Goal: Task Accomplishment & Management: Manage account settings

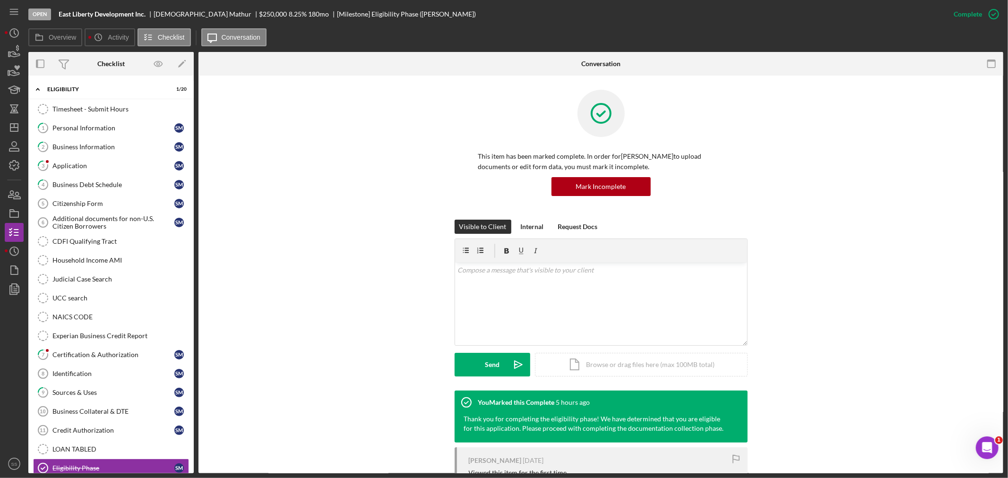
scroll to position [210, 0]
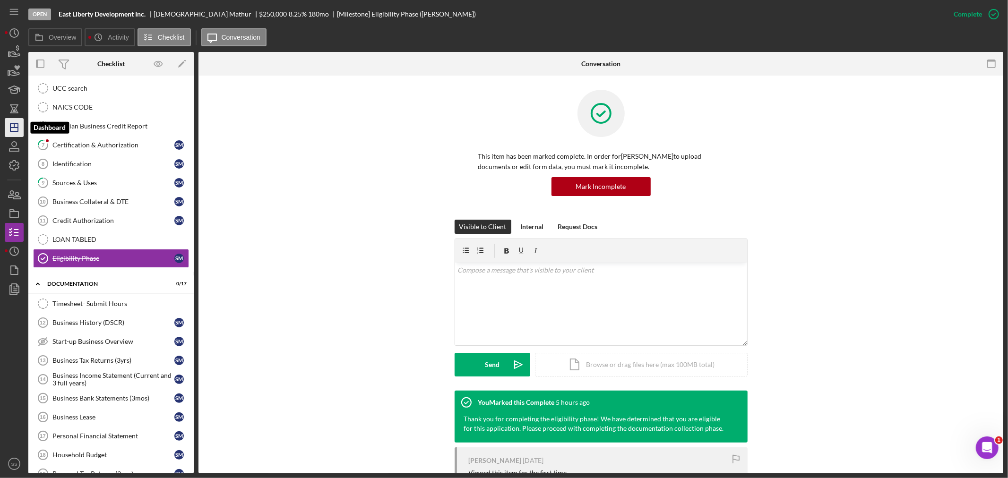
click at [7, 128] on icon "Icon/Dashboard" at bounding box center [14, 128] width 24 height 24
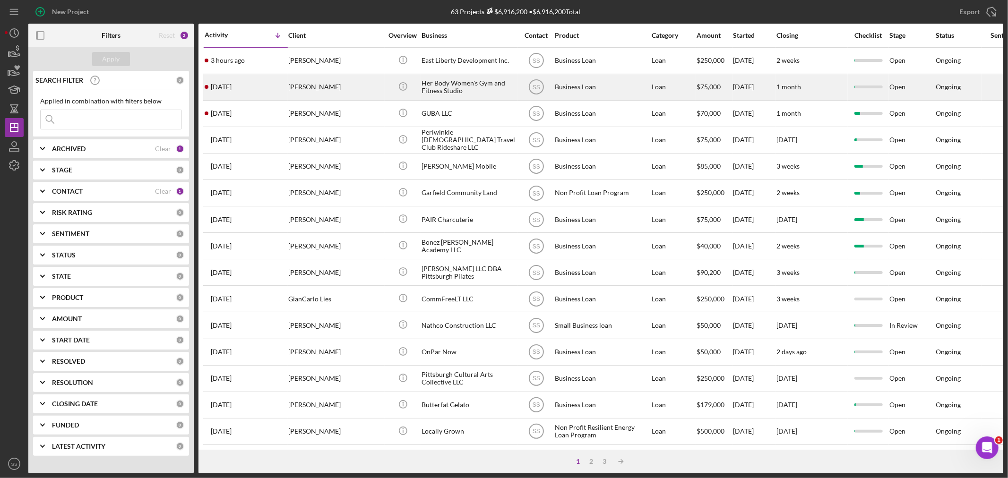
click at [250, 83] on div "4 days ago Maria Bailey" at bounding box center [246, 87] width 83 height 25
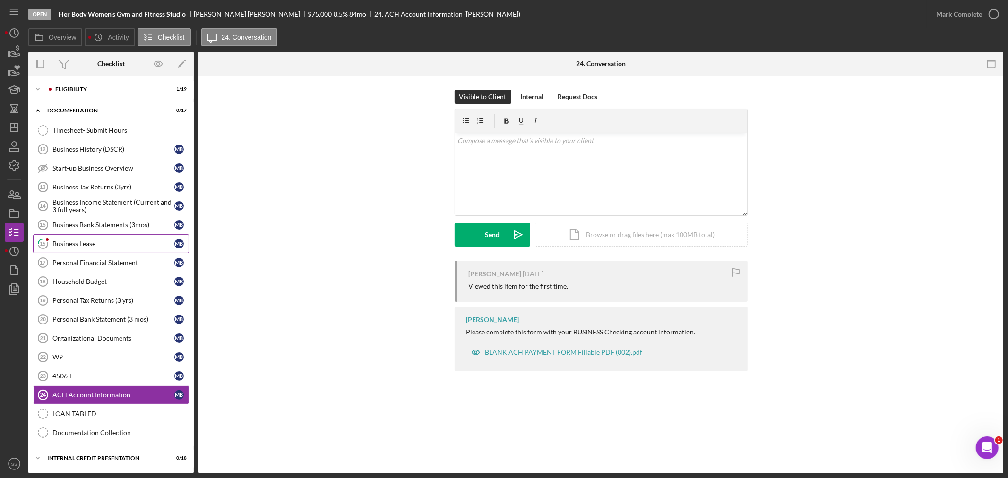
click at [84, 243] on div "Business Lease" at bounding box center [113, 244] width 122 height 8
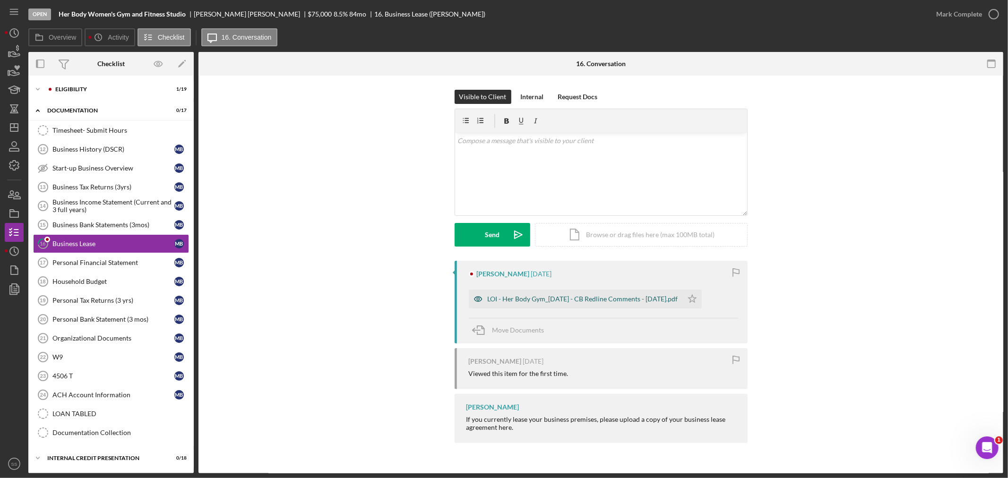
click at [570, 303] on div "LOI - Her Body Gym_8.20.25 - CB Redline Comments - 8.20.25.pdf" at bounding box center [583, 299] width 191 height 8
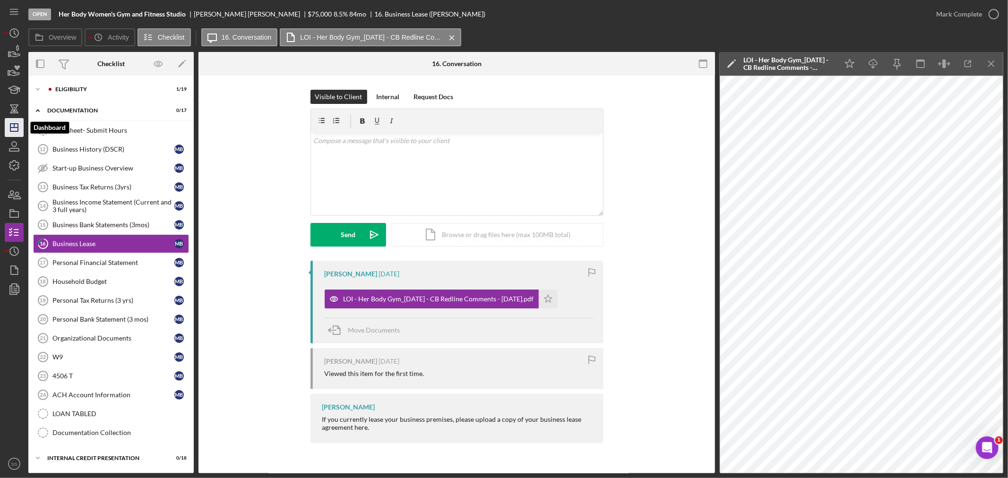
click at [10, 125] on polygon "button" at bounding box center [14, 128] width 8 height 8
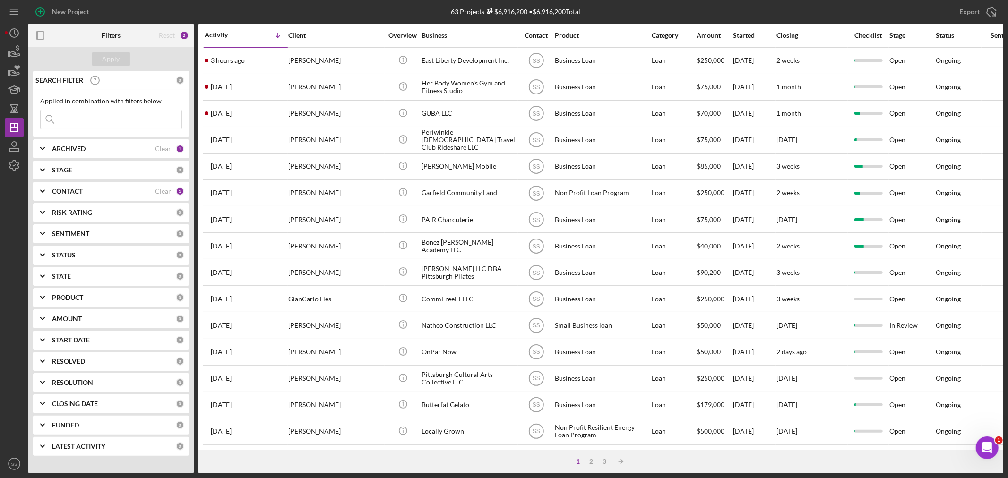
click at [79, 123] on input at bounding box center [111, 119] width 141 height 19
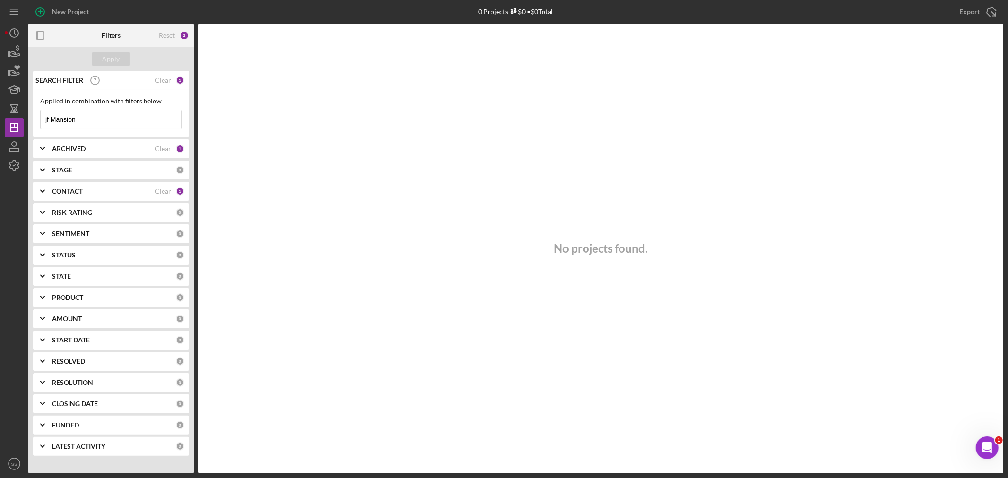
drag, startPoint x: 79, startPoint y: 123, endPoint x: 30, endPoint y: 117, distance: 50.0
click at [30, 117] on div "SEARCH FILTER Clear 1 Applied in combination with filters below jf Mansion Icon…" at bounding box center [110, 267] width 165 height 392
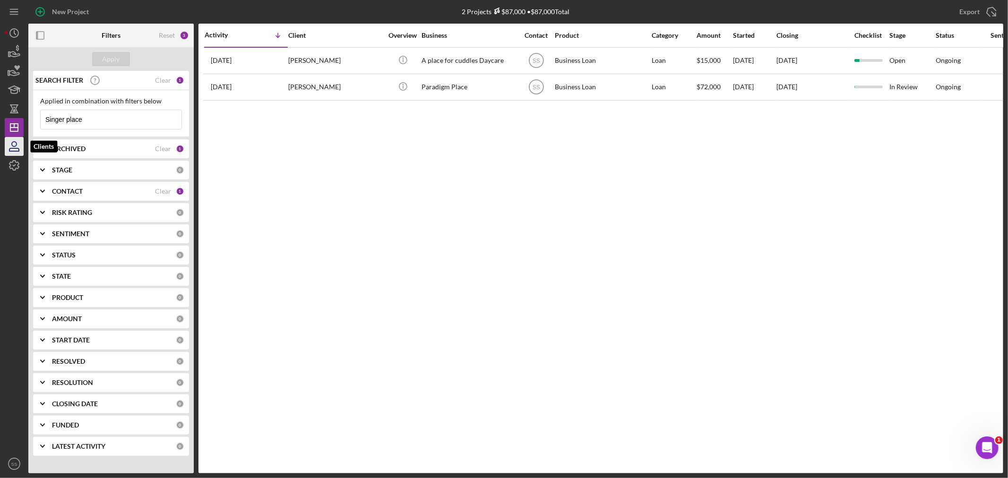
type input "Singer place"
click at [12, 147] on icon "button" at bounding box center [14, 147] width 24 height 24
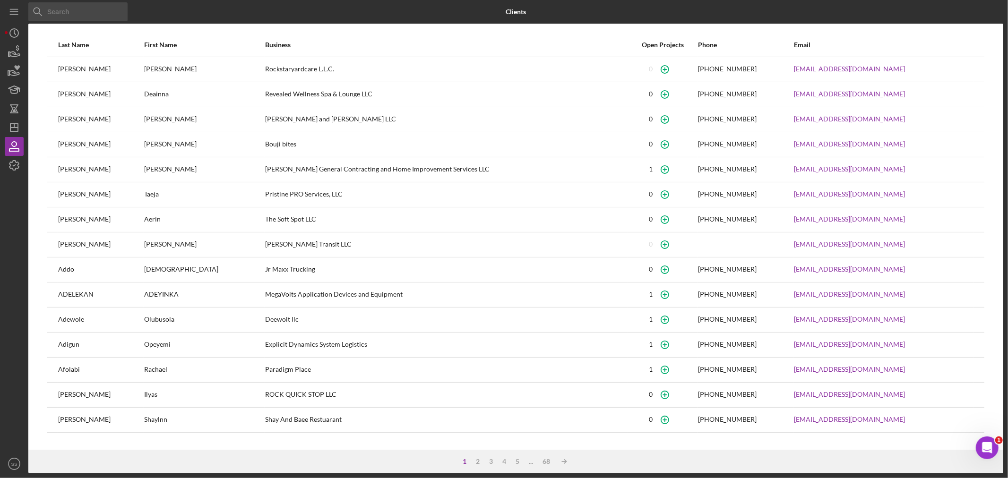
click at [52, 12] on input at bounding box center [77, 11] width 99 height 19
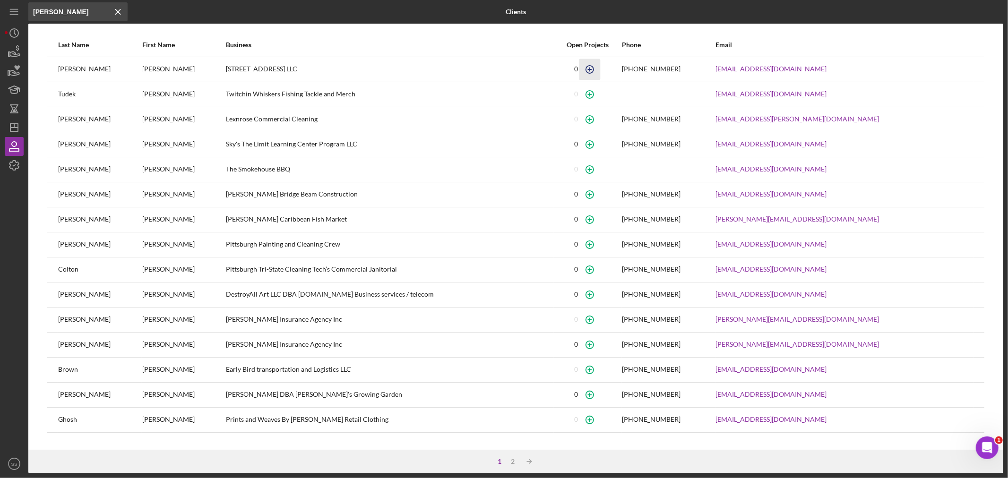
type input "brian si"
click at [594, 67] on icon "button" at bounding box center [590, 69] width 21 height 21
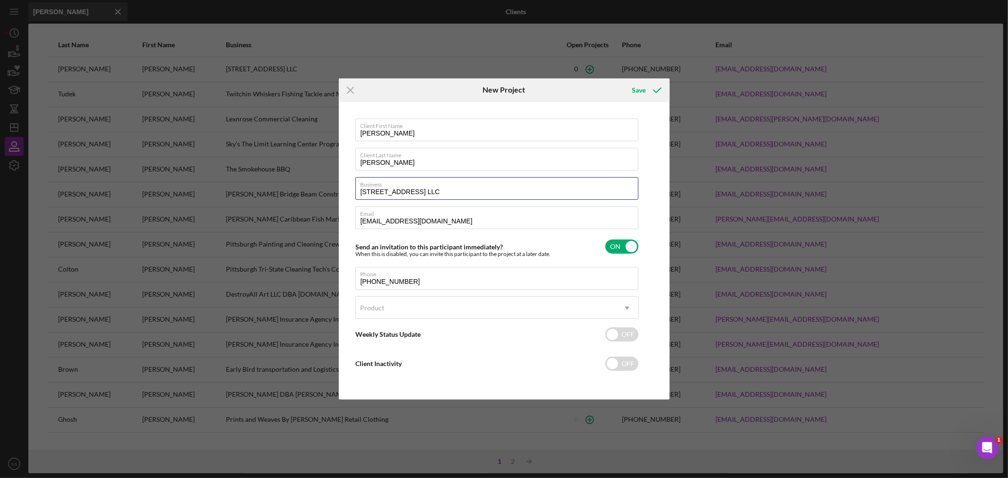
drag, startPoint x: 443, startPoint y: 194, endPoint x: 336, endPoint y: 186, distance: 107.2
click at [337, 188] on div "Icon/Menu Close New Project Save Client First Name Brian Client Last Name Sieff…" at bounding box center [504, 239] width 1008 height 478
type input "J F Mansion"
click at [349, 91] on line at bounding box center [351, 90] width 6 height 6
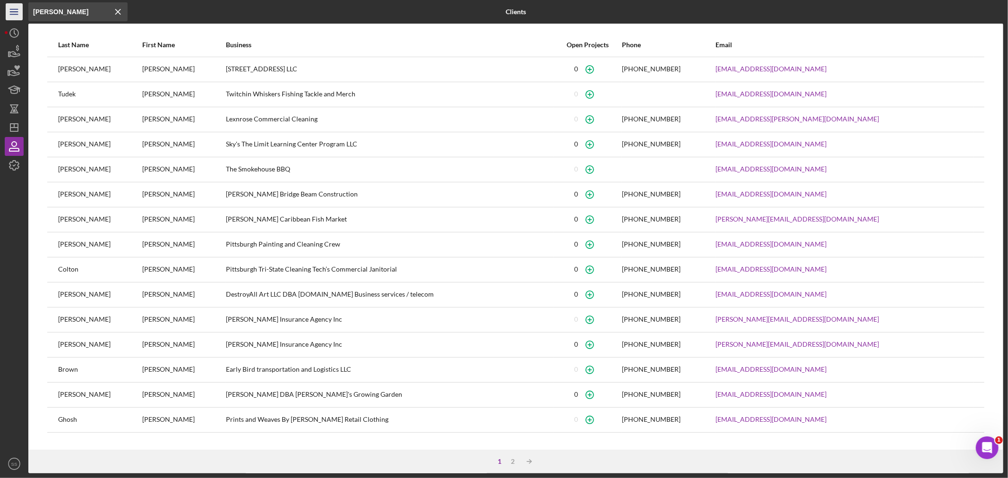
drag, startPoint x: 61, startPoint y: 17, endPoint x: 12, endPoint y: 15, distance: 48.3
click at [17, 15] on div "Icon/Menu Close brian si Icon/Menu Close Clients Last Name First Name Business …" at bounding box center [504, 237] width 999 height 474
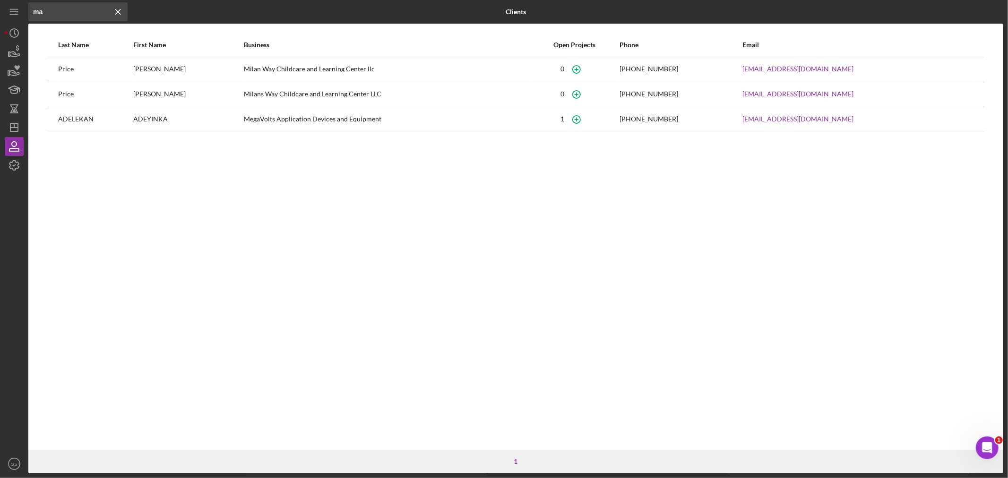
type input "m"
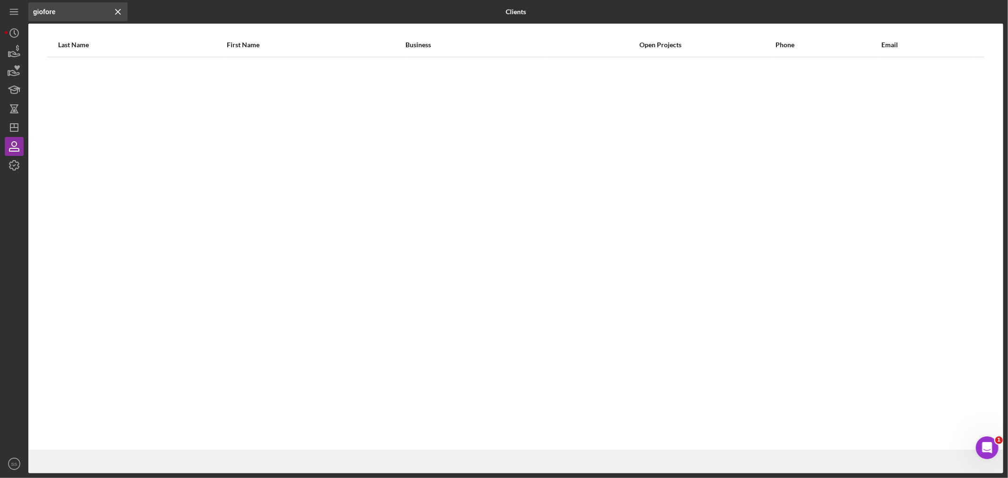
drag, startPoint x: 61, startPoint y: 15, endPoint x: 26, endPoint y: 15, distance: 34.0
click at [26, 15] on div "Icon/Menu Close giofore Icon/Menu Close Clients Last Name First Name Business O…" at bounding box center [504, 237] width 999 height 474
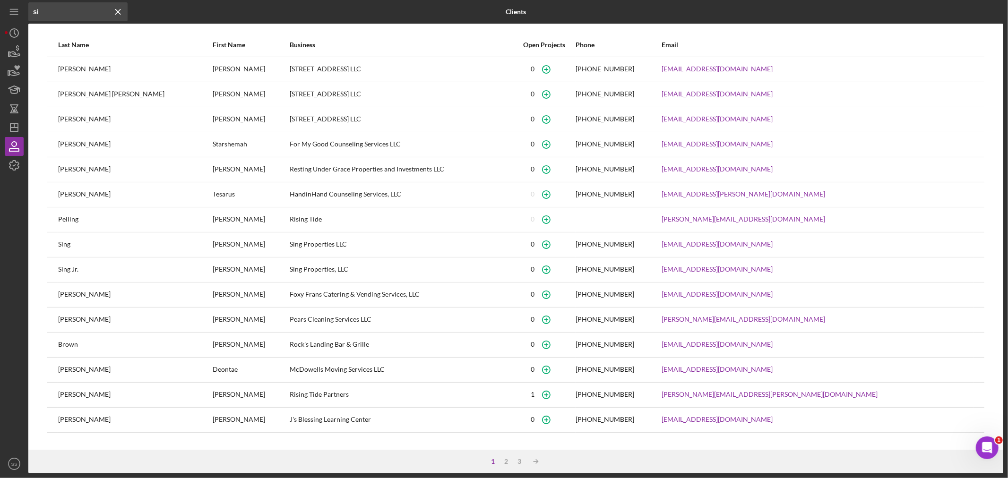
type input "s"
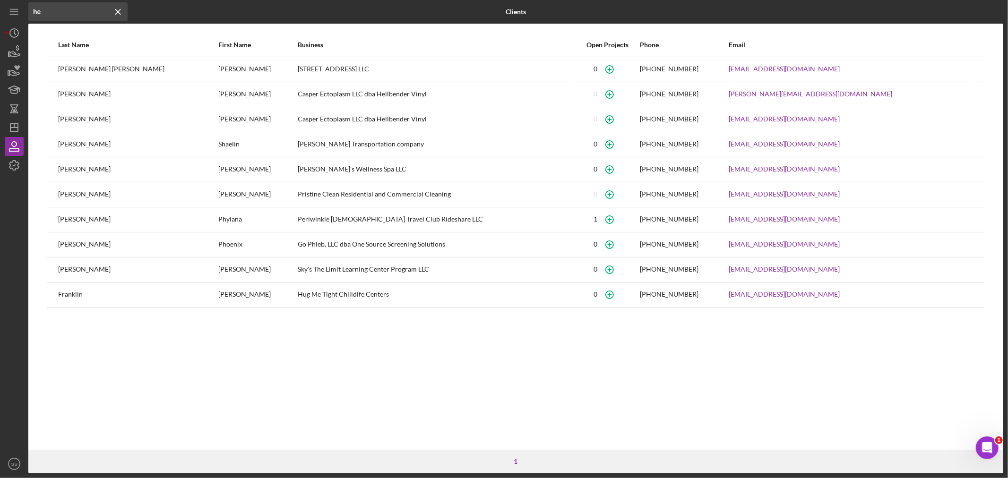
type input "h"
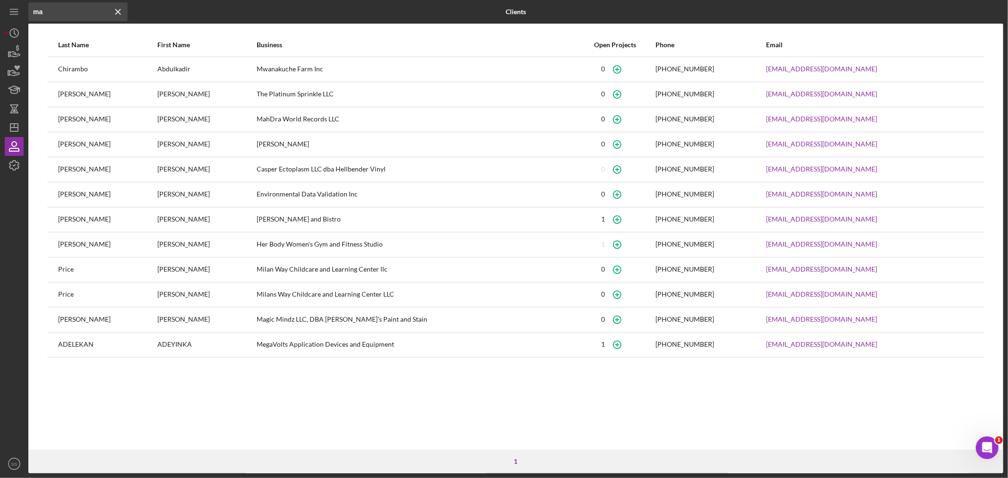
type input "m"
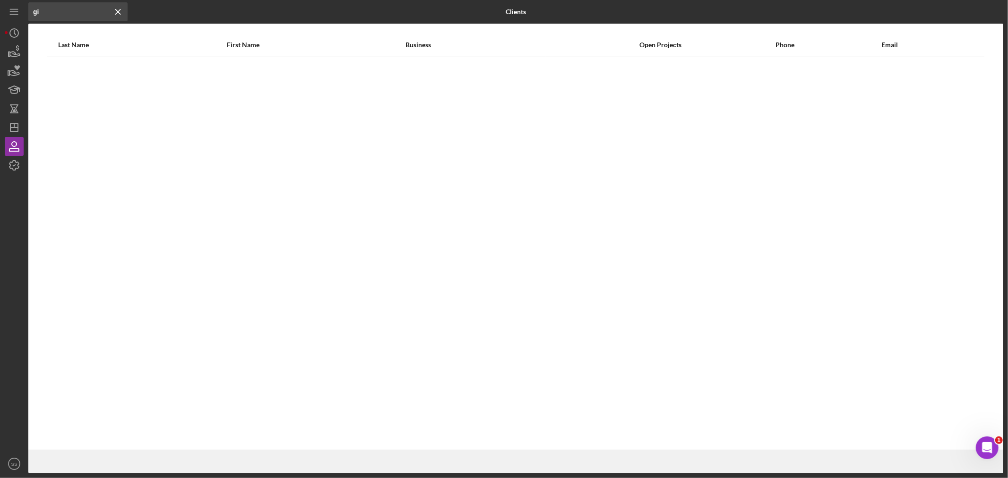
type input "g"
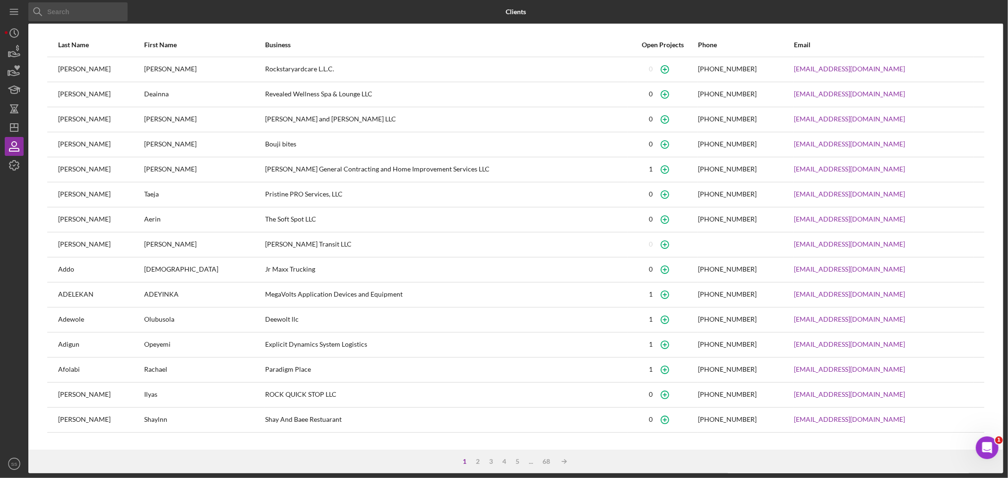
click at [98, 8] on input at bounding box center [77, 11] width 99 height 19
type input "gioffore"
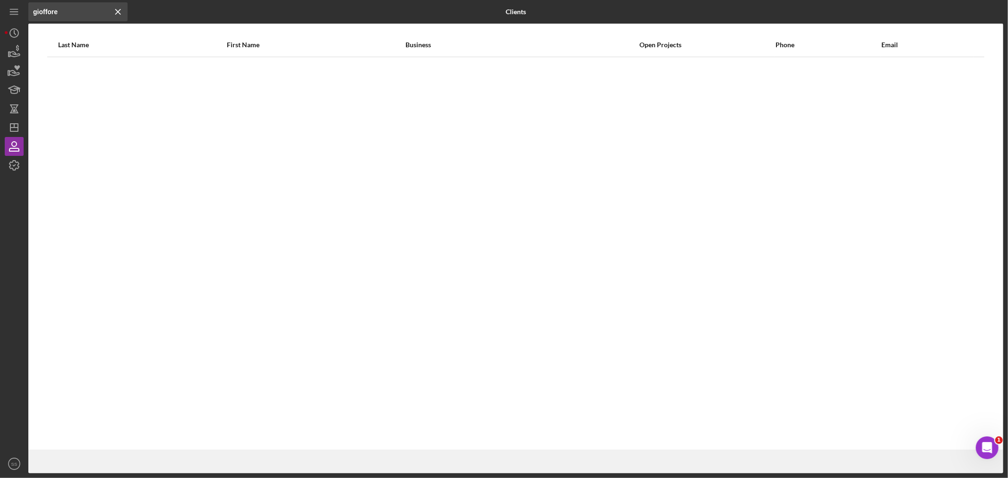
drag, startPoint x: 72, startPoint y: 11, endPoint x: 28, endPoint y: 8, distance: 43.6
click at [28, 8] on input "gioffore" at bounding box center [77, 11] width 99 height 19
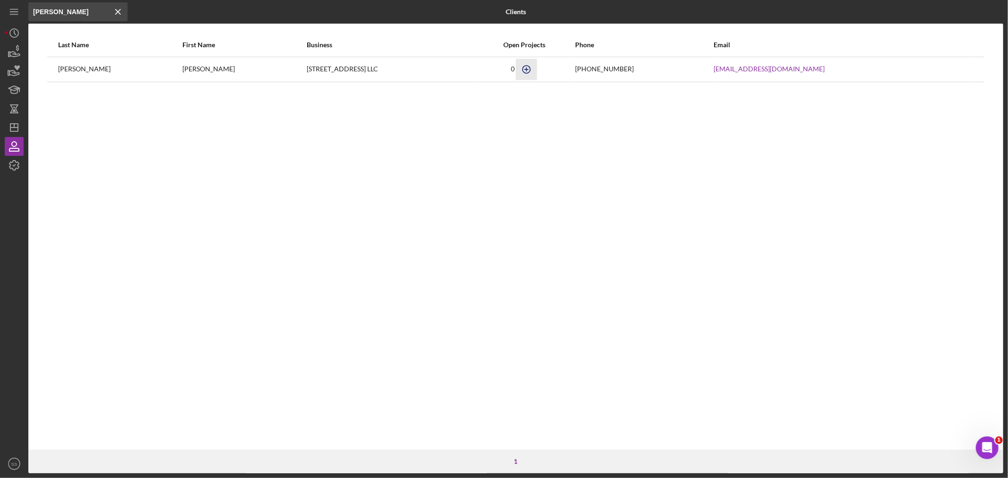
type input "gioffre"
click at [529, 68] on icon "button" at bounding box center [527, 69] width 4 height 4
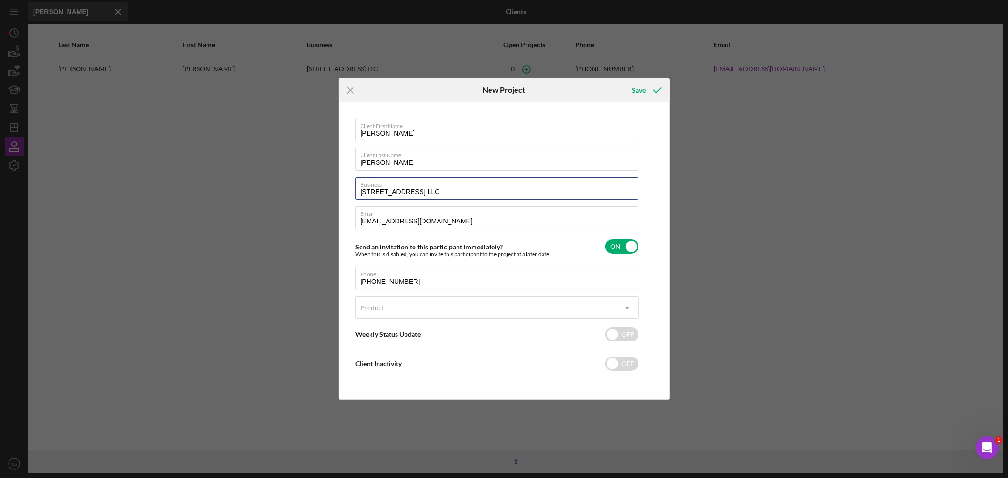
drag, startPoint x: 427, startPoint y: 191, endPoint x: 323, endPoint y: 196, distance: 103.6
click at [323, 196] on div "Icon/Menu Close New Project Save Client First Name Madelyn Client Last Name Gio…" at bounding box center [504, 239] width 1008 height 478
type input "JF Mansion"
click at [390, 306] on div "Product" at bounding box center [486, 308] width 260 height 22
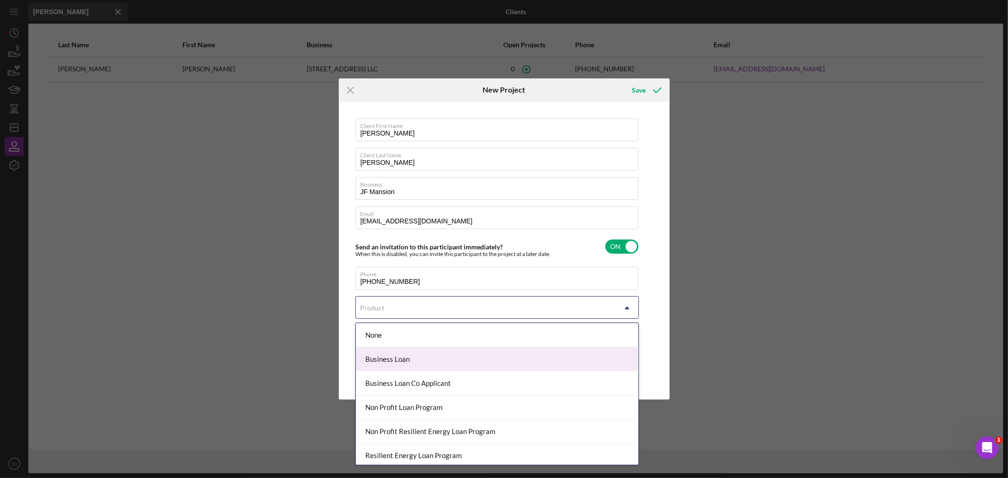
click at [384, 365] on div "Business Loan" at bounding box center [497, 360] width 283 height 24
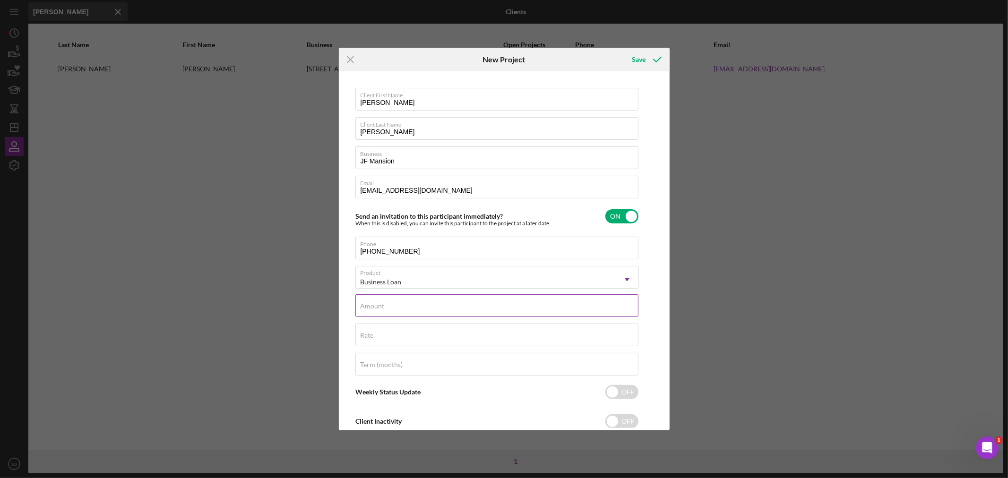
click at [369, 310] on label "Amount" at bounding box center [373, 307] width 24 height 8
click at [369, 310] on input "Amount" at bounding box center [497, 306] width 283 height 23
drag, startPoint x: 395, startPoint y: 312, endPoint x: 351, endPoint y: 307, distance: 44.2
click at [351, 307] on div "Client First Name Madelyn Client Last Name Gioffre Business JF Mansion Email mg…" at bounding box center [504, 251] width 326 height 355
type input "$176,000"
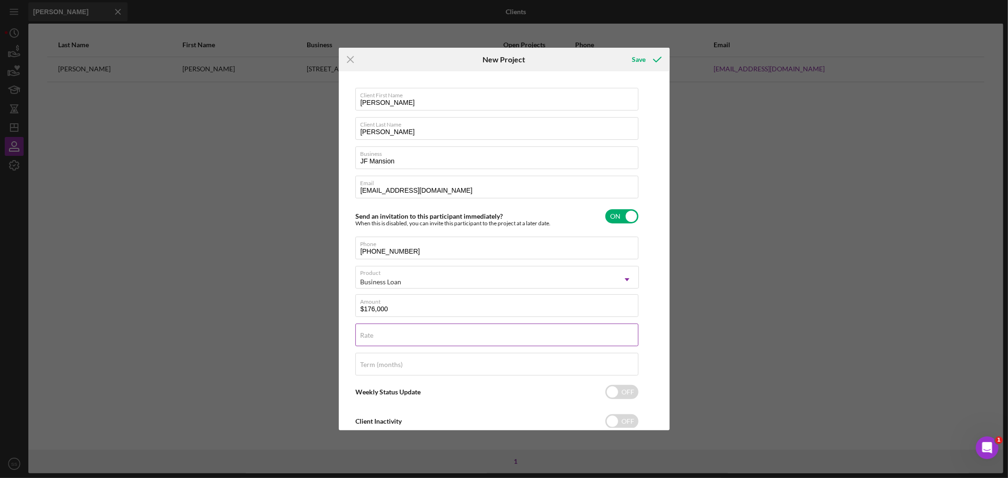
click at [371, 333] on label "Rate" at bounding box center [367, 336] width 13 height 8
click at [371, 333] on input "Rate" at bounding box center [497, 335] width 283 height 23
type input "8.500%"
click at [371, 358] on div "Term (months)" at bounding box center [498, 365] width 284 height 24
type input "120"
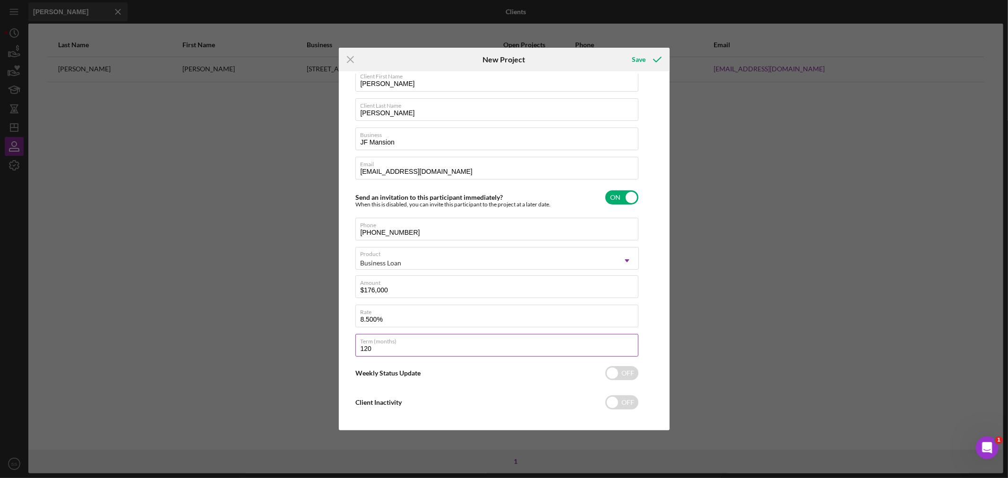
scroll to position [27, 0]
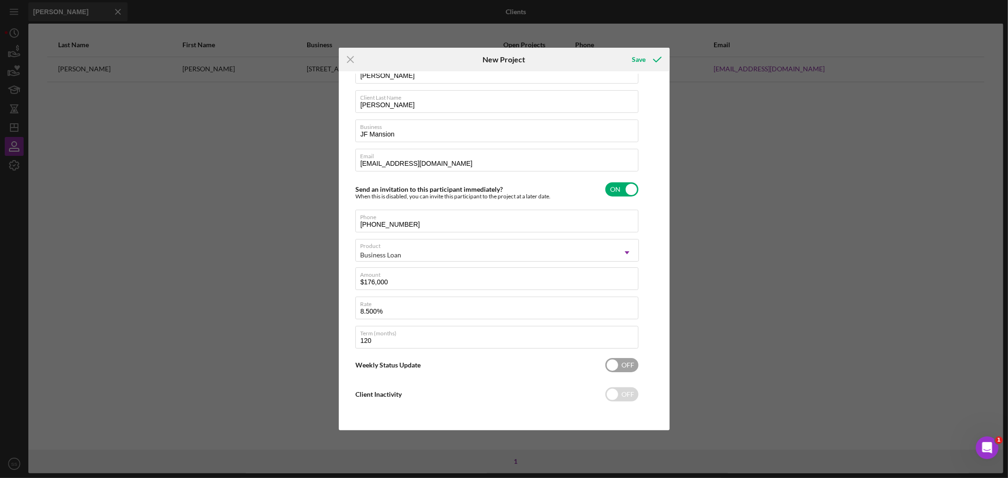
click at [623, 361] on input "checkbox" at bounding box center [622, 365] width 33 height 14
checkbox input "true"
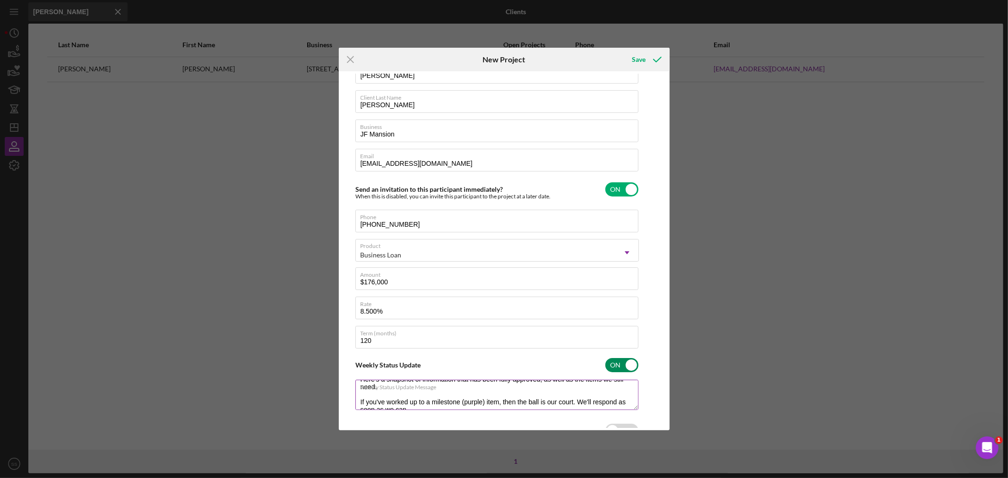
scroll to position [22, 0]
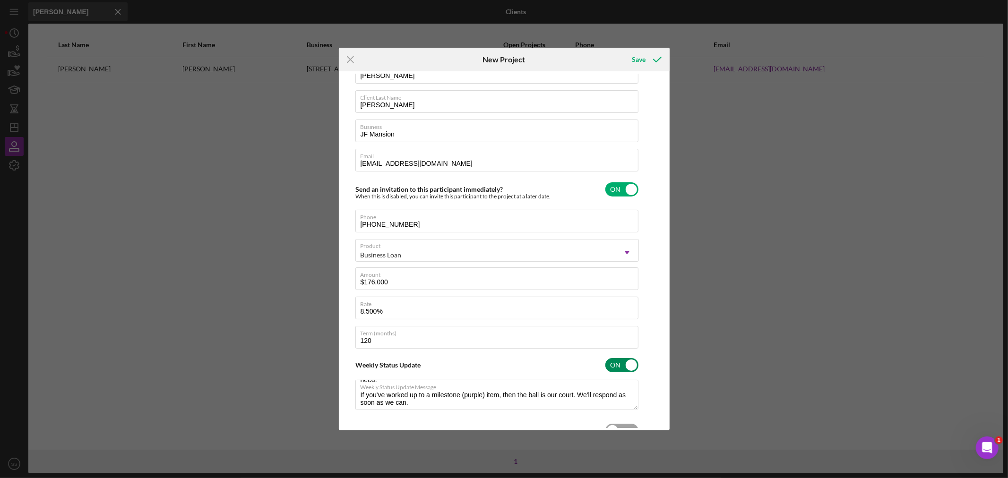
type textarea "Here's a snapshot of information that has been fully approved, as well as the i…"
click at [621, 422] on div "Client Inactivity OFF" at bounding box center [498, 431] width 284 height 20
checkbox input "true"
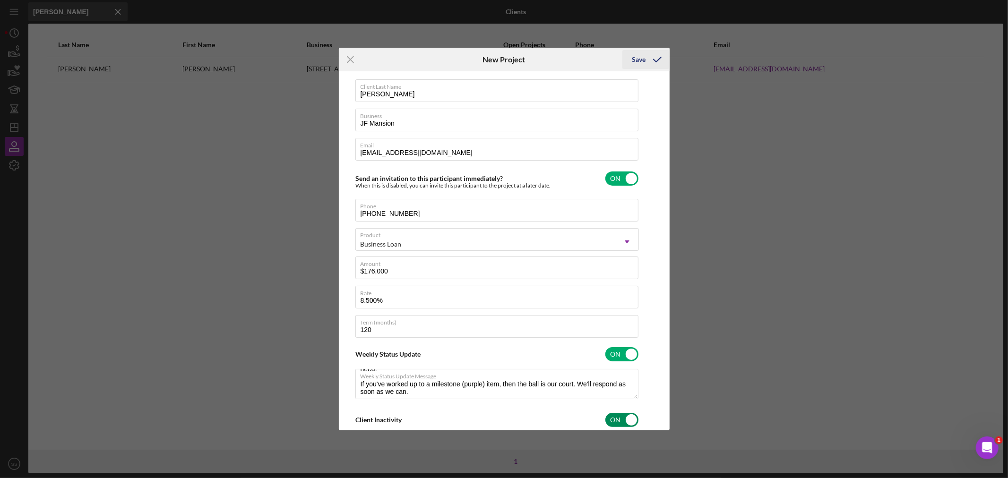
click at [652, 57] on icon "submit" at bounding box center [658, 60] width 24 height 24
type textarea "Here's a snapshot of information that has been fully approved, as well as the i…"
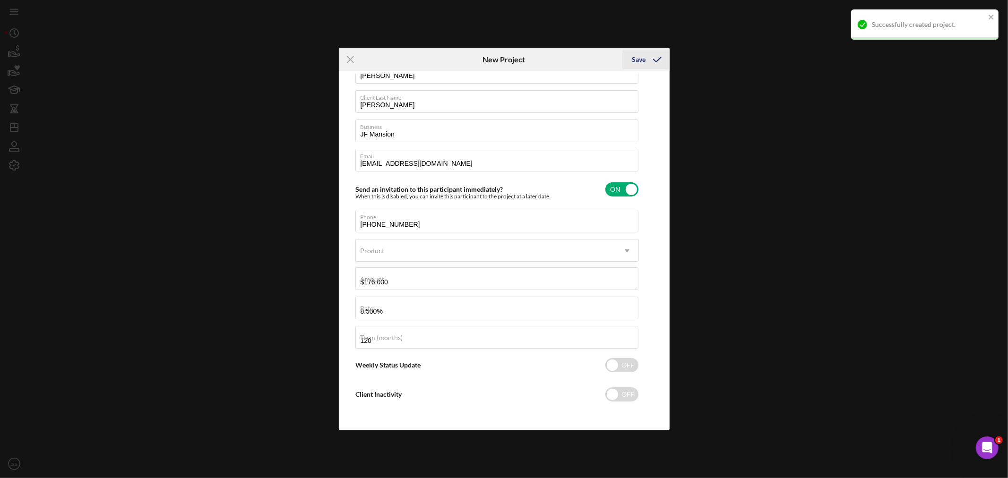
type input "[STREET_ADDRESS] LLC"
checkbox input "false"
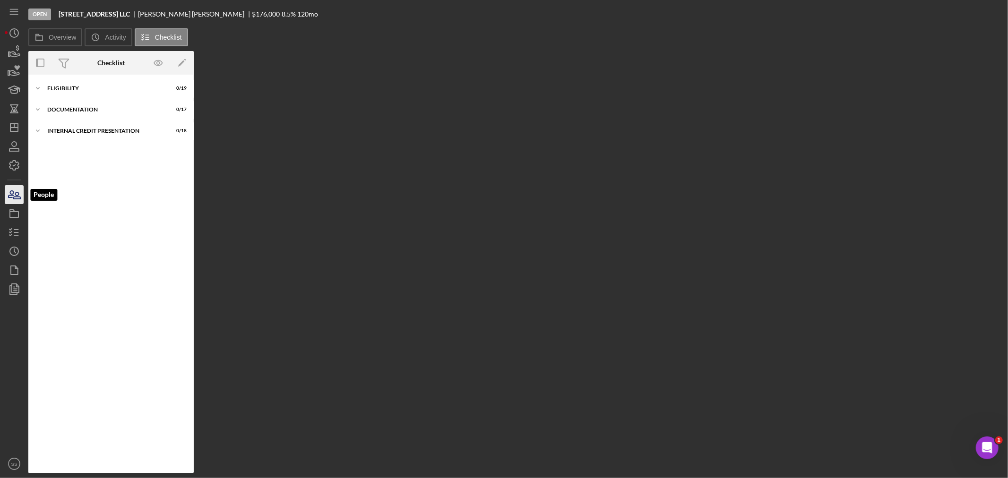
click at [11, 199] on icon "button" at bounding box center [14, 195] width 24 height 24
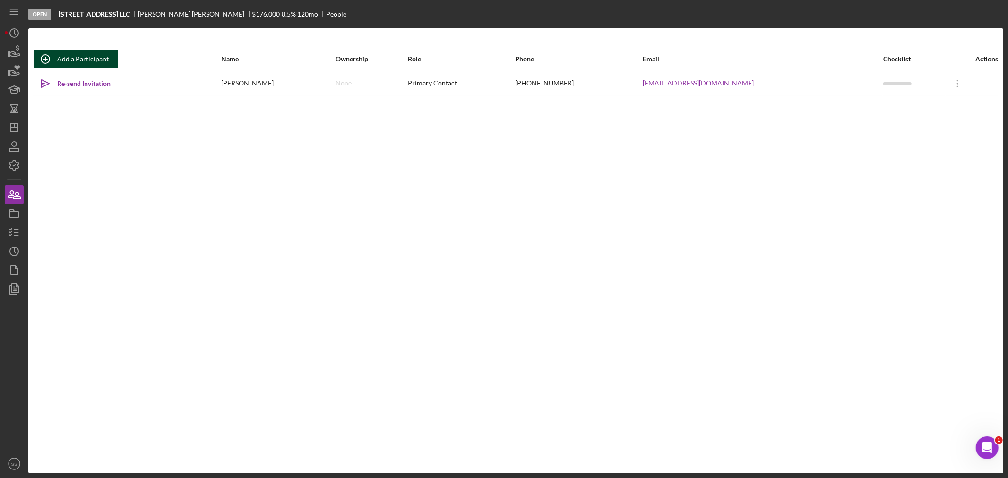
click at [95, 55] on div "Add a Participant" at bounding box center [83, 59] width 52 height 19
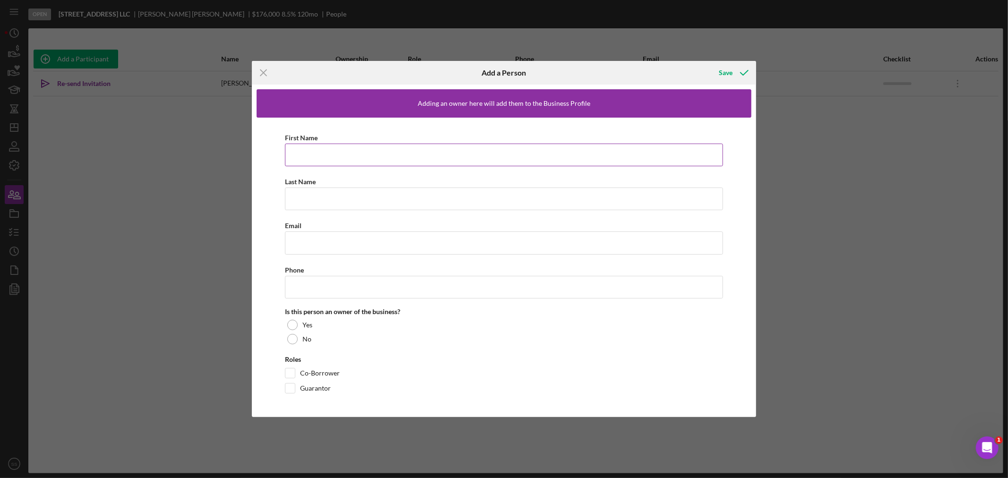
click at [318, 152] on input "First Name" at bounding box center [504, 155] width 438 height 23
type input "Brian"
type input "Seiffert"
drag, startPoint x: 328, startPoint y: 154, endPoint x: 277, endPoint y: 153, distance: 51.1
click at [277, 153] on div "First Name Brian Last Name Seiffert Email Phone Is this person an owner of the …" at bounding box center [504, 265] width 495 height 295
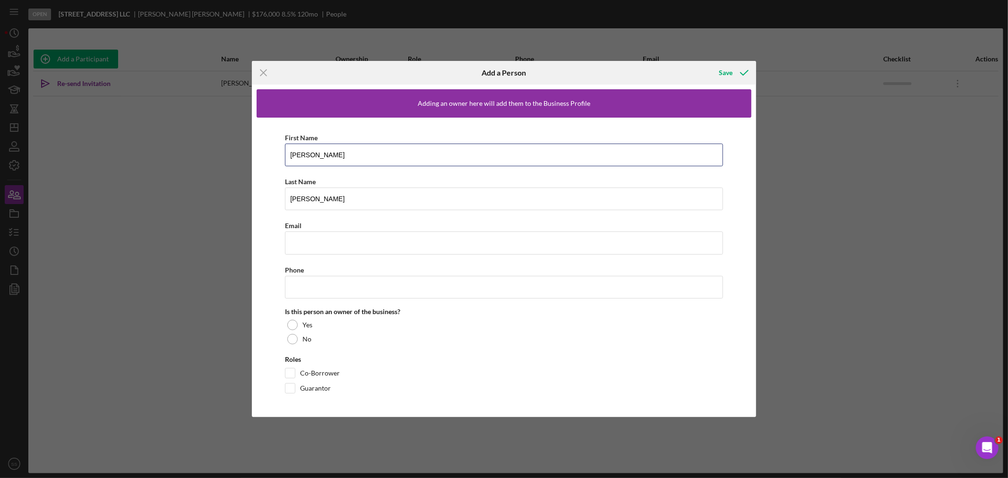
type input "[PERSON_NAME]"
type input "h"
drag, startPoint x: 318, startPoint y: 200, endPoint x: 310, endPoint y: 199, distance: 8.1
click at [310, 199] on input "Hellner 0 Burress" at bounding box center [504, 199] width 438 height 23
type input "Hellner-Burress"
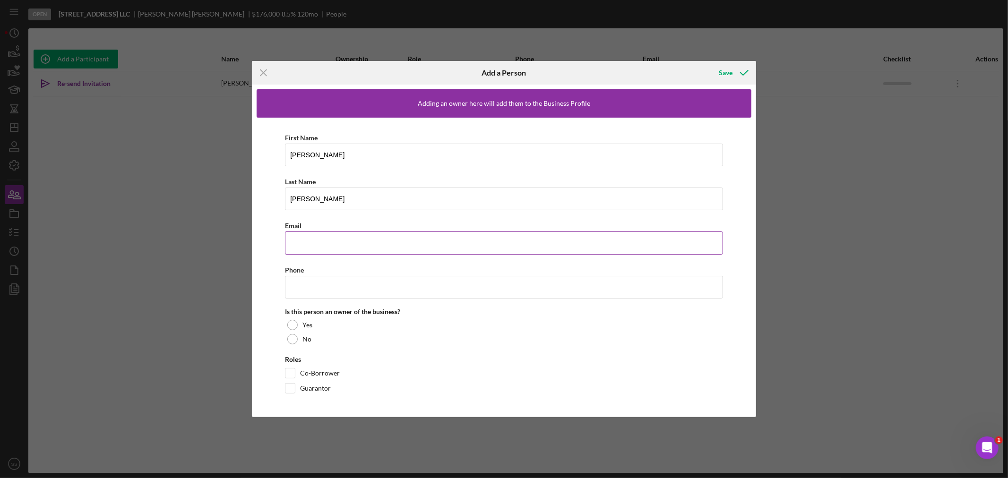
click at [305, 237] on input "Email" at bounding box center [504, 243] width 438 height 23
paste input "stevehb@hosannahouse.org"
type input "stevehb@hosannahouse.org"
click at [331, 289] on input "Phone" at bounding box center [504, 287] width 438 height 23
click at [330, 199] on input "Hellner-Burress" at bounding box center [504, 199] width 438 height 23
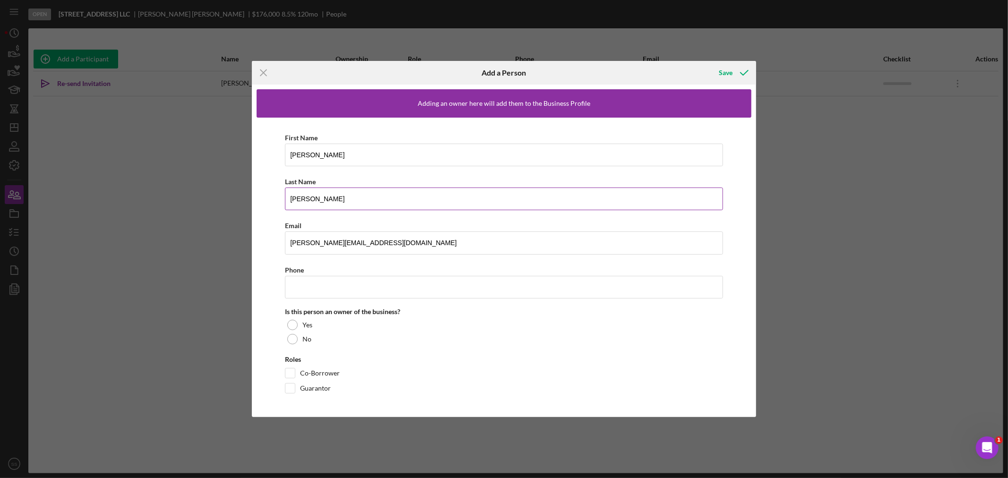
click at [344, 202] on input "Hellner-Burriss" at bounding box center [504, 199] width 438 height 23
type input "Hellner-Burris"
click at [297, 287] on input "Phone" at bounding box center [504, 287] width 438 height 23
paste input "[PHONE_NUMBER]"
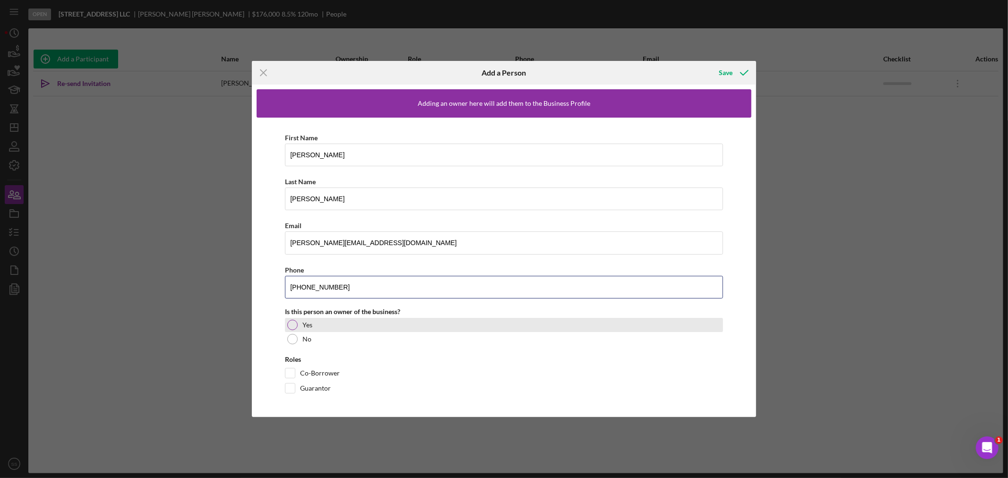
type input "[PHONE_NUMBER]"
click at [289, 322] on div at bounding box center [292, 325] width 10 height 10
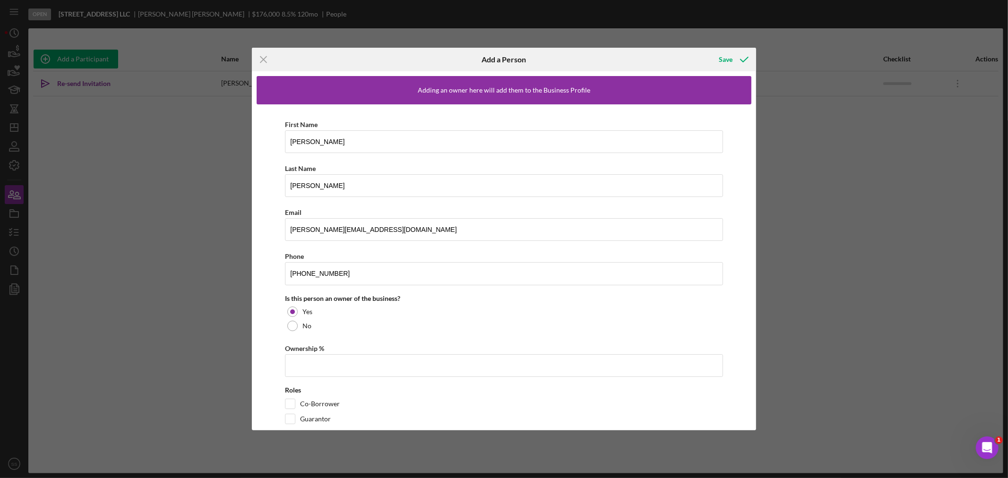
scroll to position [17, 0]
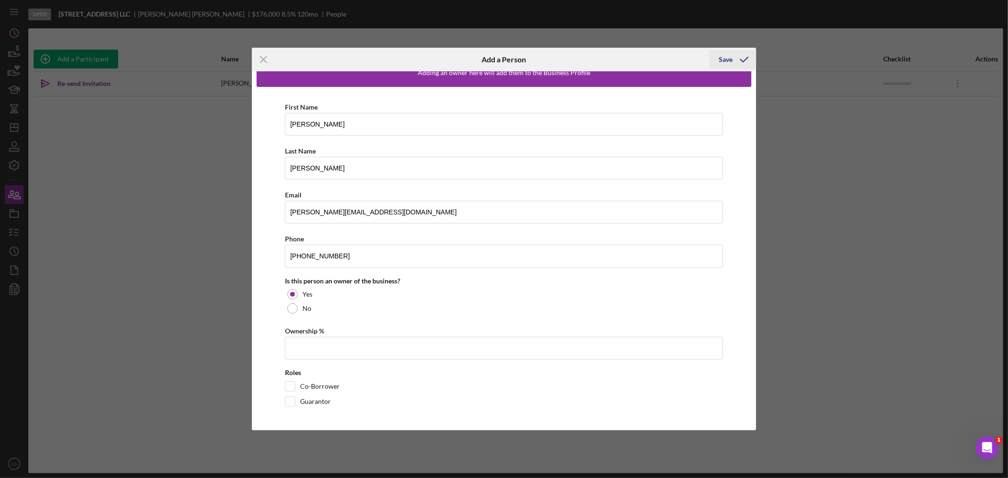
click at [742, 58] on icon "button" at bounding box center [745, 60] width 24 height 24
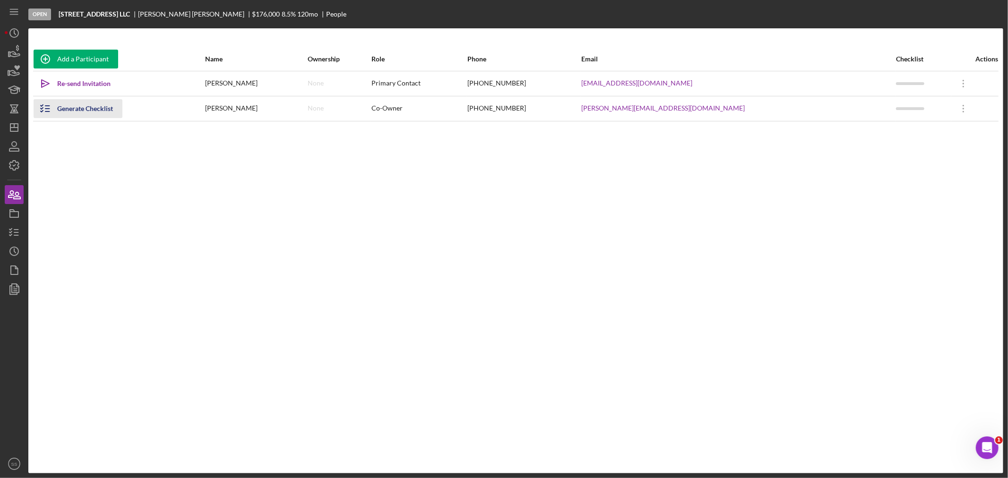
click at [91, 101] on div "Generate Checklist" at bounding box center [85, 108] width 56 height 19
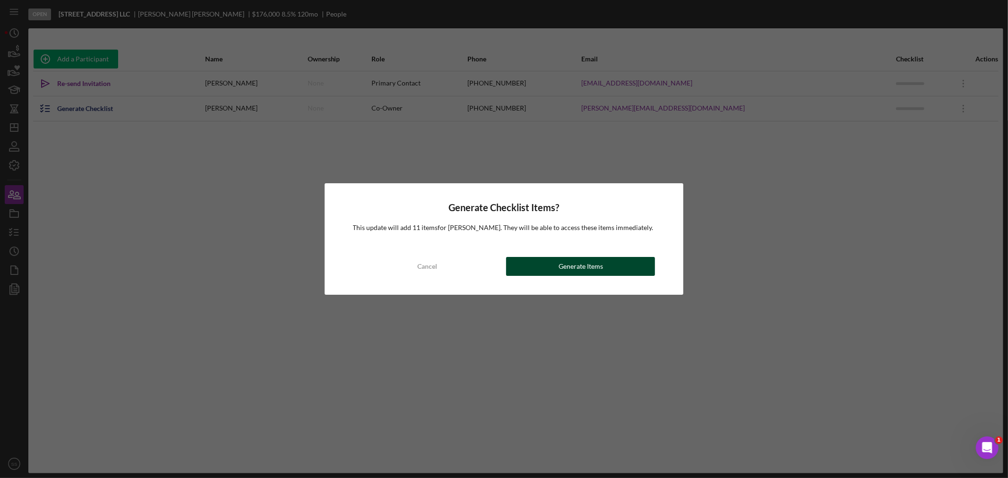
click at [540, 266] on button "Generate Items" at bounding box center [580, 266] width 149 height 19
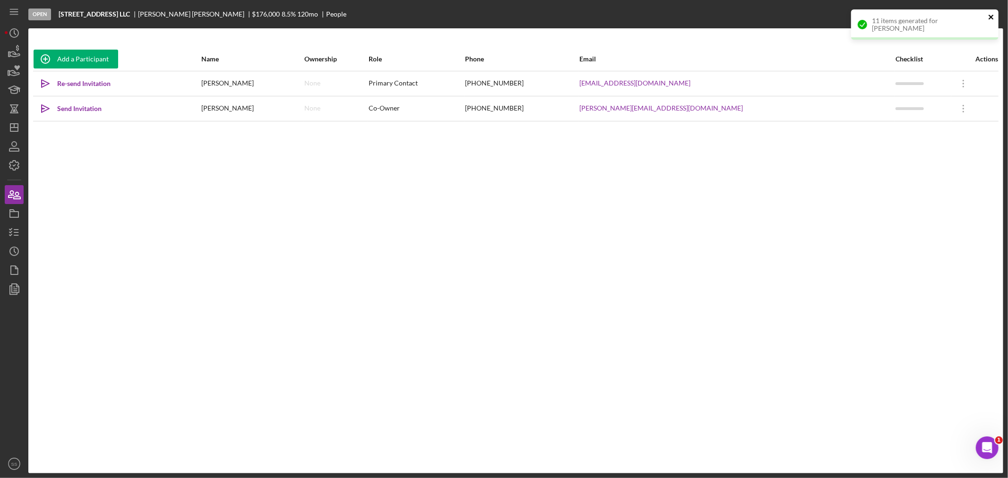
click at [992, 17] on icon "close" at bounding box center [991, 17] width 5 height 5
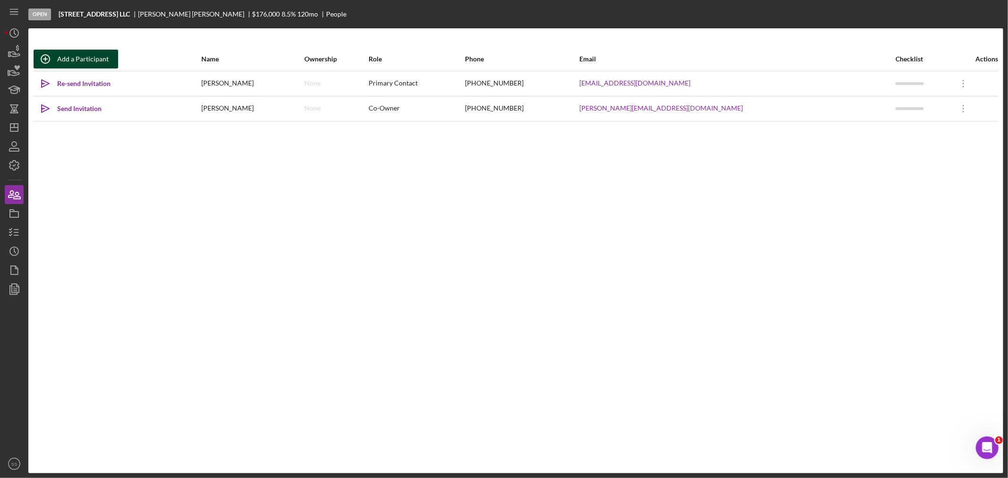
click at [47, 59] on icon "button" at bounding box center [45, 59] width 5 height 5
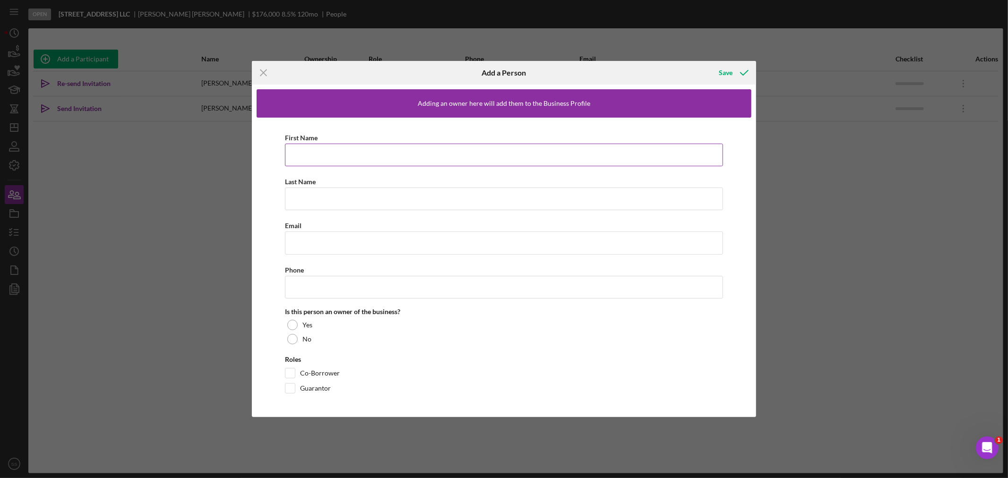
click at [315, 153] on input "First Name" at bounding box center [504, 155] width 438 height 23
type input "Brian"
drag, startPoint x: 398, startPoint y: 200, endPoint x: 223, endPoint y: 200, distance: 174.9
click at [223, 200] on div "Icon/Menu Close Add a Person Save Adding an owner here will add them to the Bus…" at bounding box center [504, 239] width 1008 height 478
type input "Sieffert"
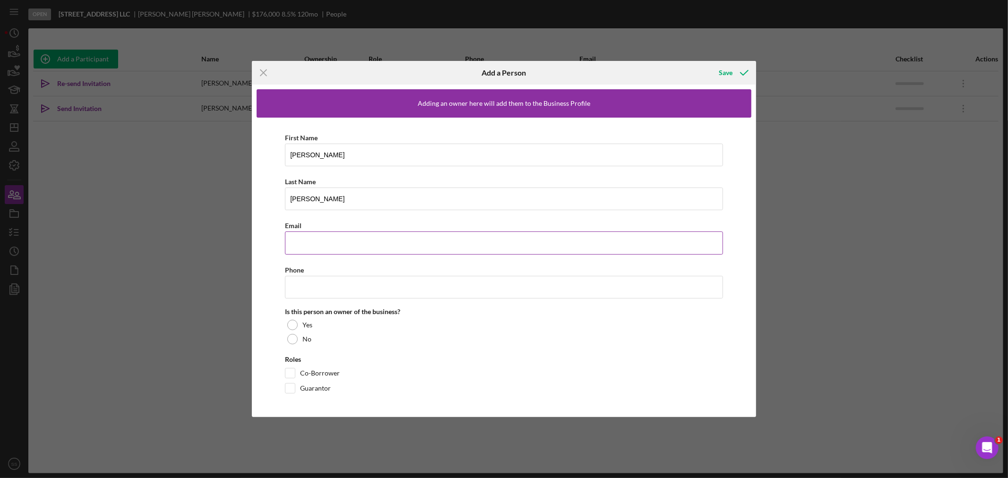
click at [300, 240] on input "Email" at bounding box center [504, 243] width 438 height 23
paste input "takepride@comcast.net"
type input "takepride@comcast.net"
click at [299, 281] on input "Phone" at bounding box center [504, 287] width 438 height 23
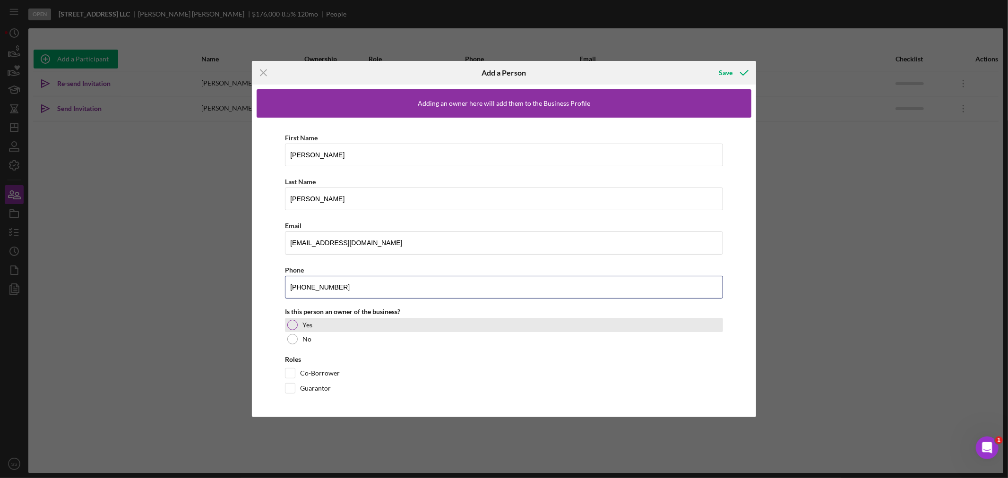
type input "(724) 531-3907"
click at [291, 321] on div at bounding box center [292, 325] width 10 height 10
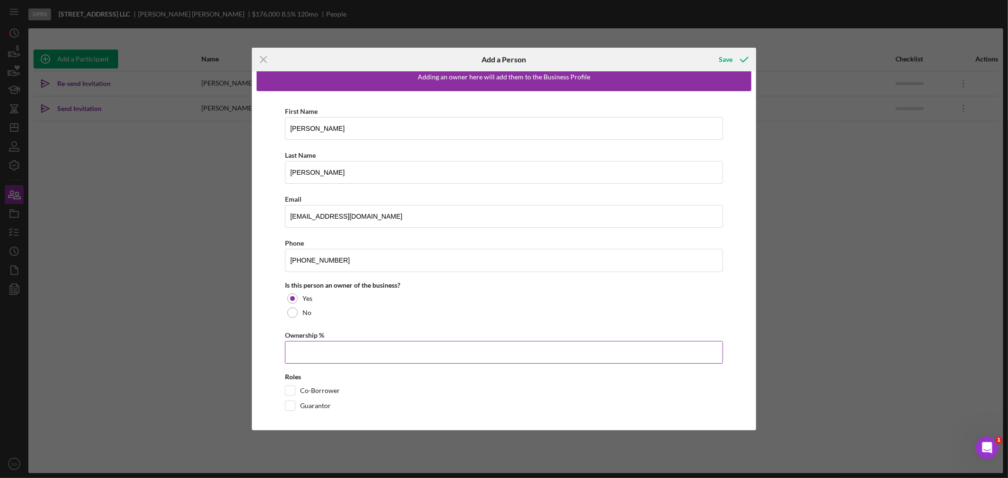
scroll to position [17, 0]
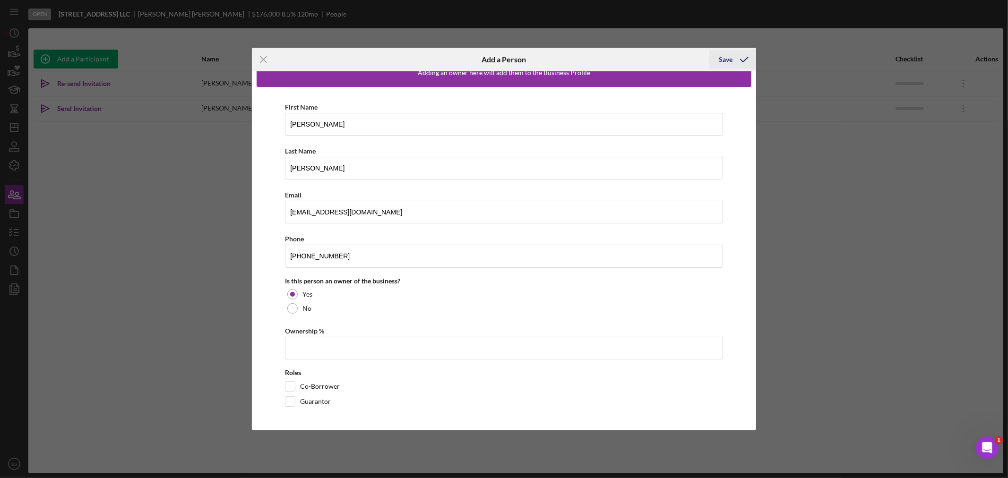
click at [747, 61] on icon "button" at bounding box center [745, 60] width 24 height 24
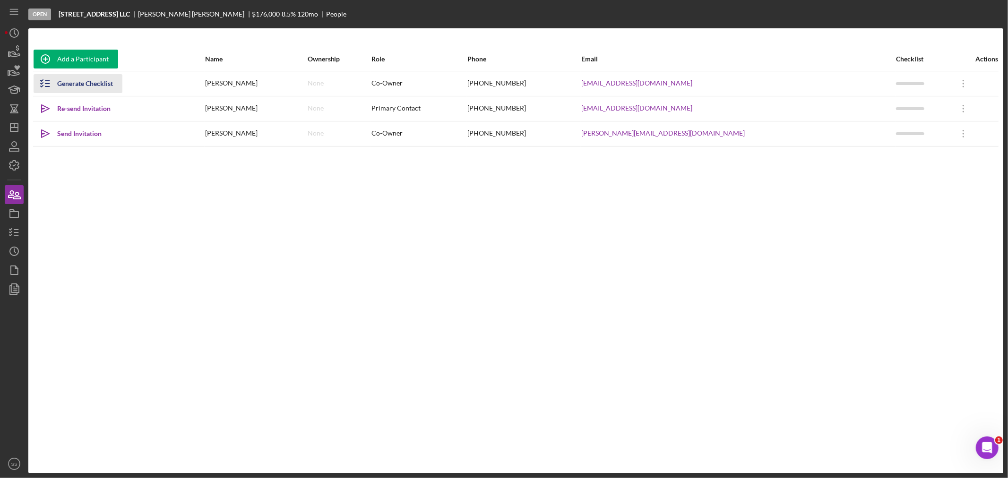
click at [73, 83] on div "Generate Checklist" at bounding box center [85, 83] width 56 height 19
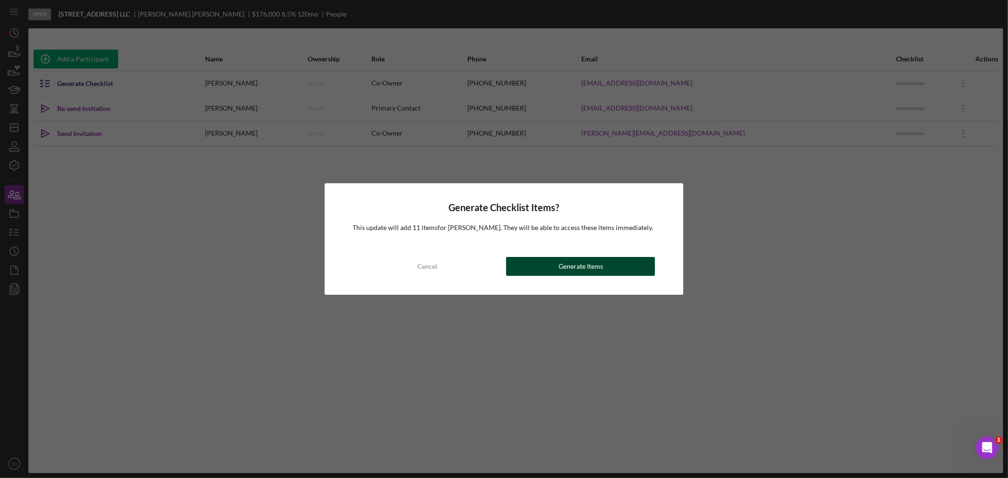
click at [556, 268] on button "Generate Items" at bounding box center [580, 266] width 149 height 19
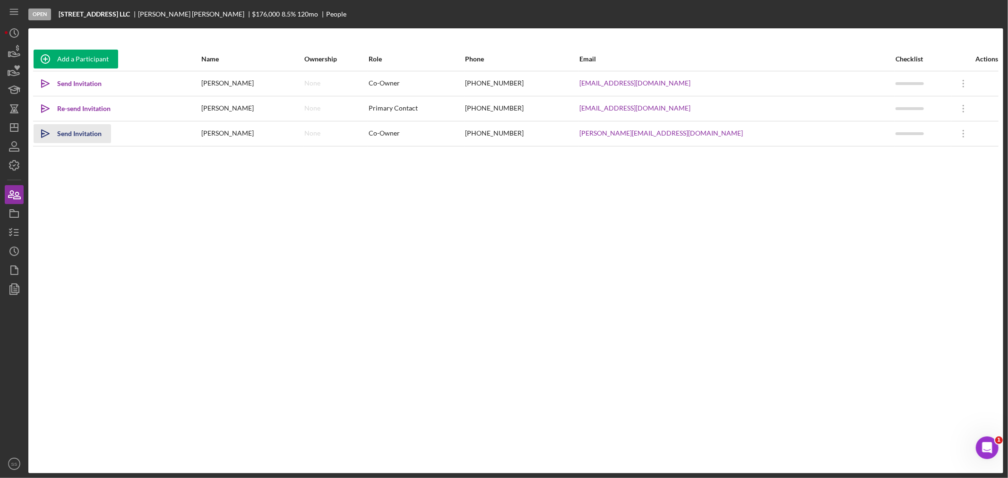
click at [97, 131] on div "Send Invitation" at bounding box center [79, 133] width 44 height 19
click at [78, 77] on div "Send Invitation" at bounding box center [79, 83] width 44 height 19
click at [12, 125] on icon "Icon/Dashboard" at bounding box center [14, 128] width 24 height 24
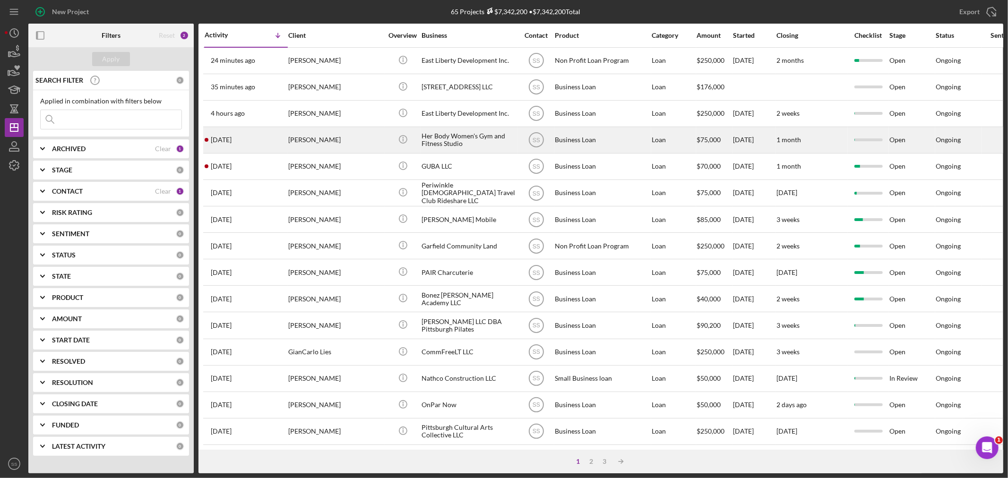
click at [299, 147] on div "[PERSON_NAME]" at bounding box center [335, 140] width 95 height 25
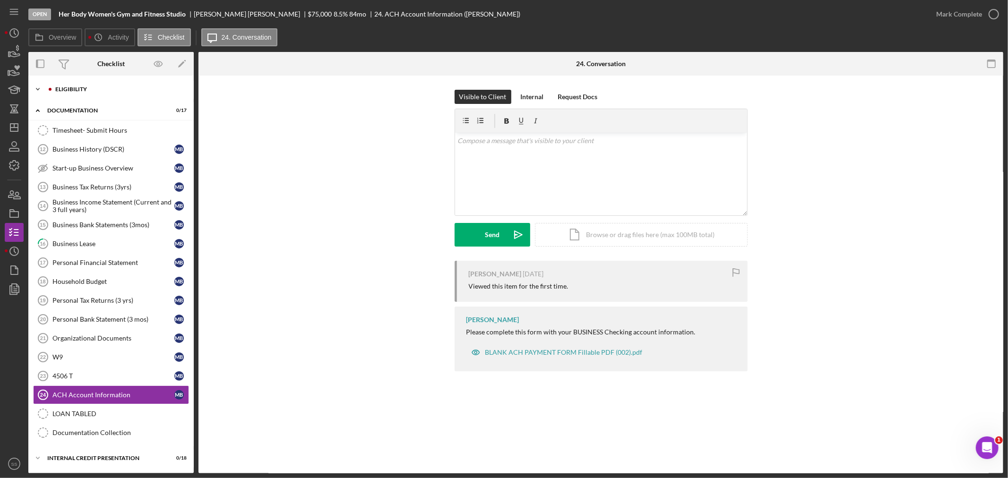
click at [59, 87] on div "Eligibility" at bounding box center [118, 90] width 127 height 6
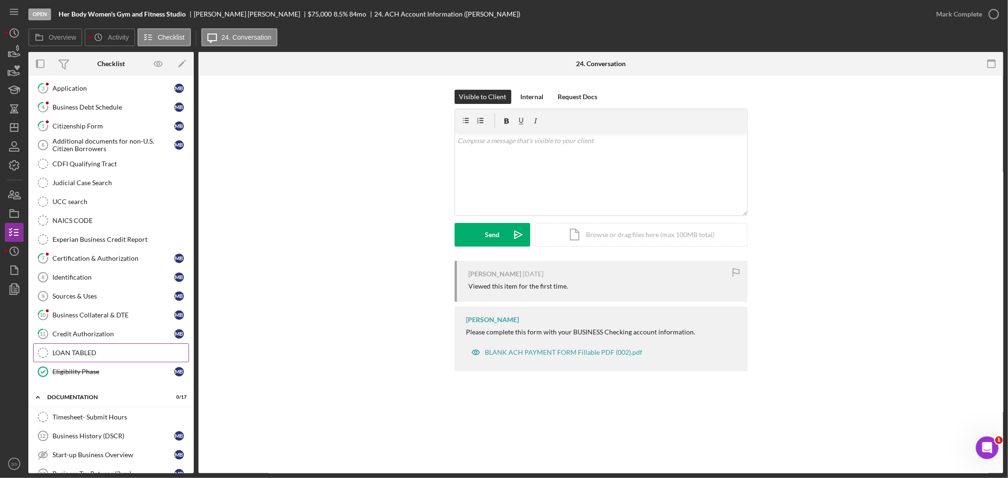
scroll to position [105, 0]
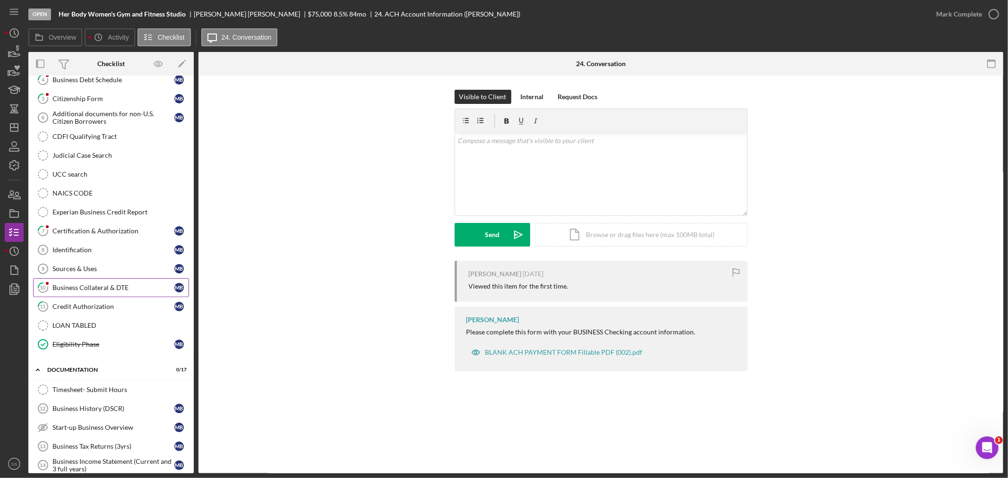
click at [91, 288] on div "Business Collateral & DTE" at bounding box center [113, 288] width 122 height 8
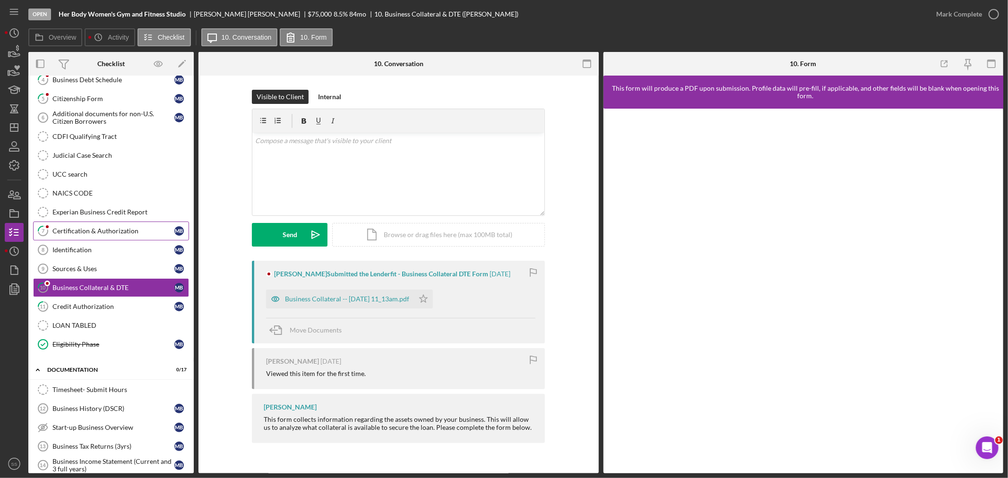
click at [72, 235] on div "Certification & Authorization" at bounding box center [113, 231] width 122 height 8
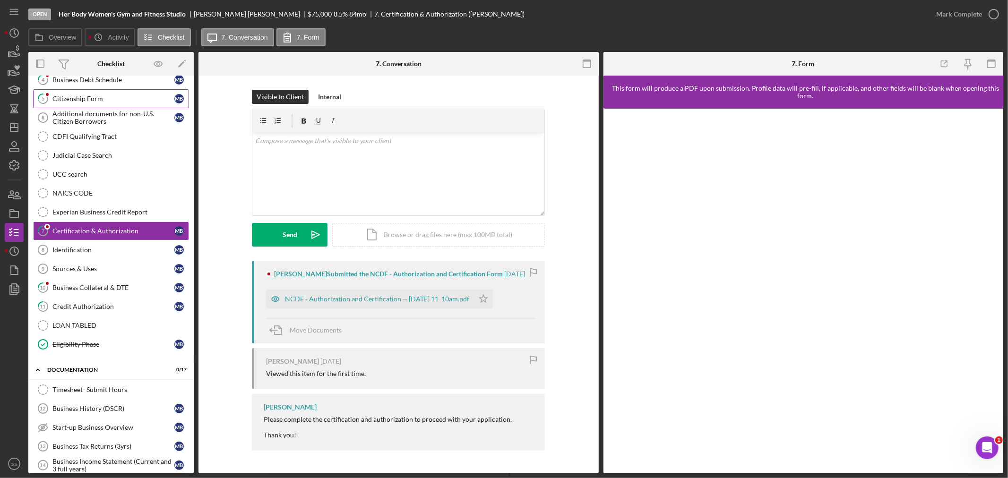
click at [55, 104] on link "5 Citizenship Form M B" at bounding box center [111, 98] width 156 height 19
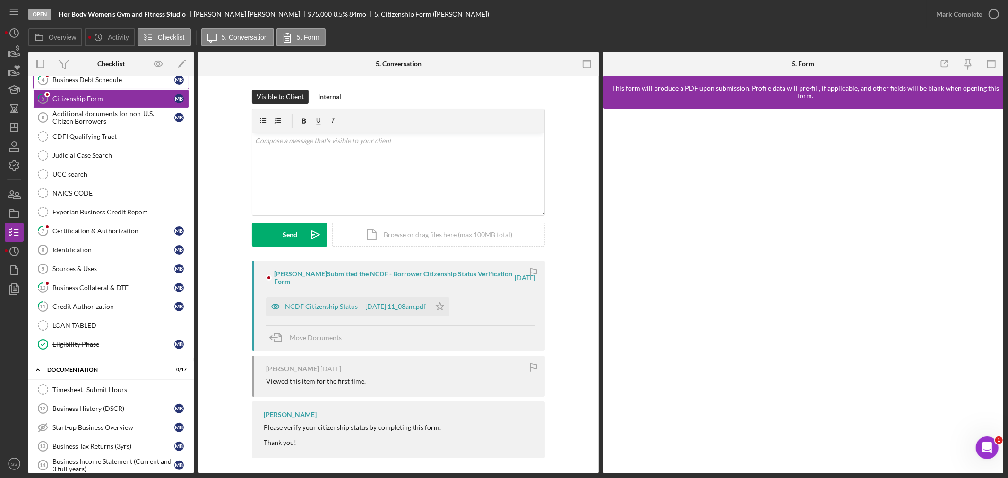
click at [69, 82] on div "Business Debt Schedule" at bounding box center [113, 80] width 122 height 8
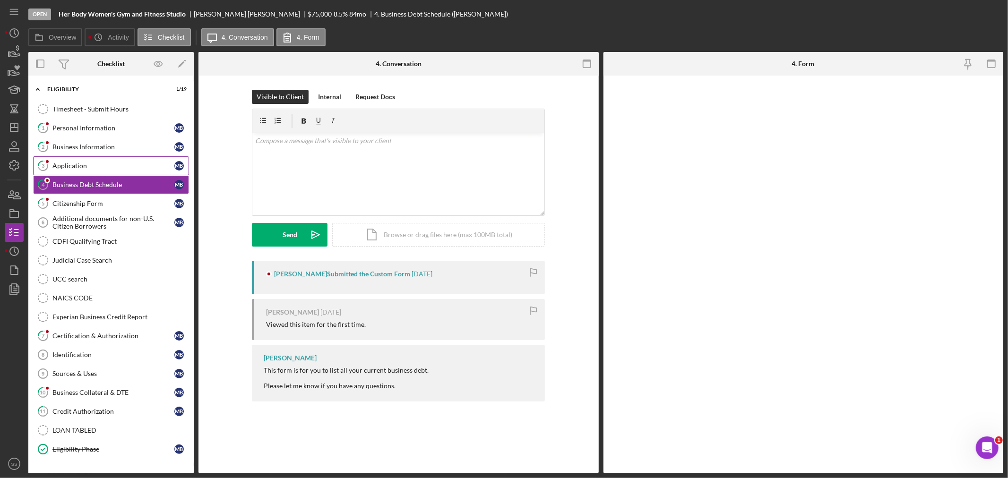
click at [70, 172] on link "3 Application M B" at bounding box center [111, 165] width 156 height 19
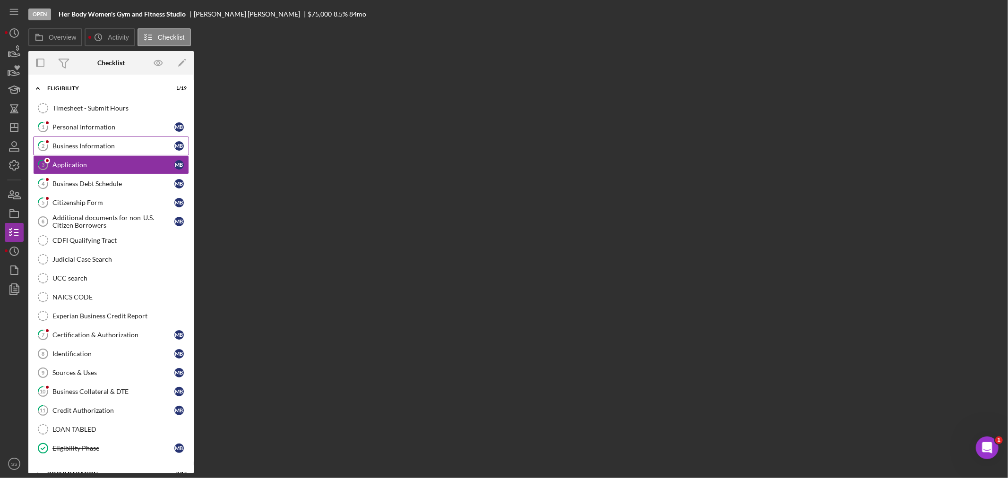
drag, startPoint x: 72, startPoint y: 147, endPoint x: 74, endPoint y: 138, distance: 9.2
click at [72, 146] on div "Business Information" at bounding box center [113, 146] width 122 height 8
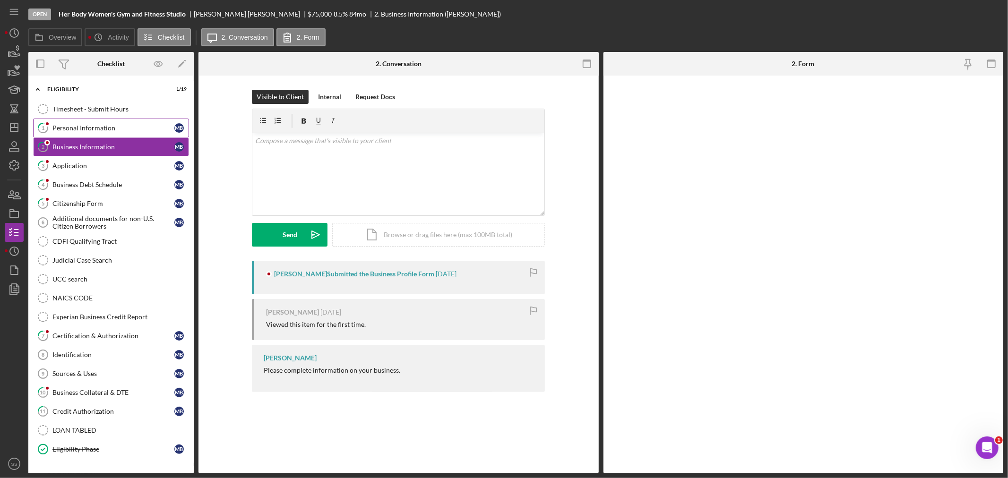
click at [76, 128] on div "Personal Information" at bounding box center [113, 128] width 122 height 8
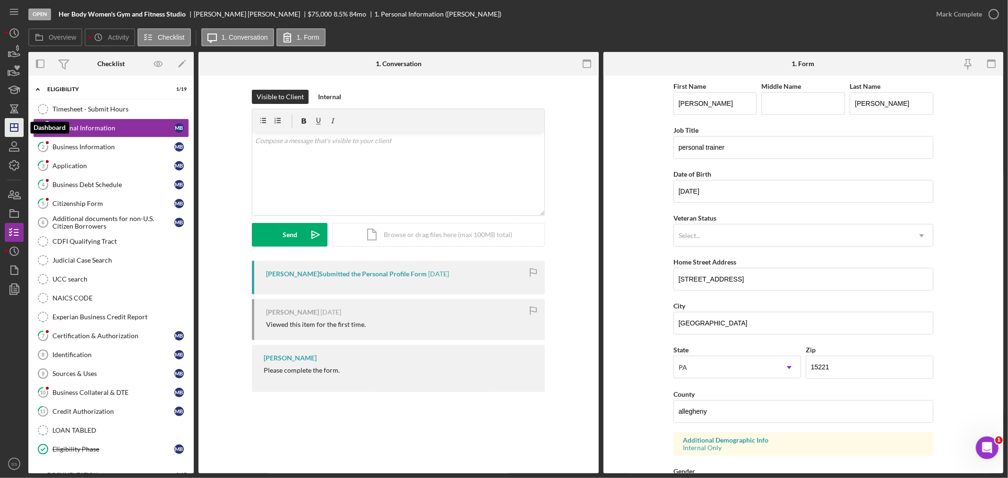
click at [15, 133] on icon "Icon/Dashboard" at bounding box center [14, 128] width 24 height 24
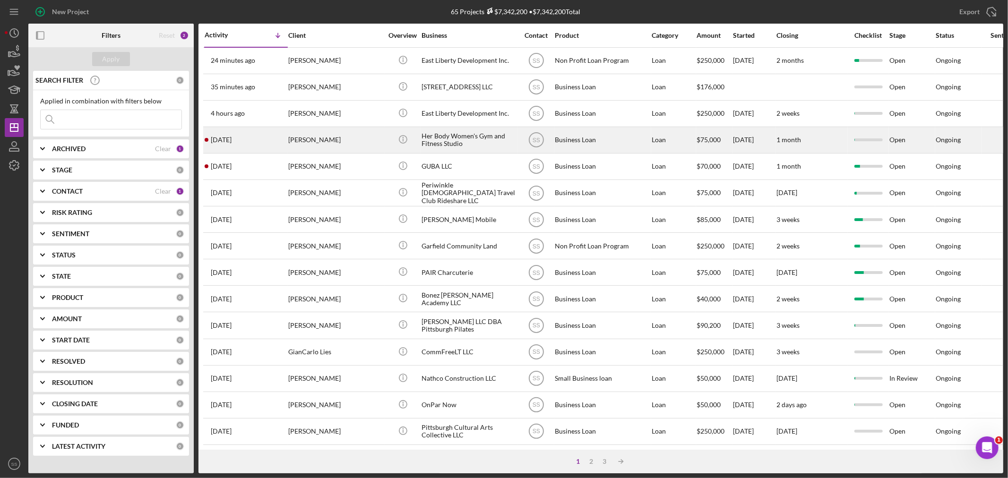
click at [305, 145] on div "[PERSON_NAME]" at bounding box center [335, 140] width 95 height 25
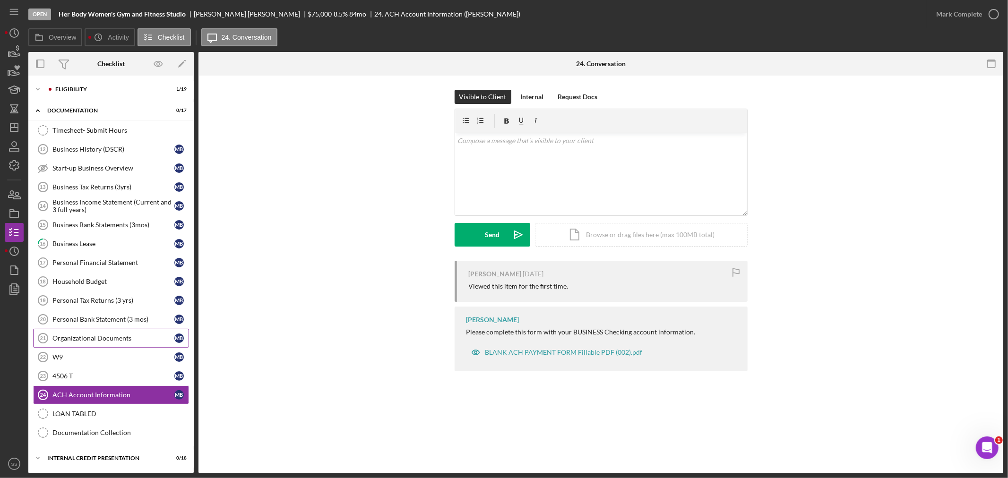
scroll to position [1, 0]
click at [15, 126] on icon "Icon/Dashboard" at bounding box center [14, 128] width 24 height 24
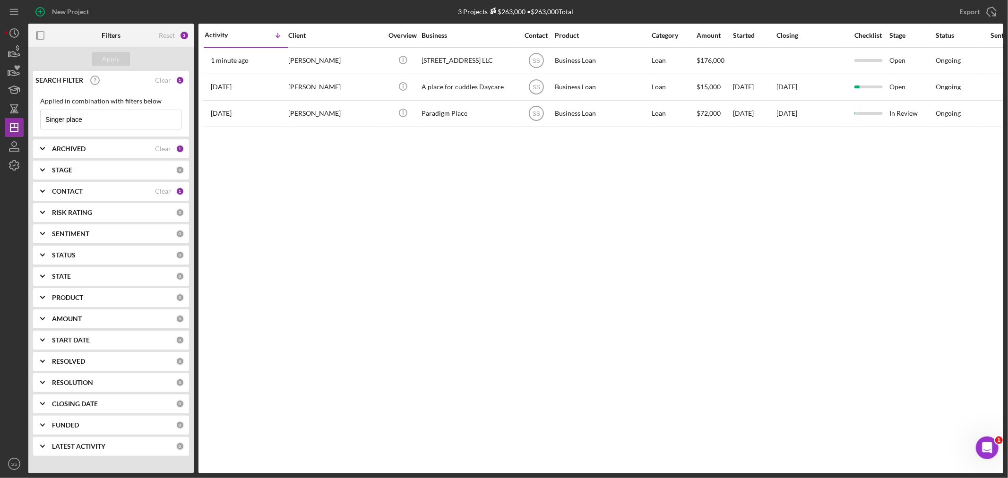
drag, startPoint x: 87, startPoint y: 119, endPoint x: 34, endPoint y: 125, distance: 53.8
click at [34, 125] on div "Applied in combination with filters below Singer place Icon/Menu Close" at bounding box center [111, 113] width 156 height 47
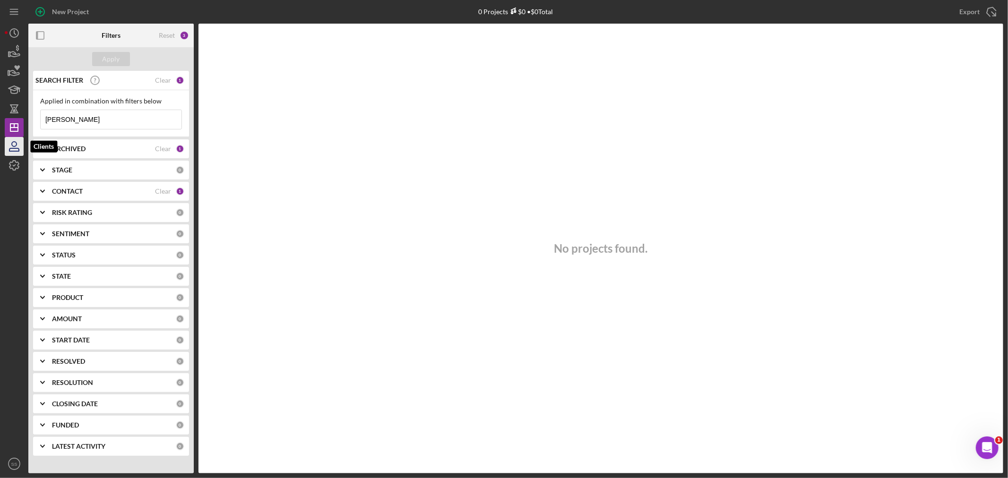
type input "[PERSON_NAME]"
click at [15, 150] on icon "button" at bounding box center [14, 147] width 24 height 24
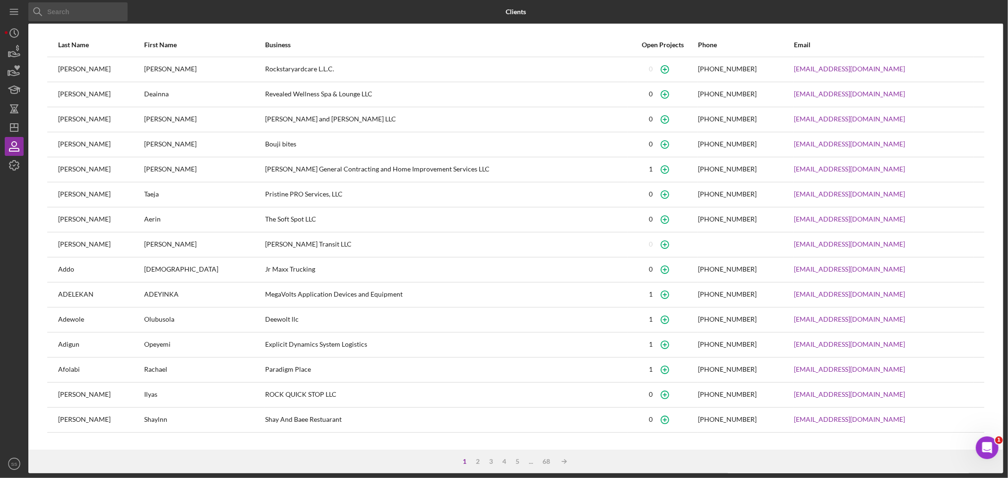
click at [69, 16] on input at bounding box center [77, 11] width 99 height 19
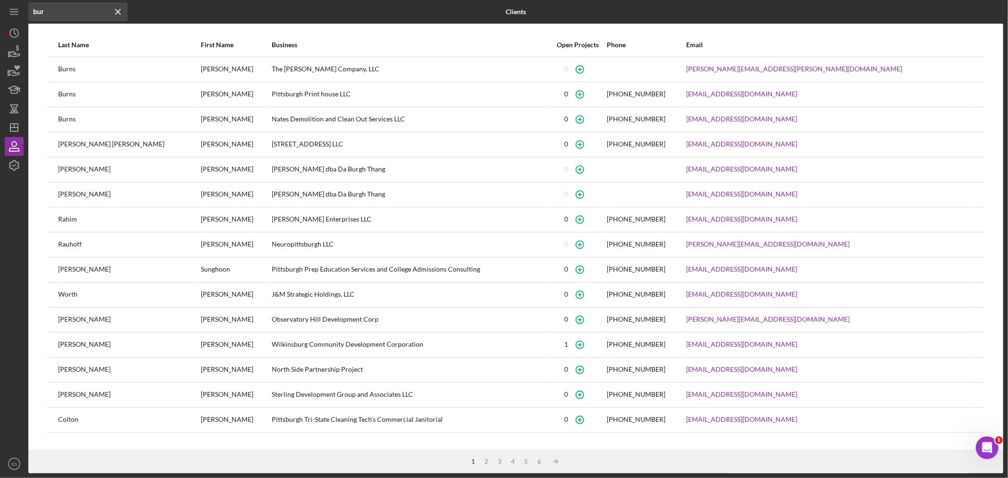
type input "bur"
click at [686, 143] on div "[PHONE_NUMBER]" at bounding box center [647, 145] width 78 height 24
drag, startPoint x: 709, startPoint y: 143, endPoint x: 655, endPoint y: 142, distance: 54.4
click at [655, 142] on tr "Hellner Burris Steve 1314 Singer Place LLC 0 (412) 977-4126 sdhbbhds@gmail.com" at bounding box center [516, 144] width 938 height 25
copy div "[PHONE_NUMBER]"
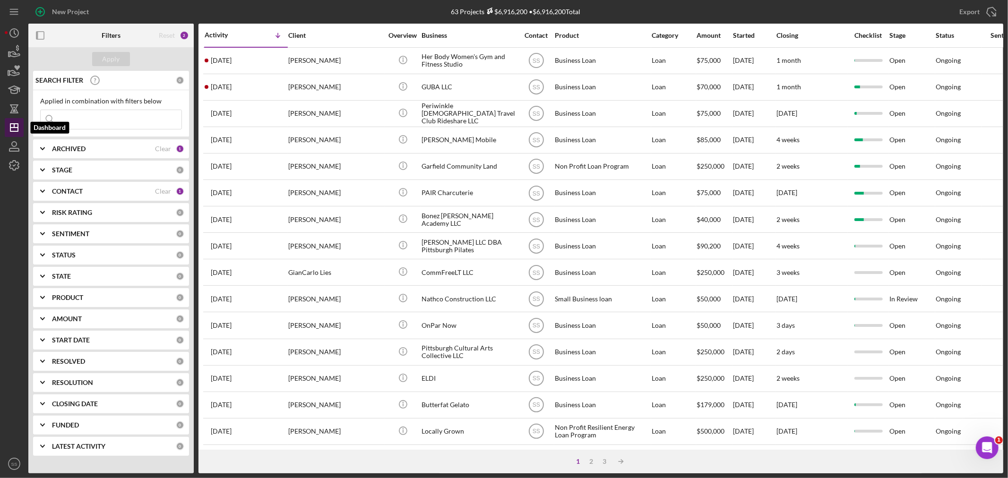
click at [6, 130] on icon "Icon/Dashboard" at bounding box center [14, 128] width 24 height 24
click at [13, 126] on icon "Icon/Dashboard" at bounding box center [14, 128] width 24 height 24
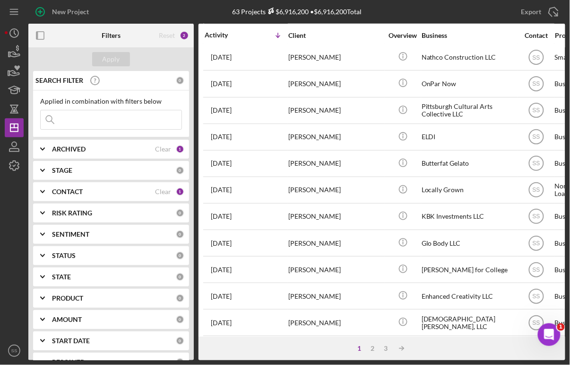
scroll to position [262, 0]
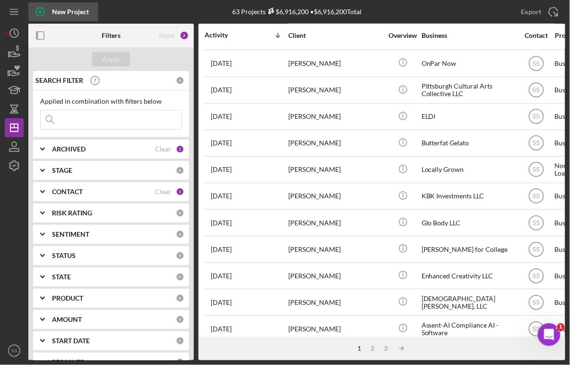
click at [40, 13] on icon "button" at bounding box center [40, 11] width 5 height 5
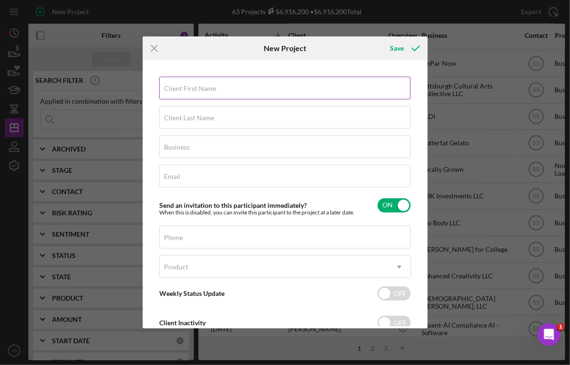
click at [211, 98] on input "Client First Name" at bounding box center [285, 88] width 252 height 23
type input "Shivam"
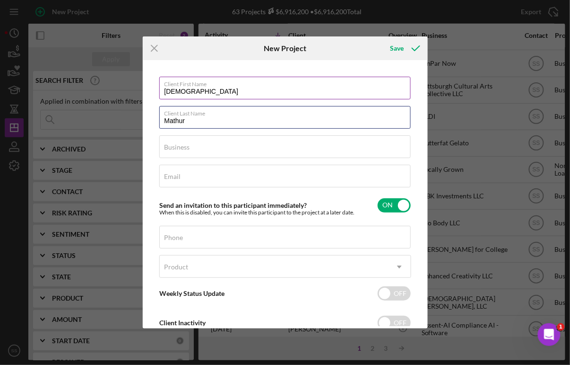
type input "Mathur"
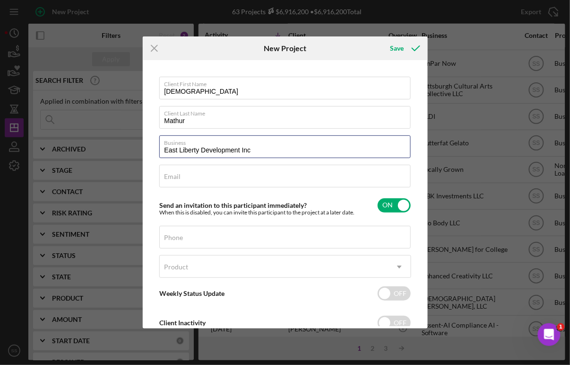
type input "East Liberty Development Inc"
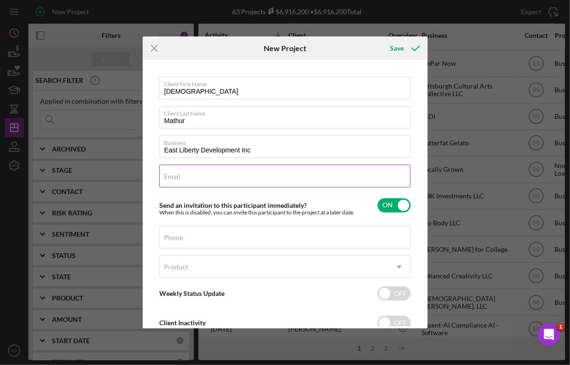
click at [194, 174] on div "Email Required" at bounding box center [285, 177] width 252 height 24
paste input "shivam.mathur@mainandelm.org"
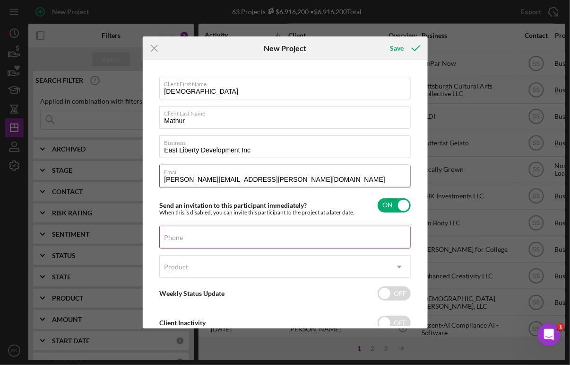
type input "shivam.mathur@mainandelm.org"
click at [180, 238] on label "Phone" at bounding box center [174, 238] width 19 height 8
click at [180, 238] on input "Phone" at bounding box center [285, 237] width 252 height 23
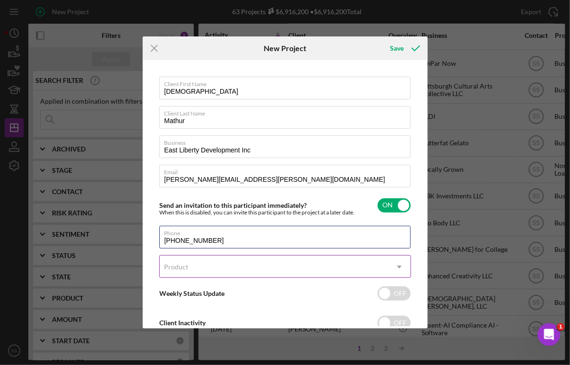
type input "(412) 218-4862"
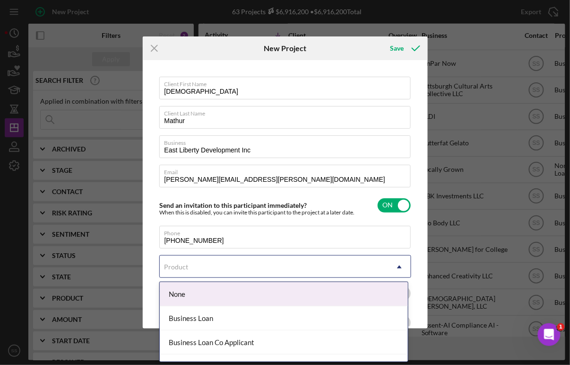
click at [183, 266] on div "Product" at bounding box center [177, 267] width 24 height 8
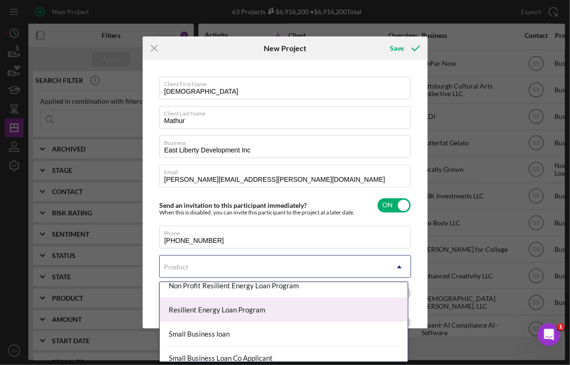
scroll to position [52, 0]
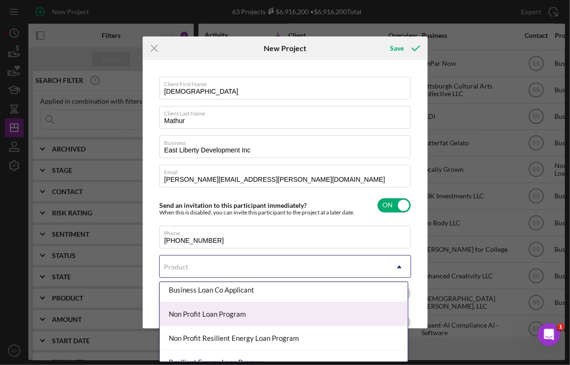
click at [211, 311] on div "Non Profit Loan Program" at bounding box center [284, 314] width 249 height 24
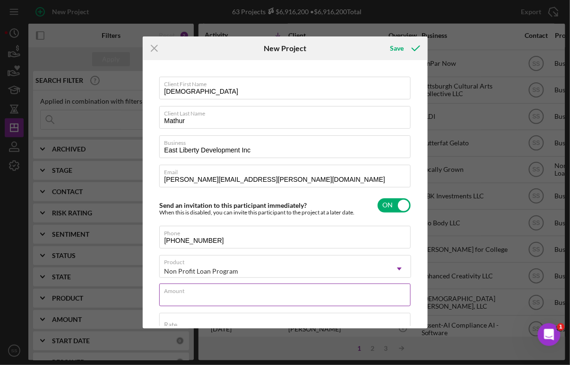
click at [206, 296] on input "Amount" at bounding box center [285, 294] width 252 height 23
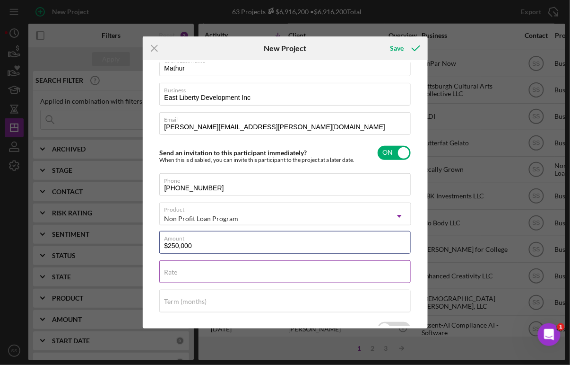
type input "$250,000"
click at [208, 277] on input "Rate" at bounding box center [285, 271] width 252 height 23
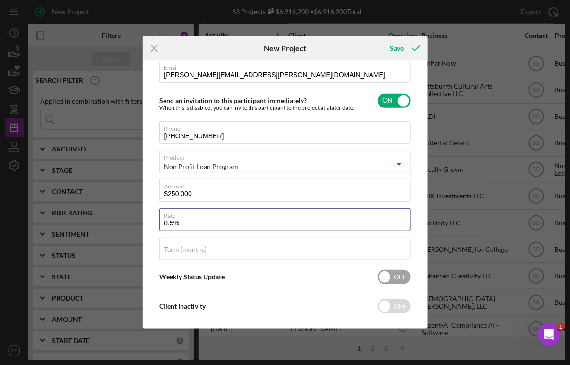
scroll to position [105, 0]
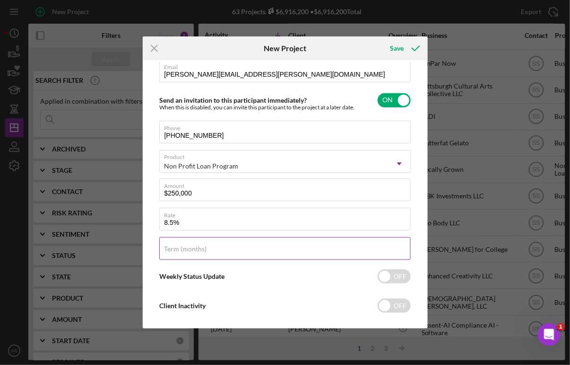
type input "8.500%"
click at [209, 246] on div "Term (months)" at bounding box center [285, 249] width 252 height 24
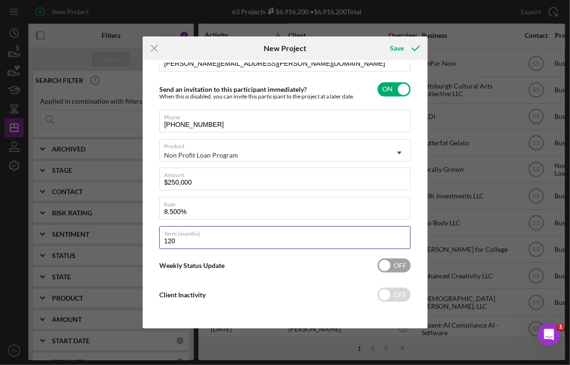
scroll to position [119, 0]
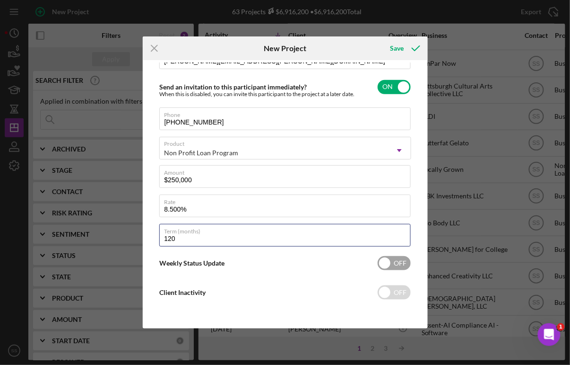
type input "120"
click at [381, 259] on input "checkbox" at bounding box center [394, 263] width 33 height 14
checkbox input "true"
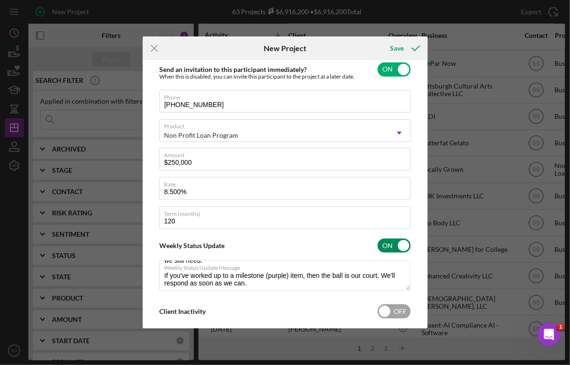
scroll to position [150, 0]
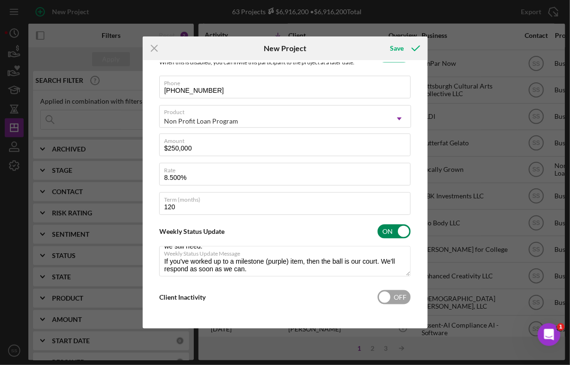
type textarea "Here's a snapshot of information that has been fully approved, as well as the i…"
click at [382, 298] on input "checkbox" at bounding box center [394, 297] width 33 height 14
checkbox input "true"
click at [412, 46] on icon "submit" at bounding box center [416, 48] width 24 height 24
type textarea "Here's a snapshot of information that has been fully approved, as well as the i…"
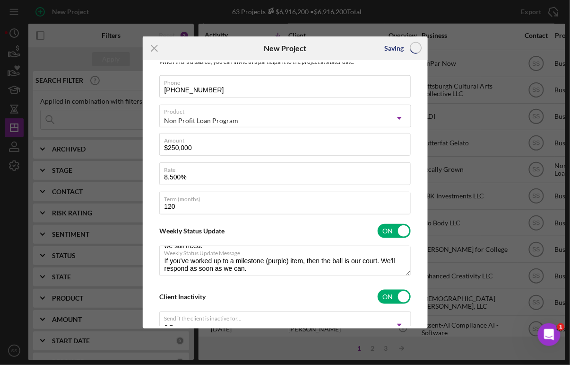
checkbox input "false"
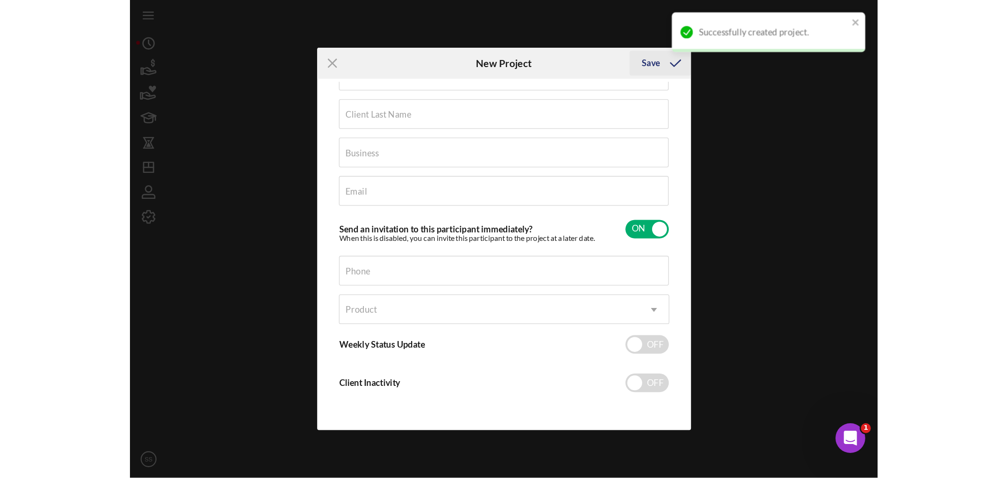
scroll to position [30, 0]
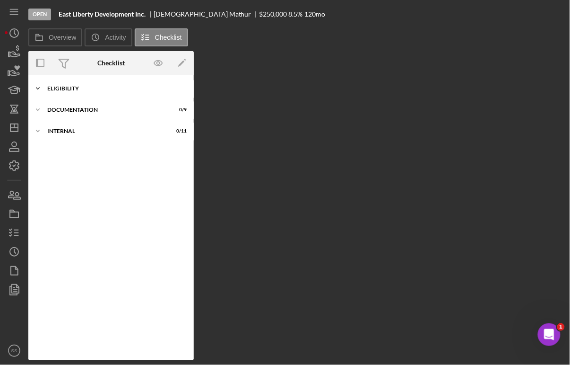
click at [56, 87] on div "Eligibility" at bounding box center [114, 89] width 135 height 6
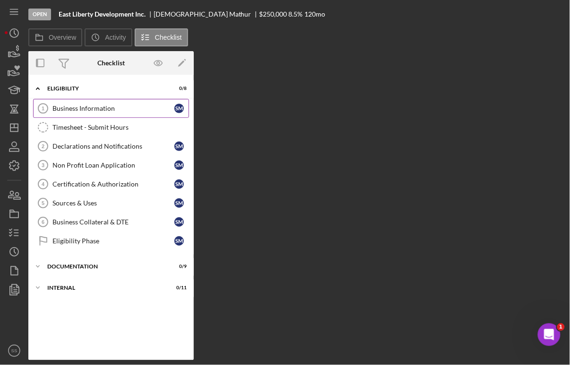
click at [64, 111] on div "Business Information" at bounding box center [113, 108] width 122 height 8
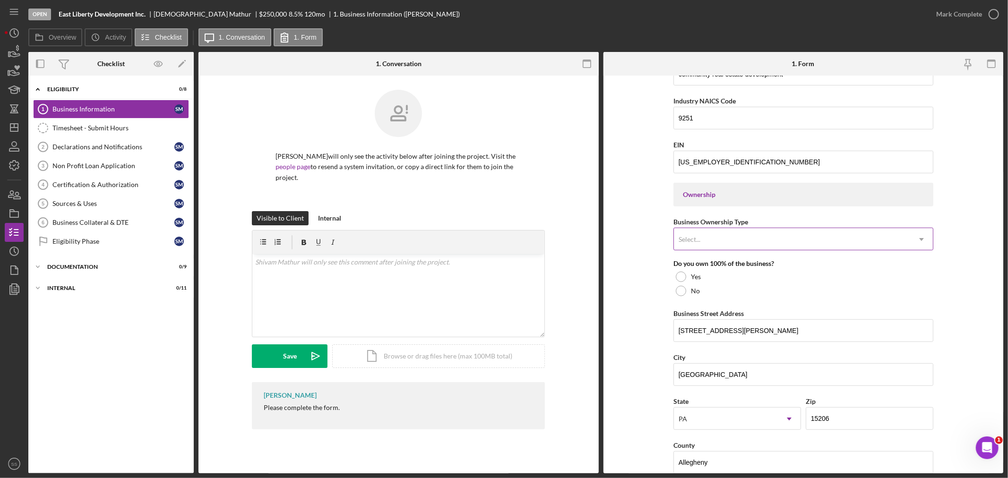
scroll to position [367, 0]
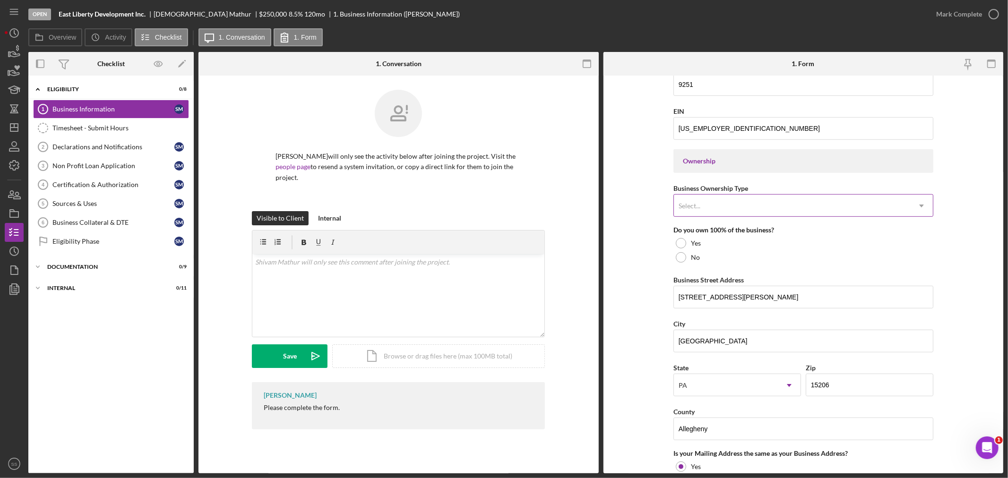
click at [701, 203] on div "Select..." at bounding box center [792, 206] width 236 height 22
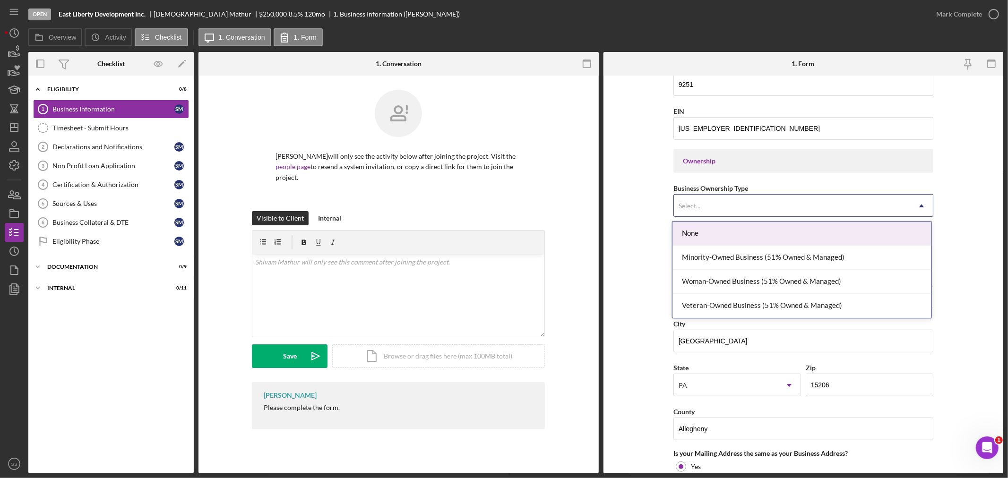
click at [701, 203] on div "Select..." at bounding box center [792, 206] width 236 height 22
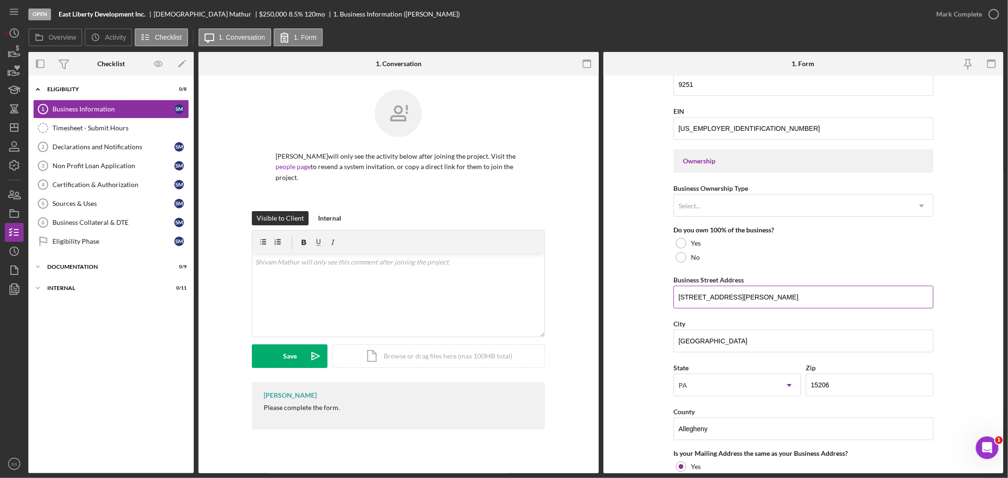
scroll to position [420, 0]
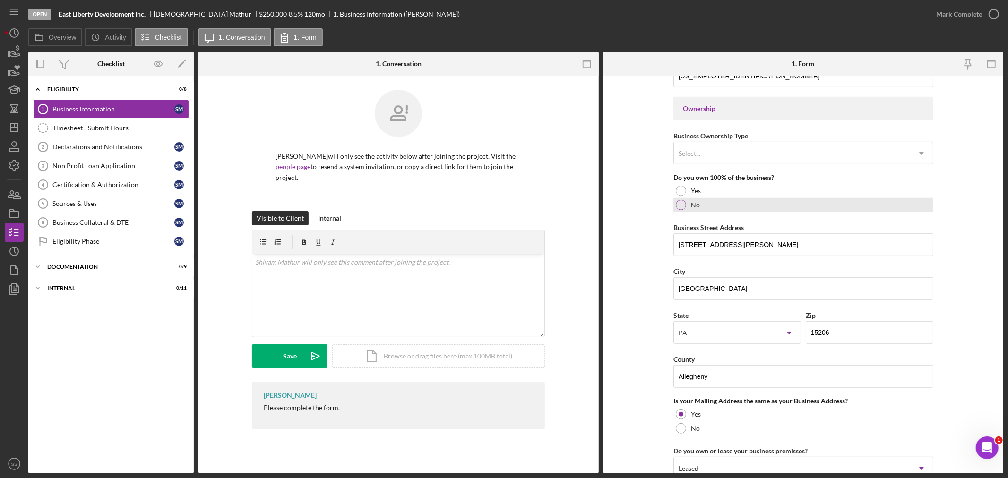
click at [680, 208] on div at bounding box center [681, 205] width 10 height 10
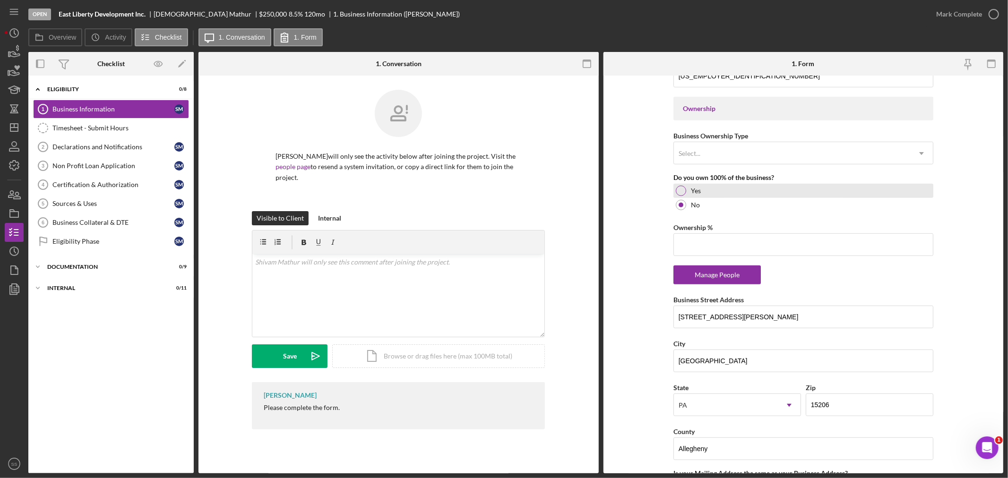
click at [677, 194] on div at bounding box center [681, 191] width 10 height 10
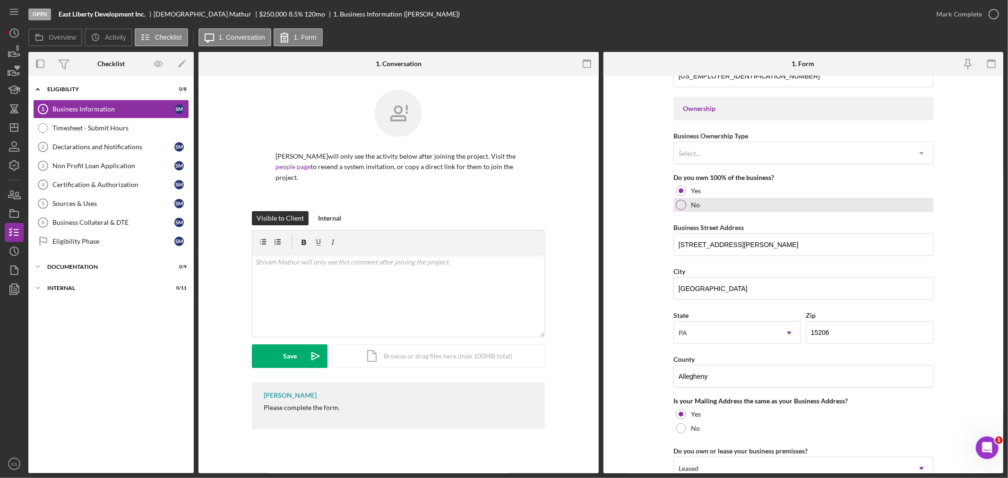
click at [682, 206] on div at bounding box center [681, 205] width 10 height 10
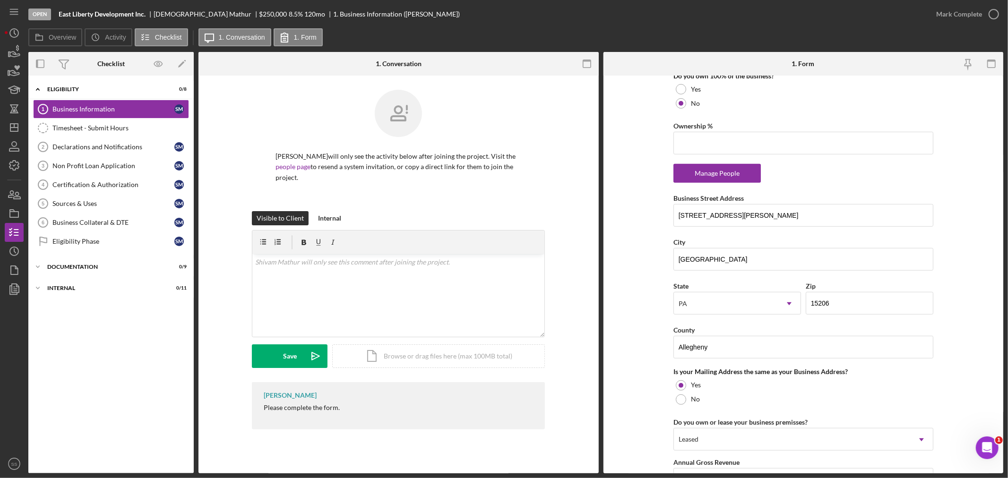
scroll to position [525, 0]
click at [700, 144] on input "Ownership %" at bounding box center [804, 139] width 260 height 23
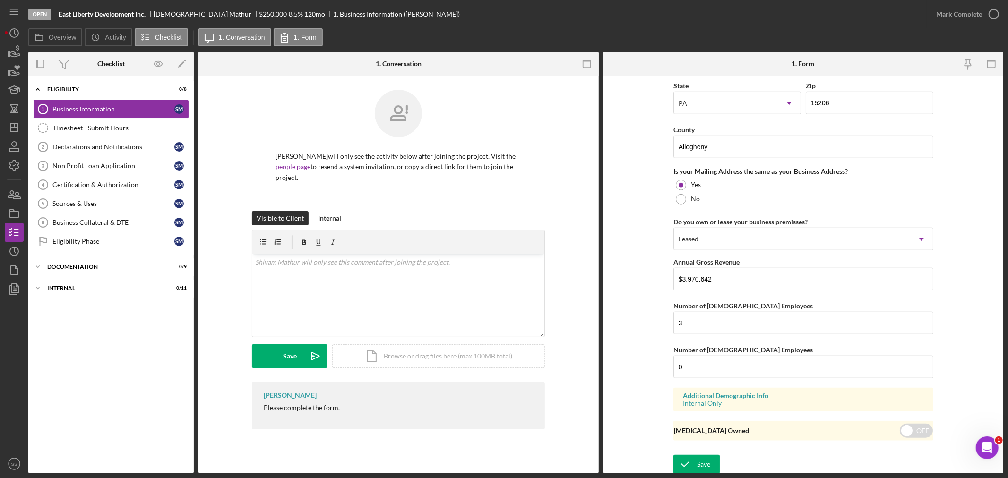
scroll to position [726, 0]
type input "0.00%"
click at [708, 453] on div "Save" at bounding box center [703, 462] width 13 height 19
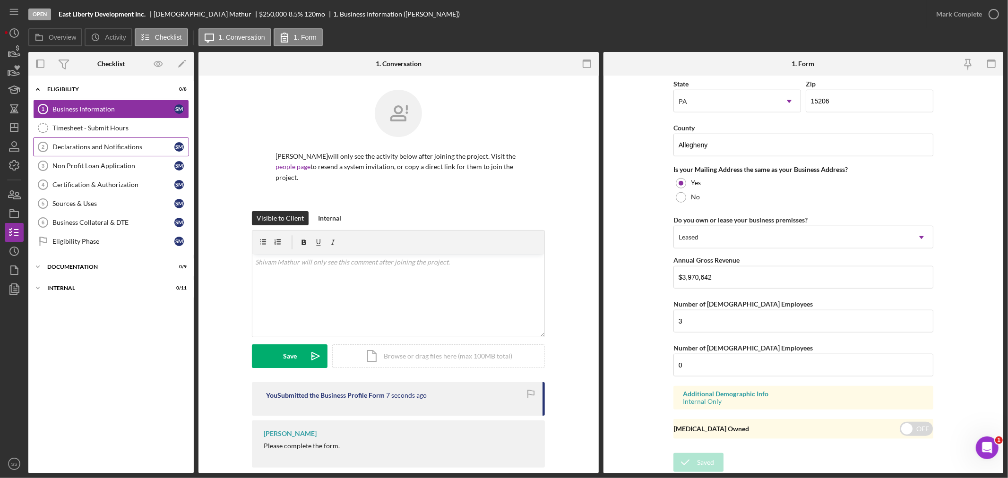
click at [117, 145] on div "Declarations and Notifications" at bounding box center [113, 147] width 122 height 8
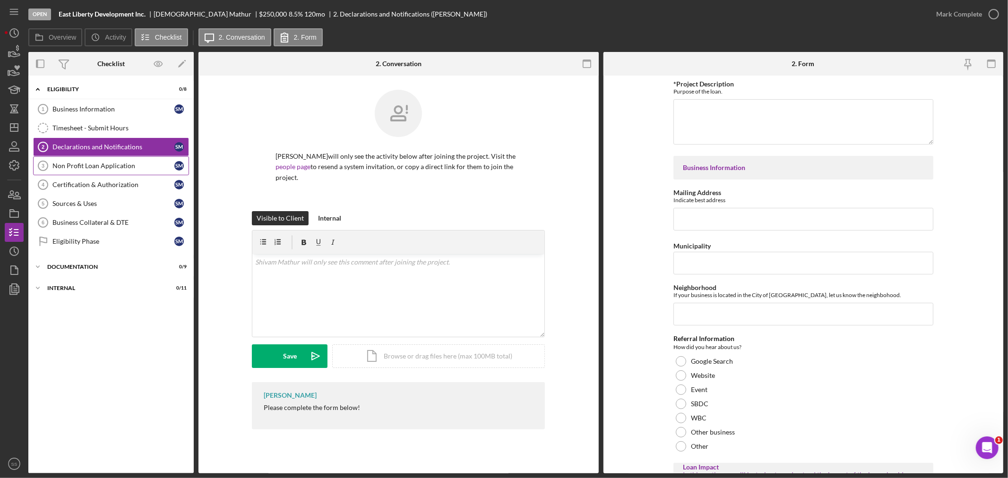
click at [113, 166] on div "Non Profit Loan Application" at bounding box center [113, 166] width 122 height 8
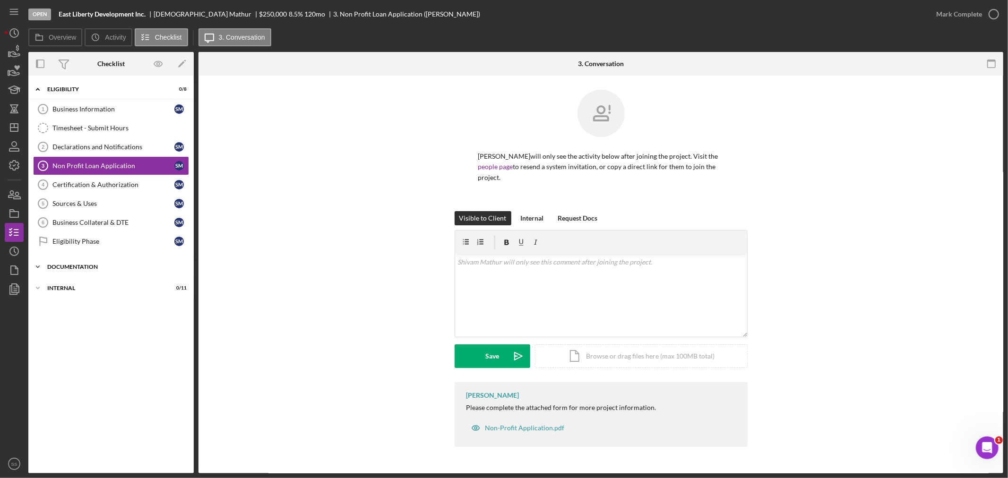
click at [86, 270] on div "Documentation" at bounding box center [114, 267] width 135 height 6
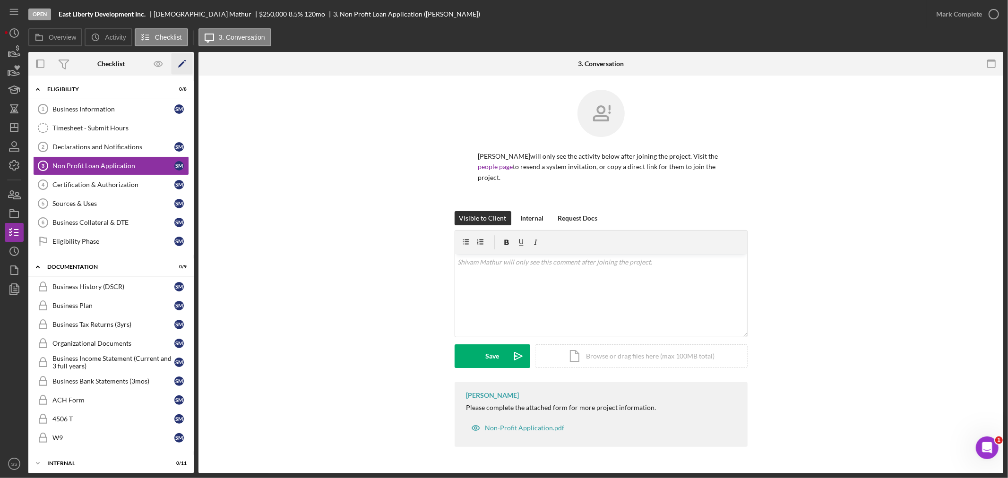
click at [180, 65] on polygon "button" at bounding box center [181, 64] width 7 height 7
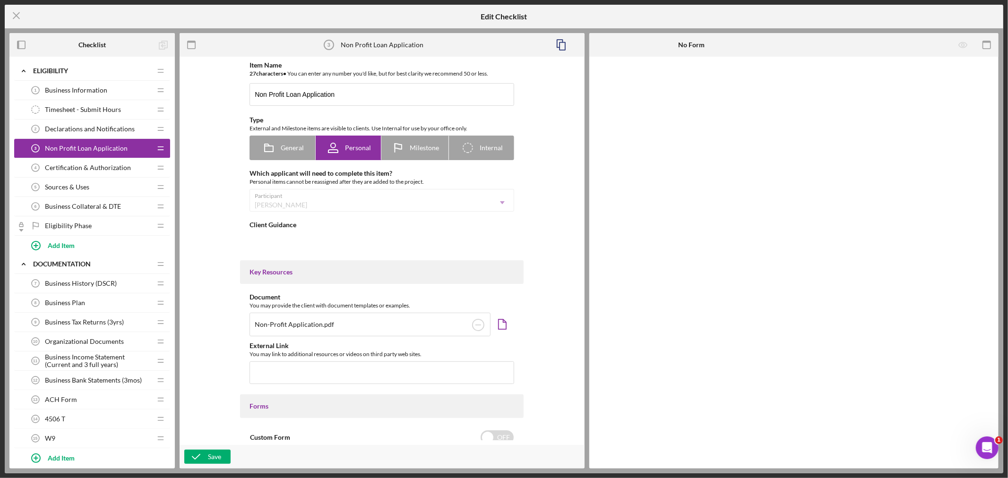
type textarea "<div>Please complete the attached form for more project information.</div>"
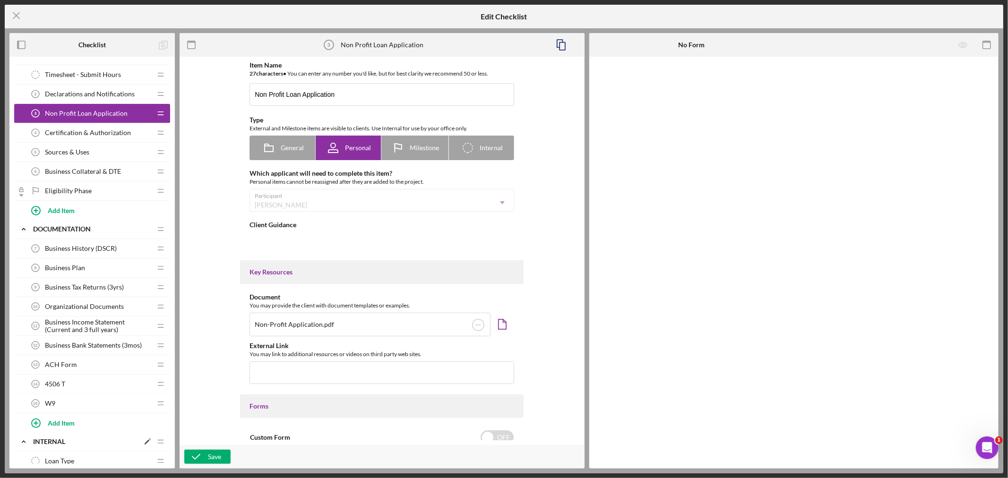
scroll to position [52, 0]
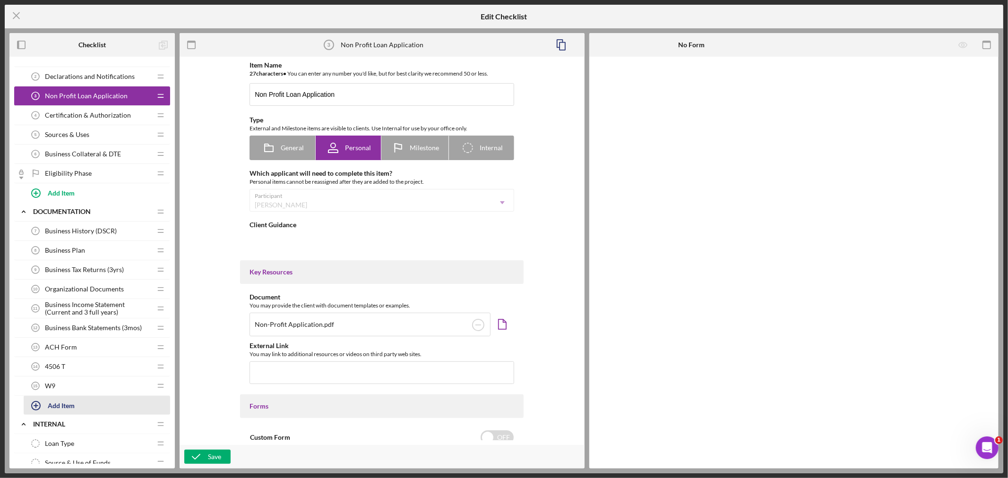
click at [59, 409] on div "Add Item" at bounding box center [61, 406] width 27 height 18
click at [68, 410] on div "Item Title" at bounding box center [97, 413] width 147 height 24
click at [68, 410] on div "Item Title Required" at bounding box center [97, 415] width 147 height 28
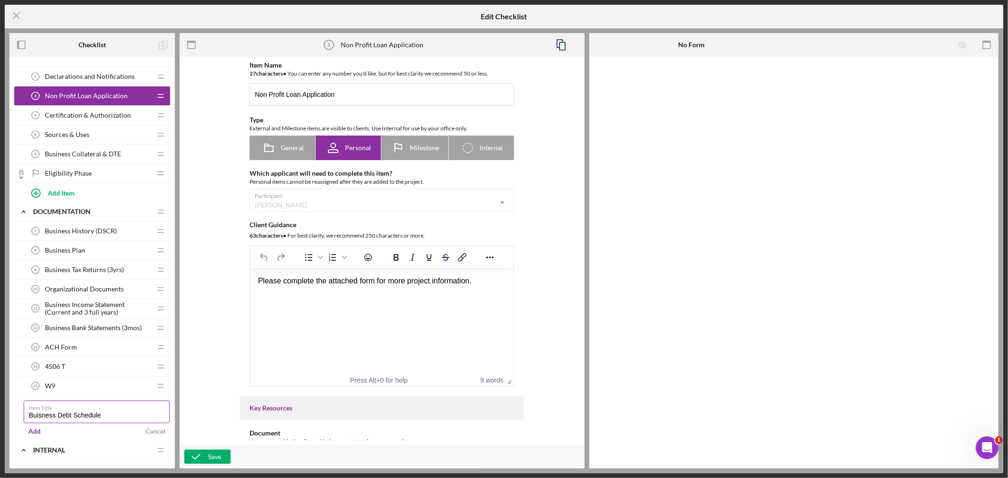
scroll to position [0, 0]
type input "Business Debt Schedule"
click at [300, 150] on span "General" at bounding box center [292, 148] width 23 height 8
radio input "true"
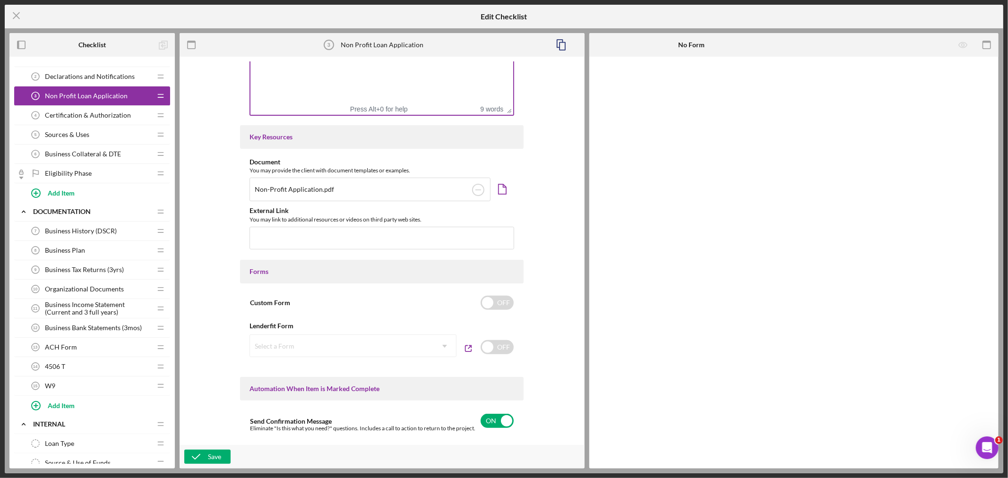
scroll to position [262, 0]
click at [402, 344] on div "Select a Form Icon/Dropdown Arrow" at bounding box center [353, 345] width 207 height 23
click at [501, 348] on input "checkbox" at bounding box center [497, 347] width 33 height 14
checkbox input "true"
click at [435, 348] on icon "Icon/Dropdown Arrow" at bounding box center [445, 346] width 23 height 23
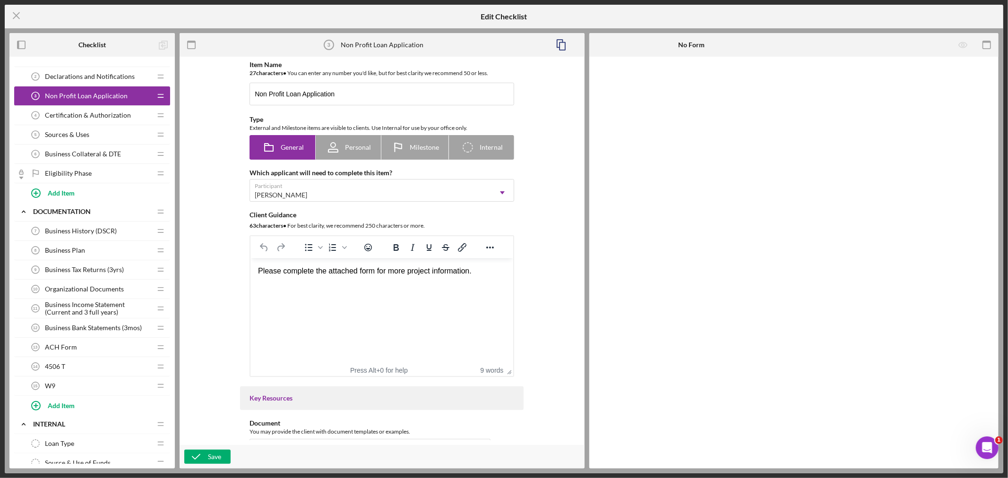
scroll to position [0, 0]
click at [481, 189] on div "[PERSON_NAME]" at bounding box center [370, 196] width 241 height 22
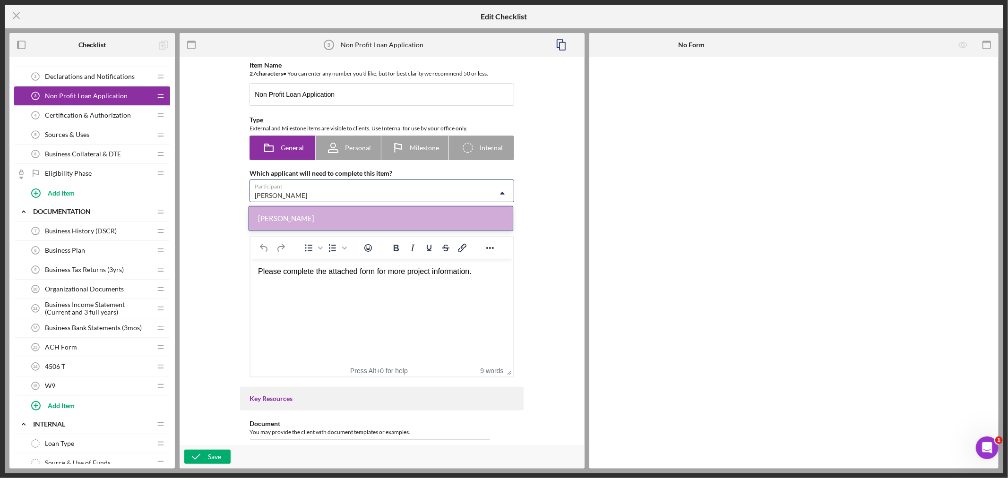
click at [481, 189] on div "[PERSON_NAME]" at bounding box center [370, 196] width 241 height 22
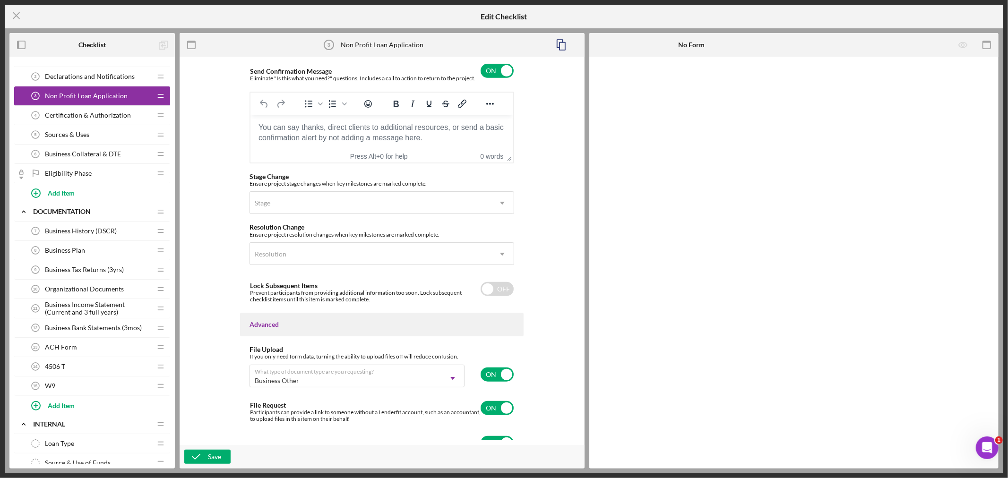
scroll to position [626, 0]
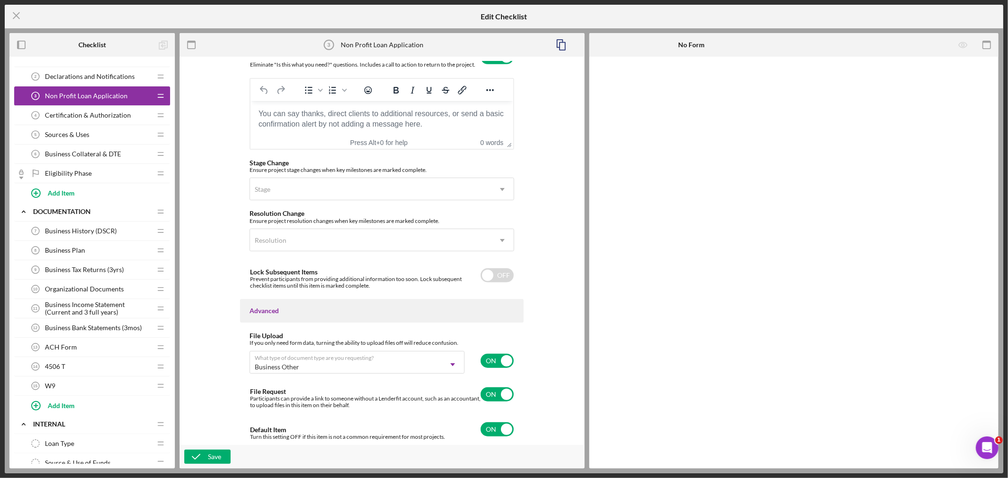
click at [92, 228] on span "Business History (DSCR)" at bounding box center [81, 231] width 72 height 8
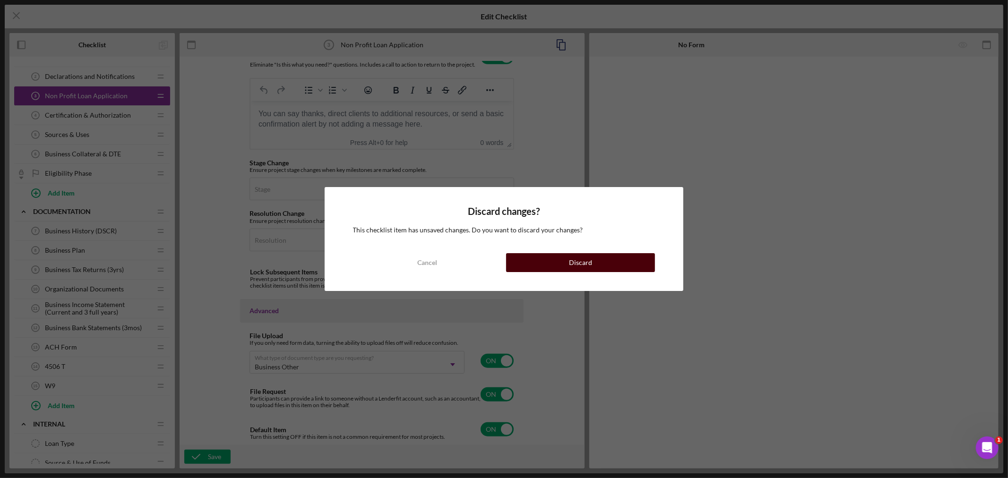
click at [599, 259] on button "Discard" at bounding box center [580, 262] width 149 height 19
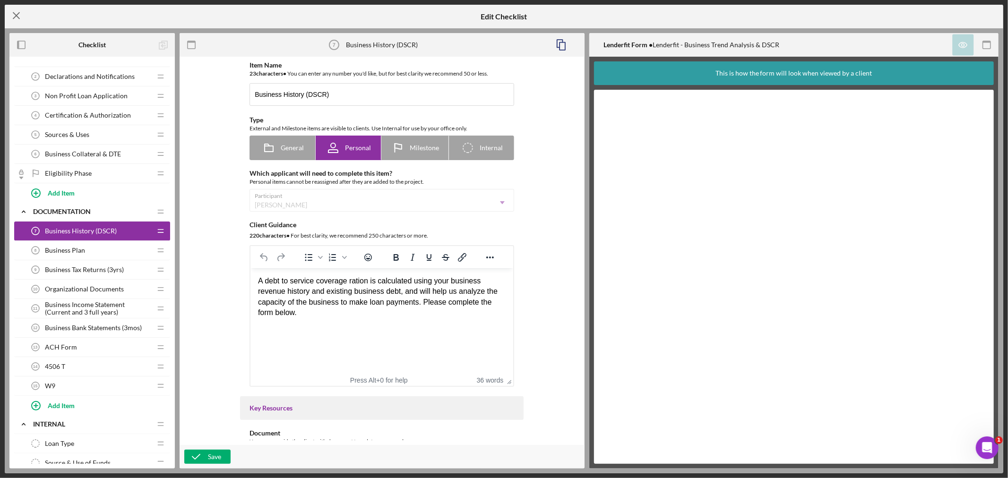
click at [16, 13] on icon "Icon/Menu Close" at bounding box center [17, 16] width 24 height 24
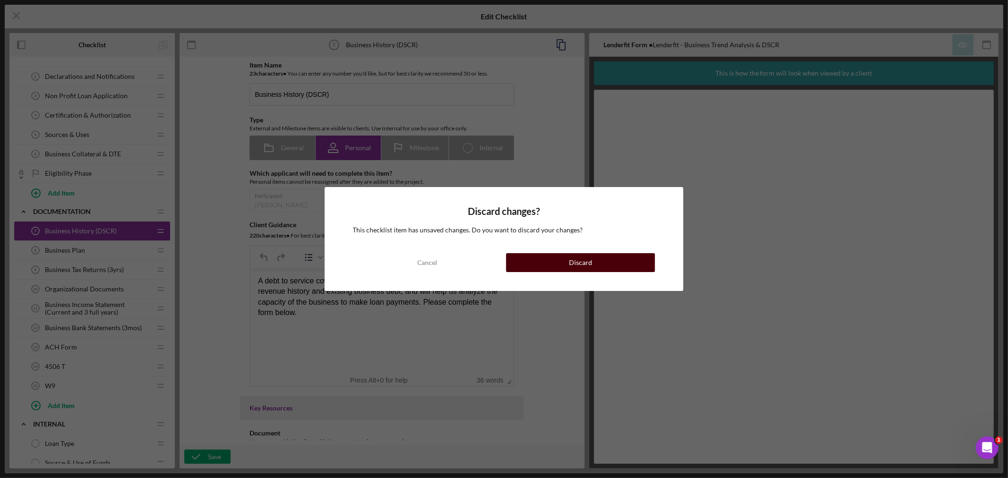
click at [591, 253] on div "Discard" at bounding box center [580, 262] width 23 height 19
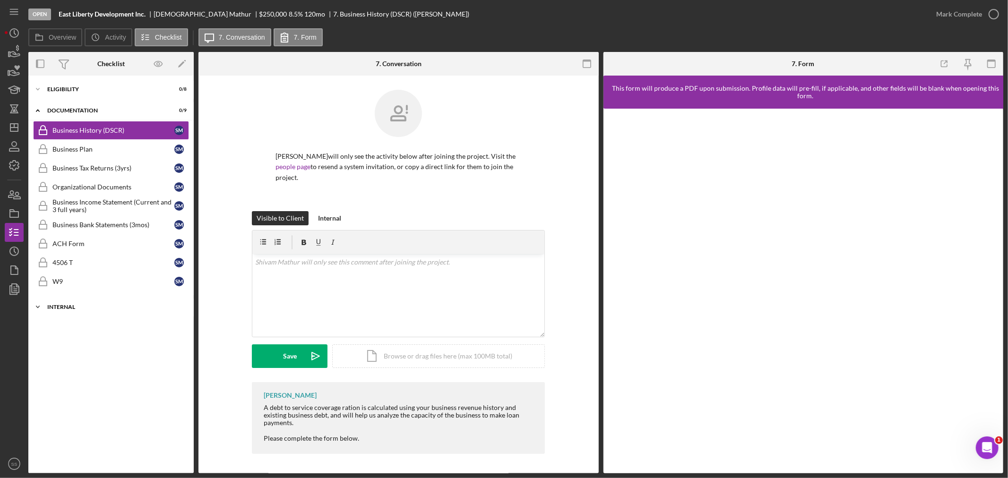
click at [61, 303] on div "Icon/Expander Internal 0 / 11" at bounding box center [110, 307] width 165 height 19
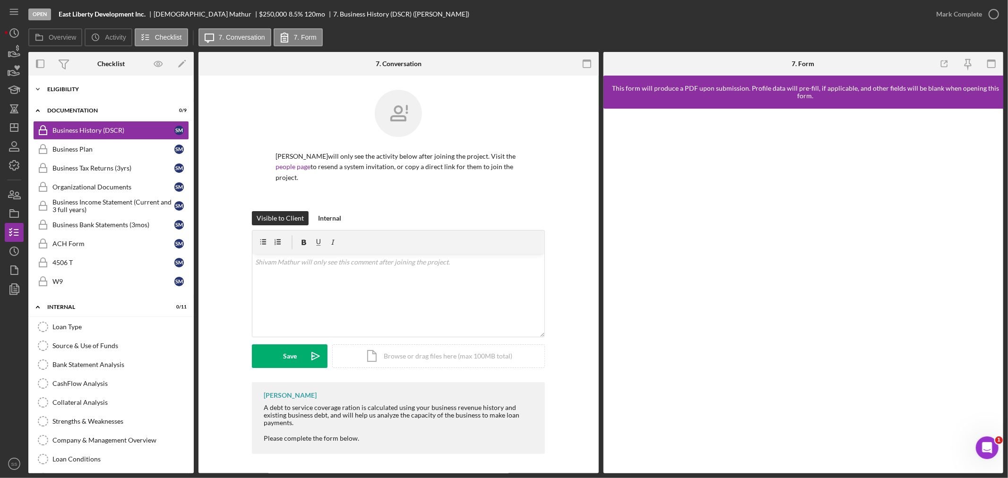
click at [84, 84] on div "Icon/Expander Eligibility 0 / 8" at bounding box center [110, 89] width 165 height 19
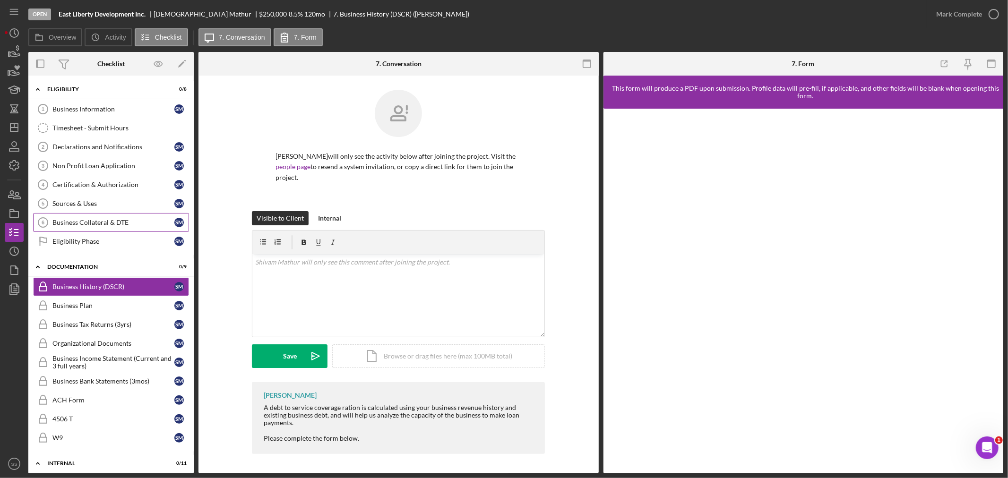
click at [84, 226] on div "Business Collateral & DTE" at bounding box center [113, 223] width 122 height 8
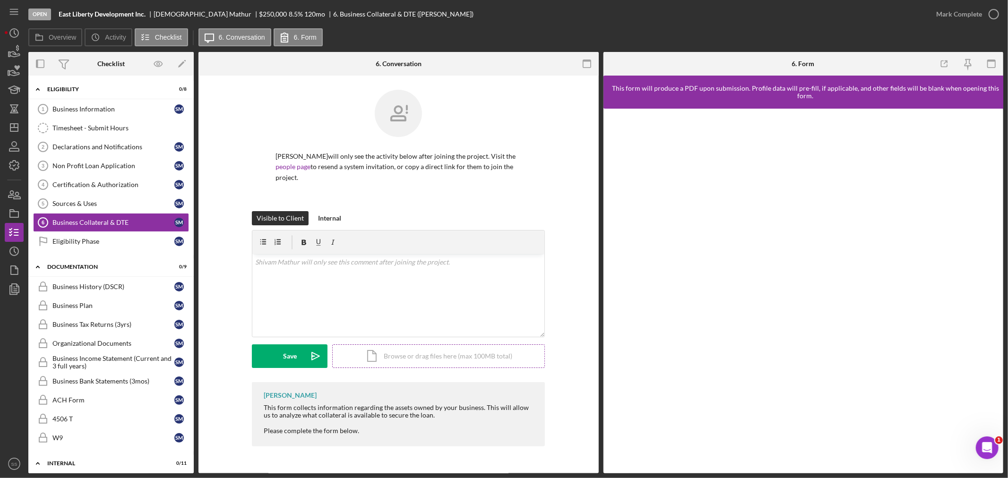
click at [381, 359] on div "Icon/Document Browse or drag files here (max 100MB total) Tap to choose files o…" at bounding box center [438, 357] width 213 height 24
click at [290, 352] on div "Upload" at bounding box center [289, 357] width 21 height 24
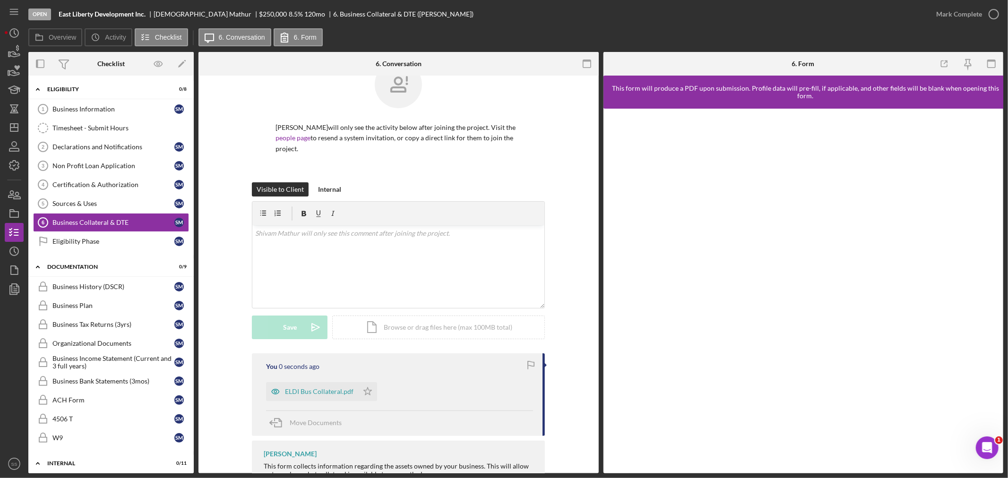
scroll to position [79, 0]
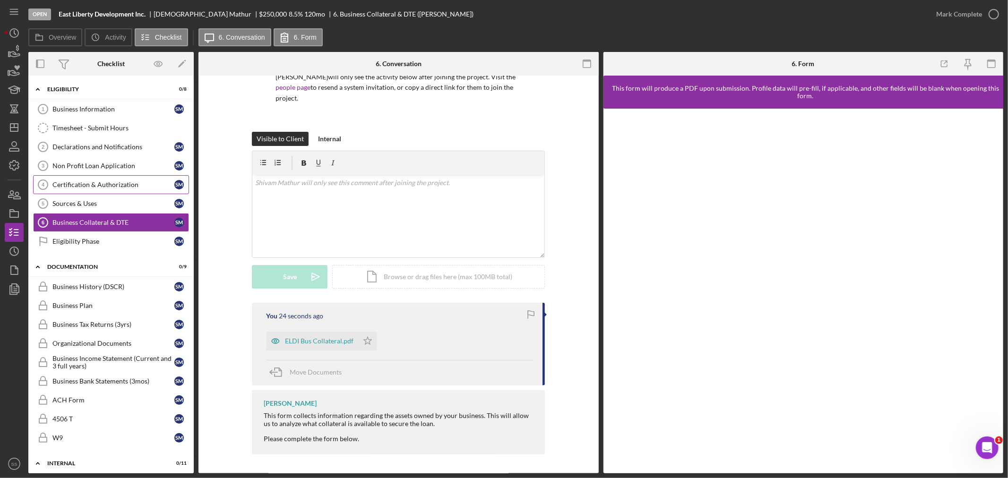
click at [100, 185] on div "Certification & Authorization" at bounding box center [113, 185] width 122 height 8
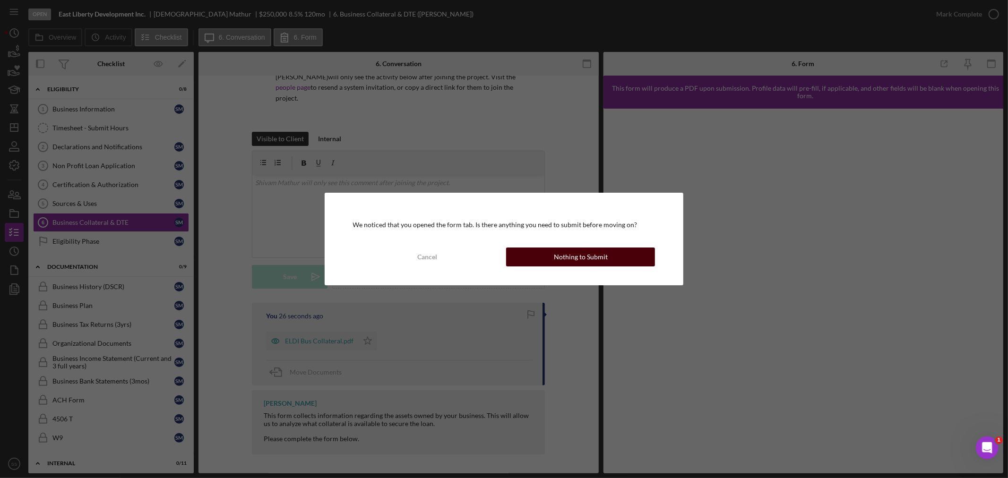
click at [535, 259] on button "Nothing to Submit" at bounding box center [580, 257] width 149 height 19
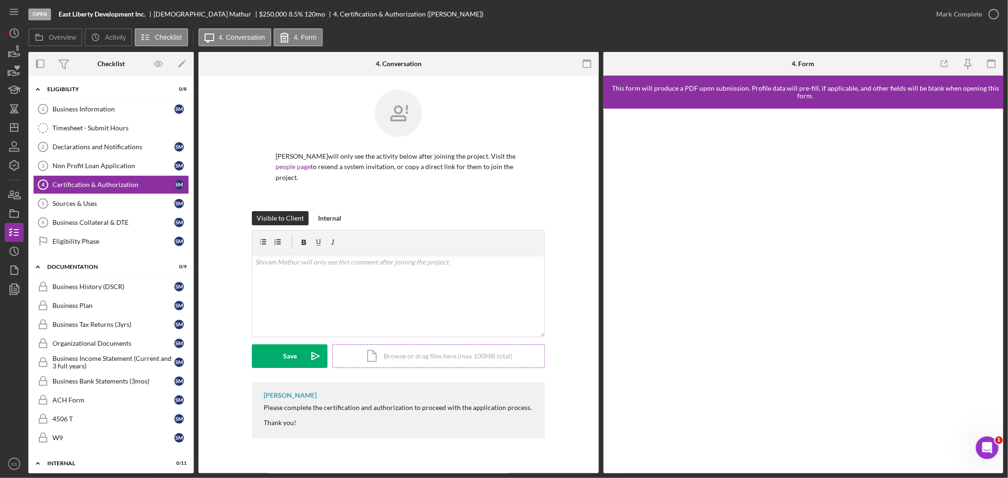
click at [376, 359] on div "Icon/Document Browse or drag files here (max 100MB total) Tap to choose files o…" at bounding box center [438, 357] width 213 height 24
click at [289, 355] on div "Upload" at bounding box center [289, 357] width 21 height 24
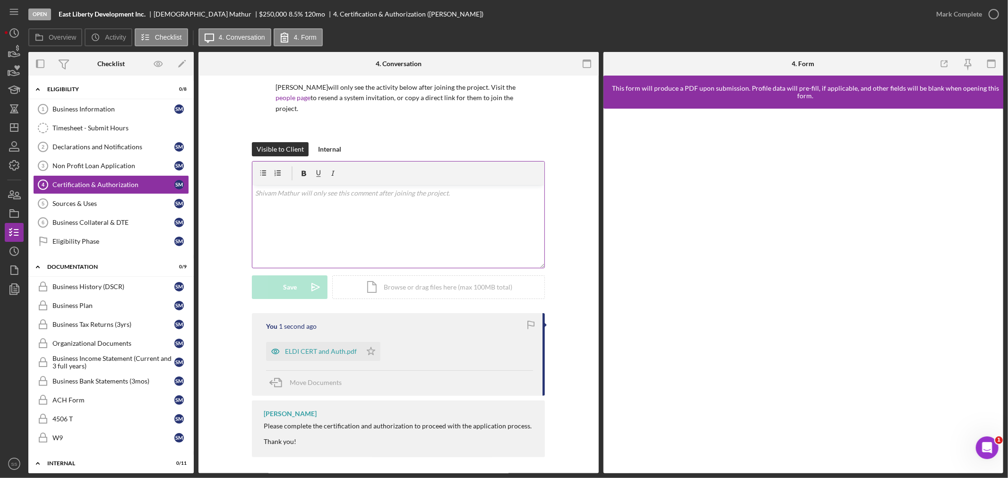
scroll to position [72, 0]
click at [103, 207] on div "Sources & Uses" at bounding box center [113, 204] width 122 height 8
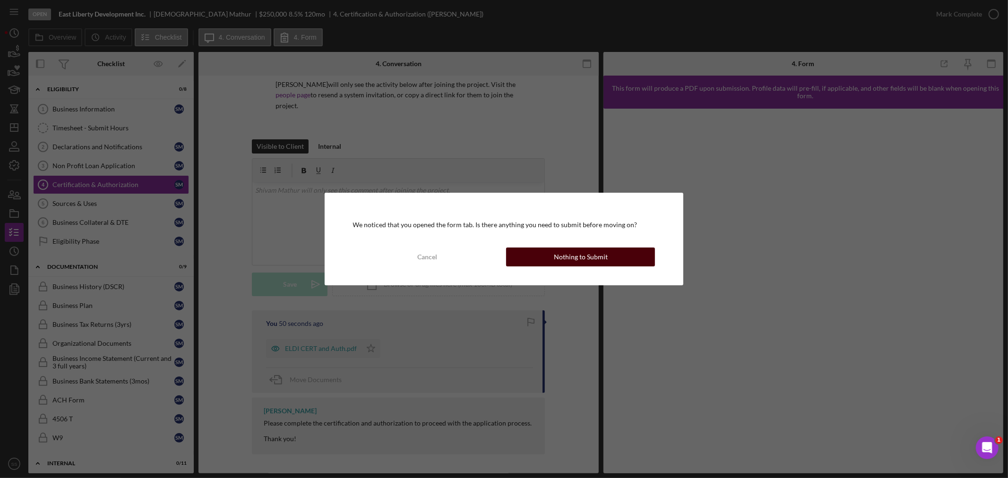
click at [547, 263] on button "Nothing to Submit" at bounding box center [580, 257] width 149 height 19
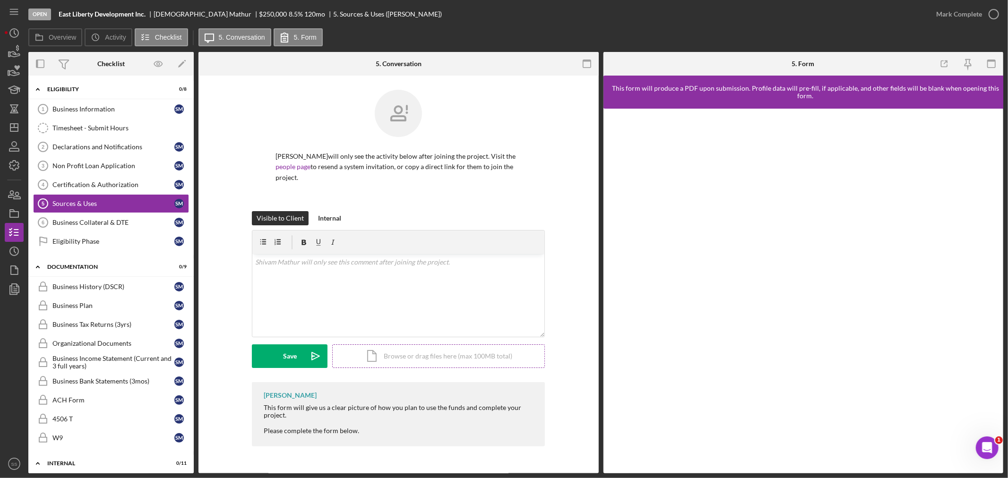
click at [406, 362] on div "Icon/Document Browse or drag files here (max 100MB total) Tap to choose files o…" at bounding box center [438, 357] width 213 height 24
click at [296, 356] on div "Upload" at bounding box center [289, 357] width 21 height 24
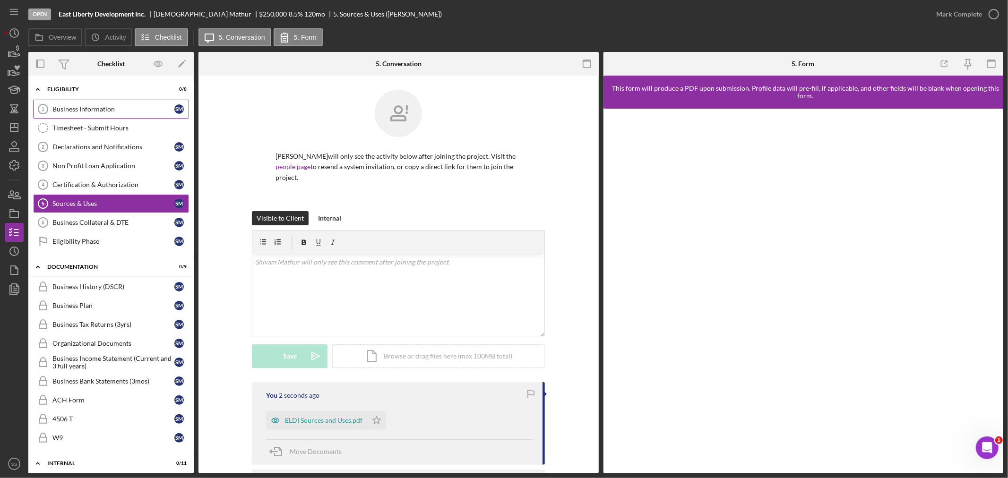
click at [90, 109] on div "Business Information" at bounding box center [113, 109] width 122 height 8
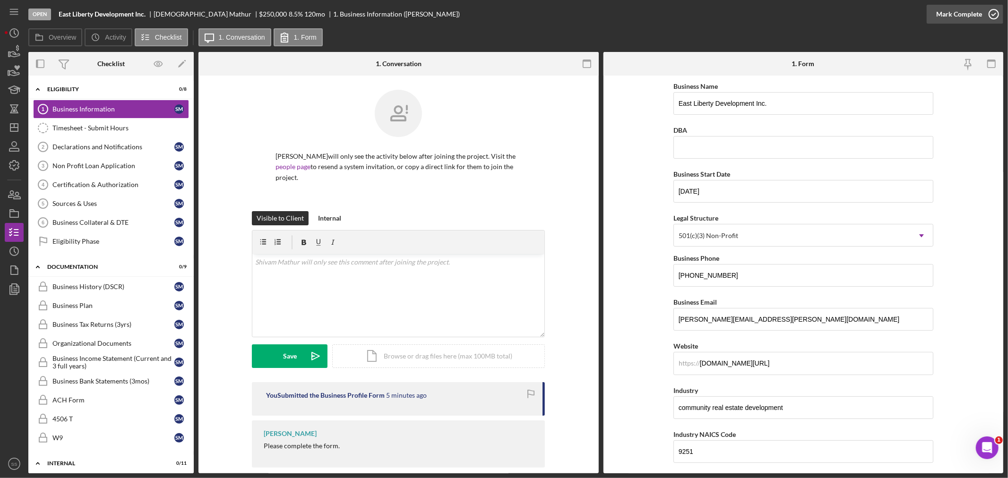
click at [997, 15] on icon "button" at bounding box center [994, 14] width 24 height 24
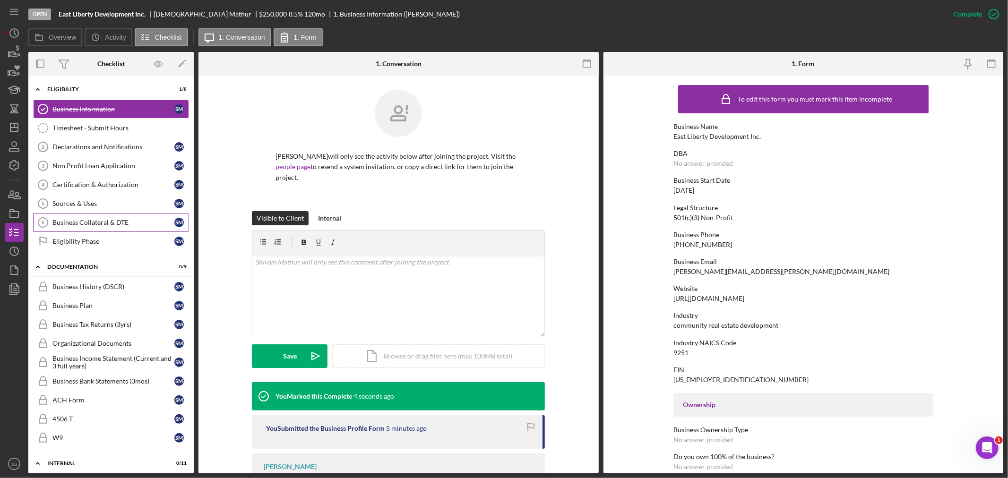
click at [81, 224] on div "Business Collateral & DTE" at bounding box center [113, 223] width 122 height 8
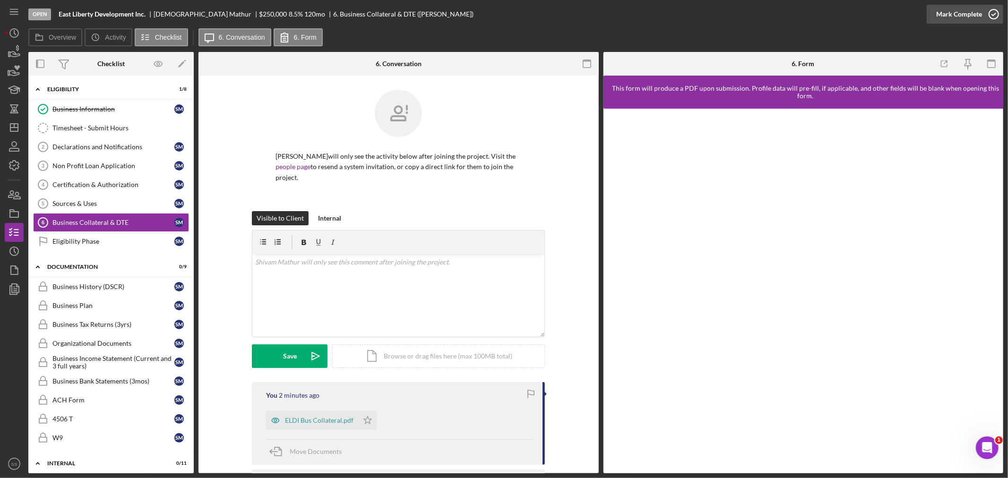
click at [991, 10] on icon "button" at bounding box center [994, 14] width 24 height 24
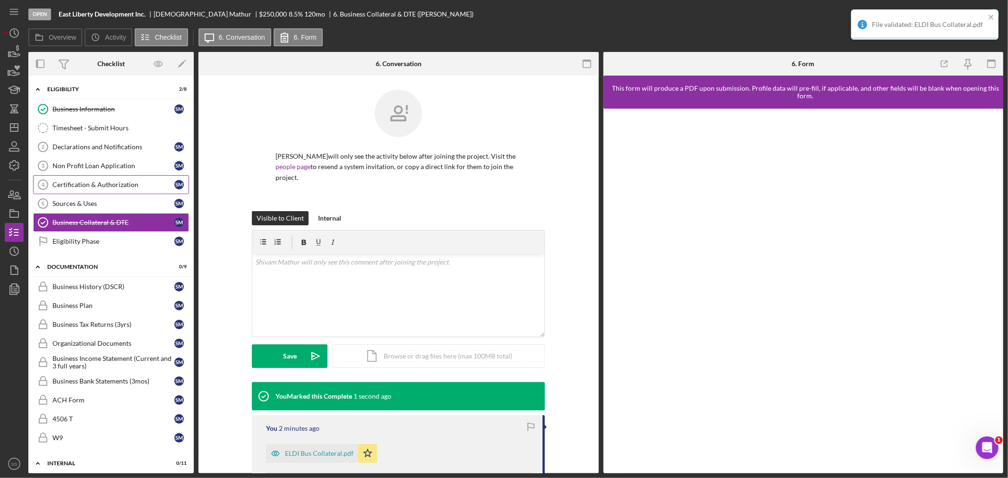
click at [68, 186] on div "Certification & Authorization" at bounding box center [113, 185] width 122 height 8
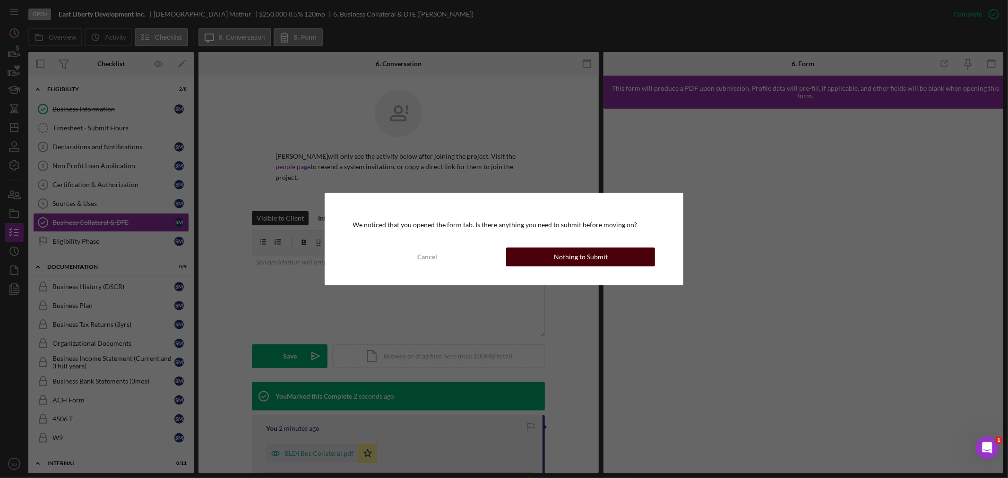
click at [599, 256] on div "Nothing to Submit" at bounding box center [581, 257] width 54 height 19
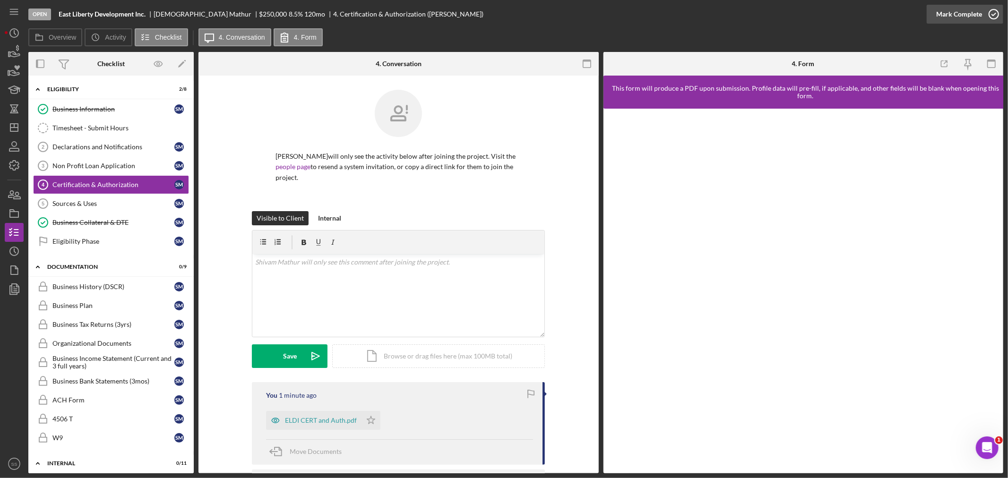
click at [994, 16] on icon "button" at bounding box center [994, 14] width 24 height 24
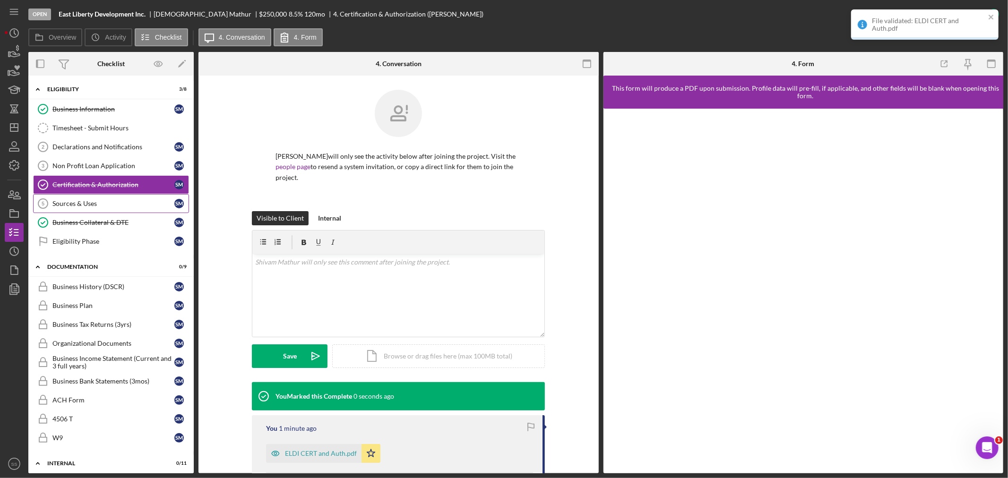
click at [99, 204] on div "Sources & Uses" at bounding box center [113, 204] width 122 height 8
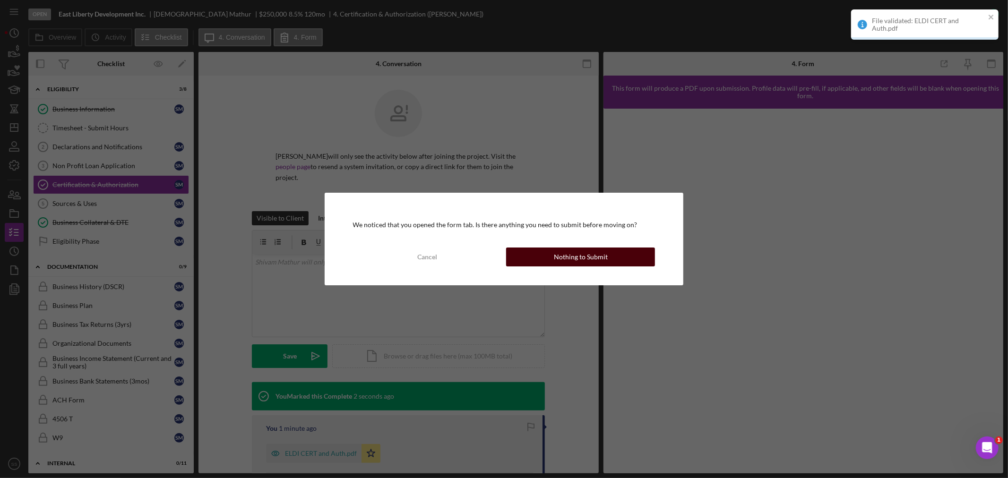
click at [541, 259] on button "Nothing to Submit" at bounding box center [580, 257] width 149 height 19
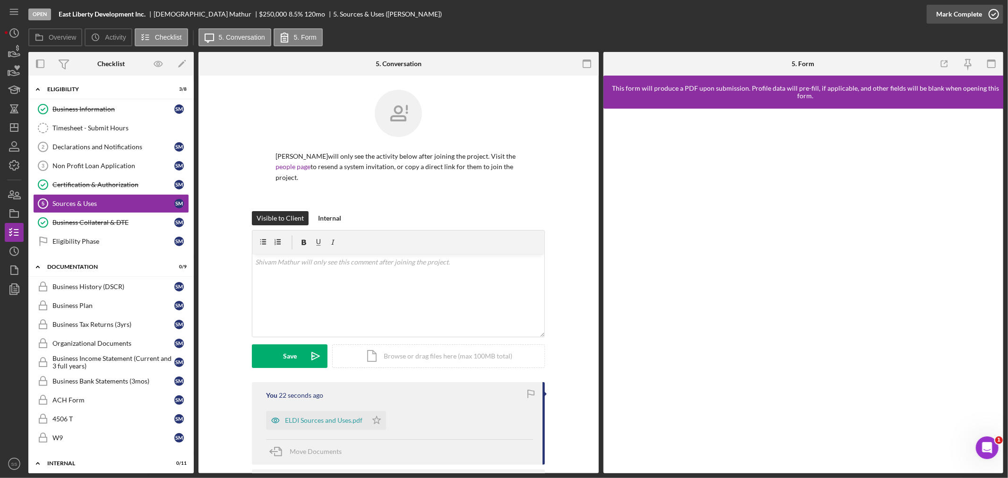
click at [1001, 11] on icon "button" at bounding box center [994, 14] width 24 height 24
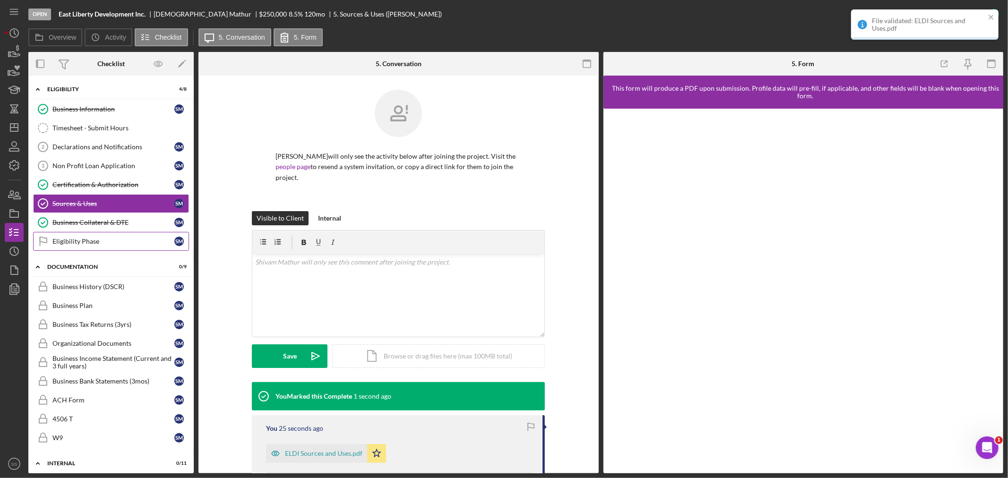
click at [78, 243] on div "Eligibility Phase" at bounding box center [113, 242] width 122 height 8
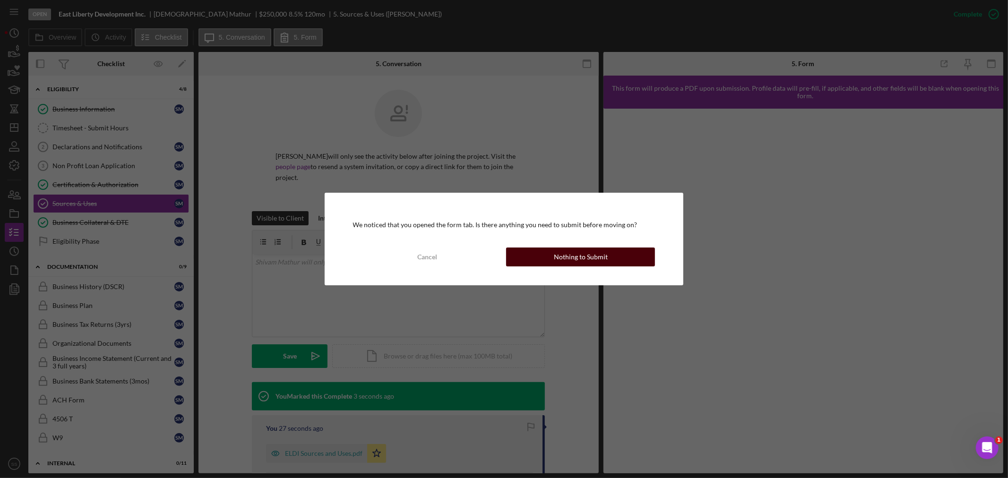
click at [583, 255] on div "Nothing to Submit" at bounding box center [581, 257] width 54 height 19
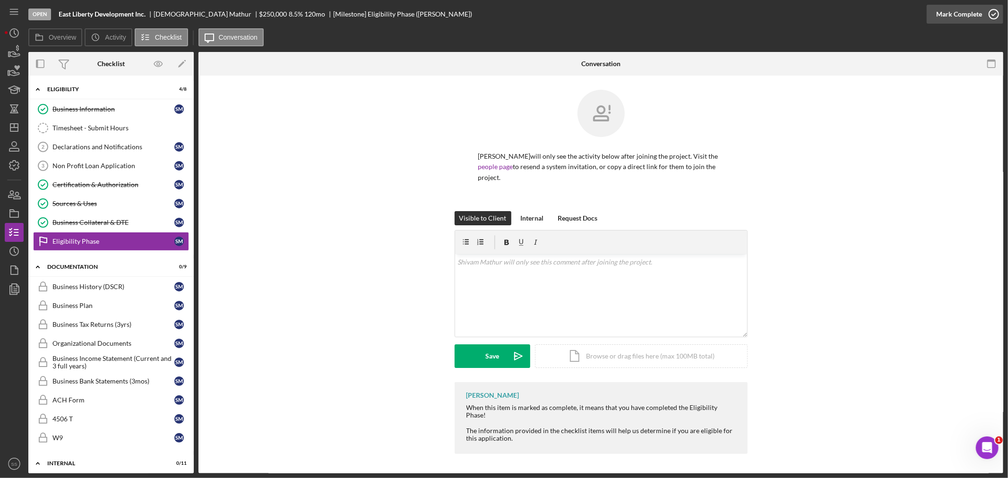
click at [997, 14] on icon "button" at bounding box center [994, 14] width 24 height 24
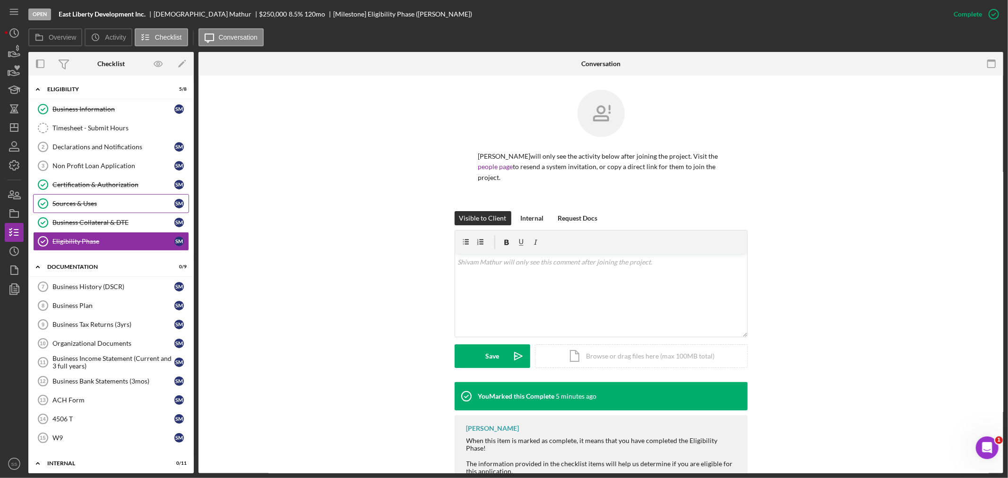
click at [113, 204] on div "Sources & Uses" at bounding box center [113, 204] width 122 height 8
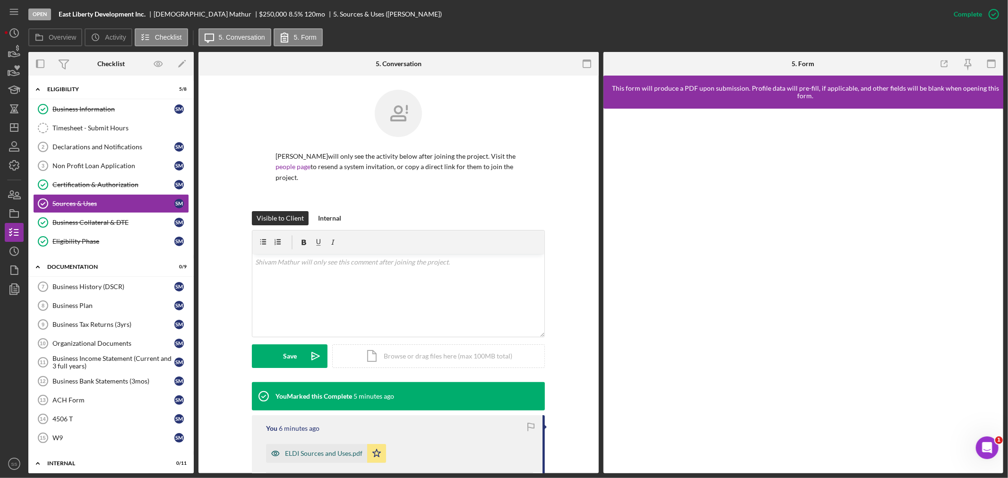
click at [341, 456] on div "ELDI Sources and Uses.pdf" at bounding box center [324, 454] width 78 height 8
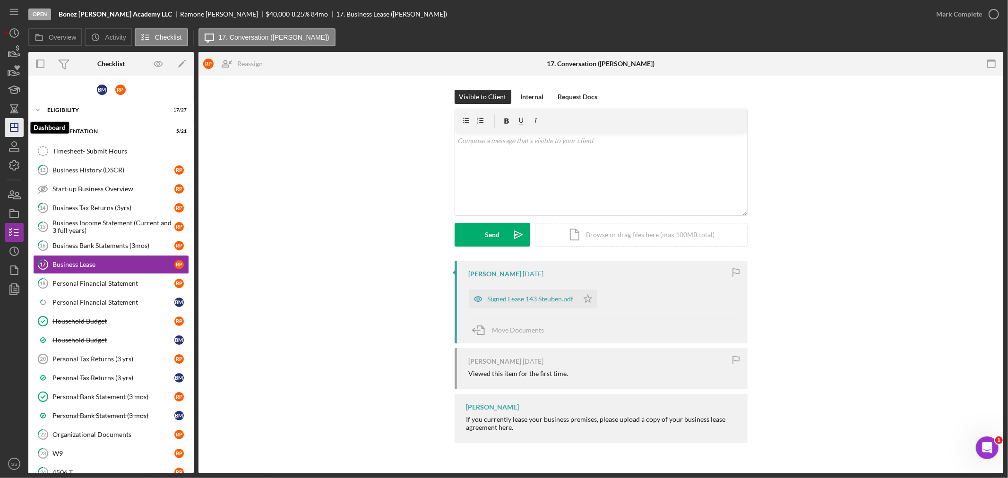
click at [7, 129] on icon "Icon/Dashboard" at bounding box center [14, 128] width 24 height 24
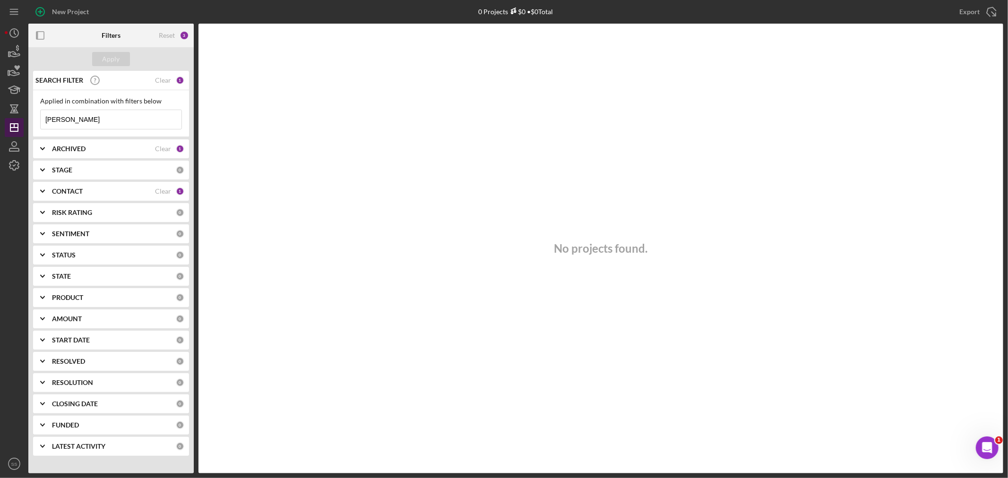
drag, startPoint x: 99, startPoint y: 119, endPoint x: 14, endPoint y: 125, distance: 85.3
click at [14, 125] on div "New Project 0 Projects $0 • $0 Total steve burress Export Icon/Export Filters R…" at bounding box center [504, 237] width 999 height 474
click at [108, 57] on div "Apply" at bounding box center [111, 59] width 17 height 14
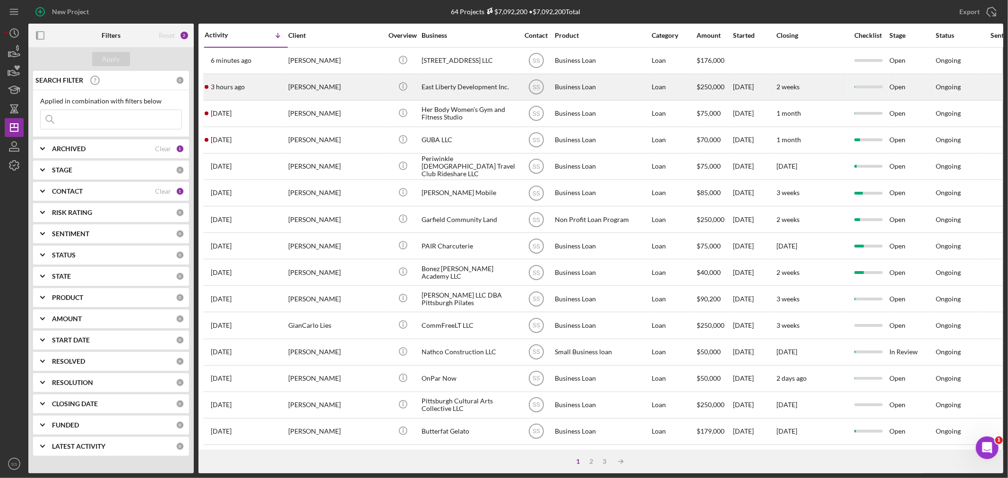
click at [328, 83] on div "[PERSON_NAME]" at bounding box center [335, 87] width 95 height 25
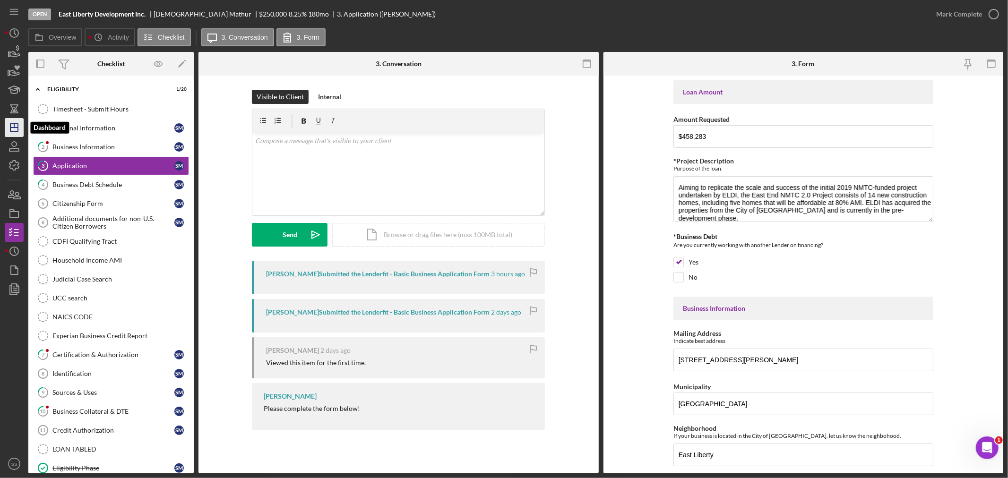
click at [15, 128] on line "button" at bounding box center [14, 128] width 8 height 0
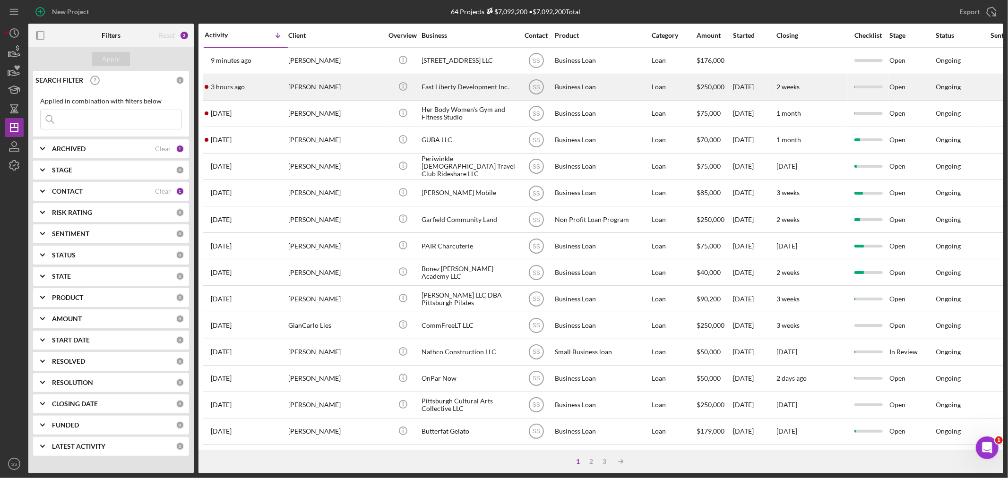
click at [333, 95] on div "[PERSON_NAME]" at bounding box center [335, 87] width 95 height 25
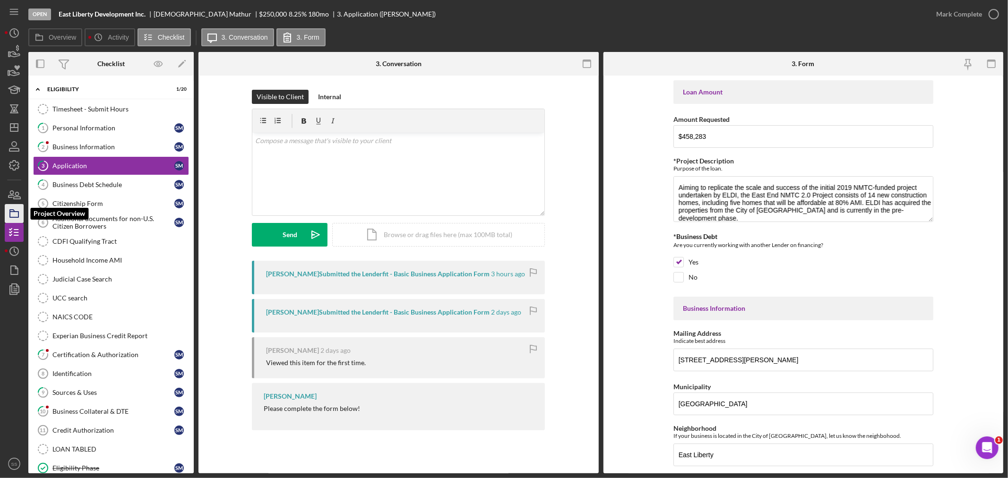
click at [12, 211] on polygon "button" at bounding box center [12, 211] width 5 height 2
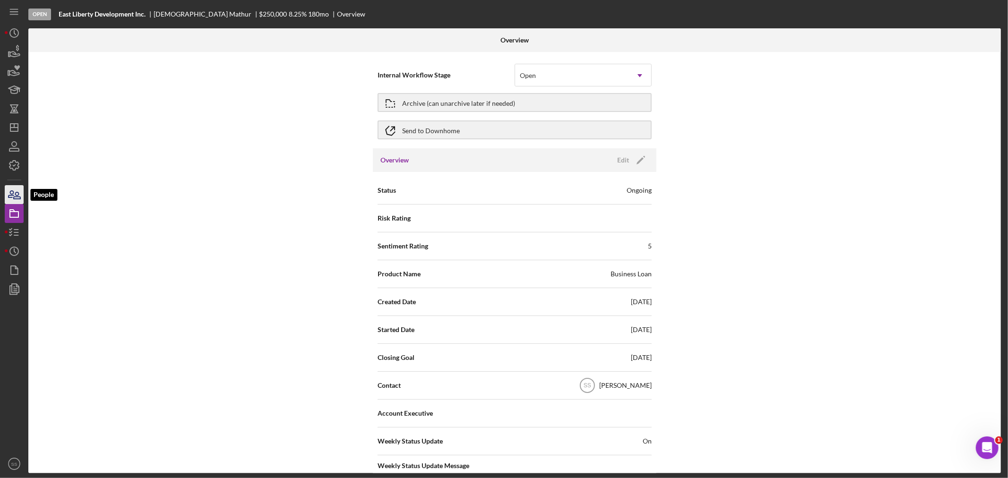
click at [13, 194] on icon "button" at bounding box center [11, 194] width 5 height 7
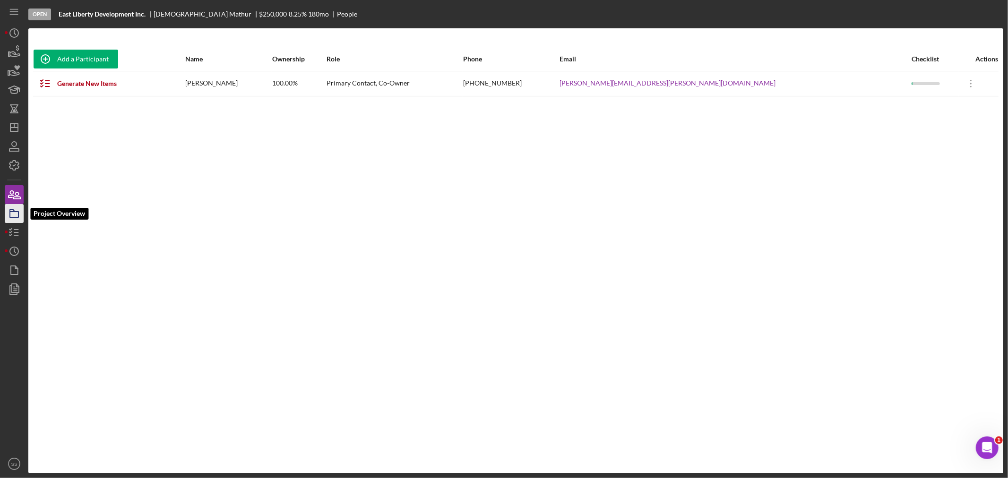
click at [19, 210] on icon "button" at bounding box center [14, 214] width 24 height 24
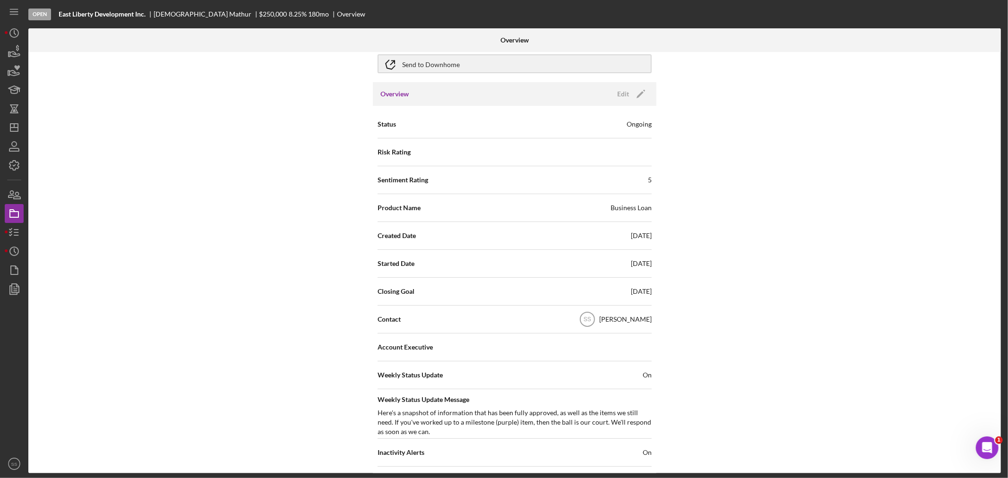
scroll to position [48, 0]
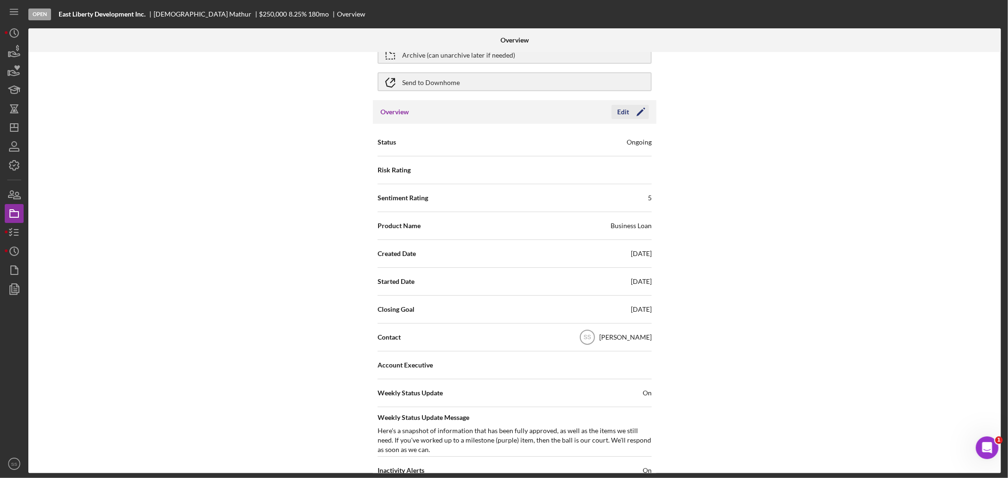
click at [642, 113] on icon "Icon/Edit" at bounding box center [641, 112] width 24 height 24
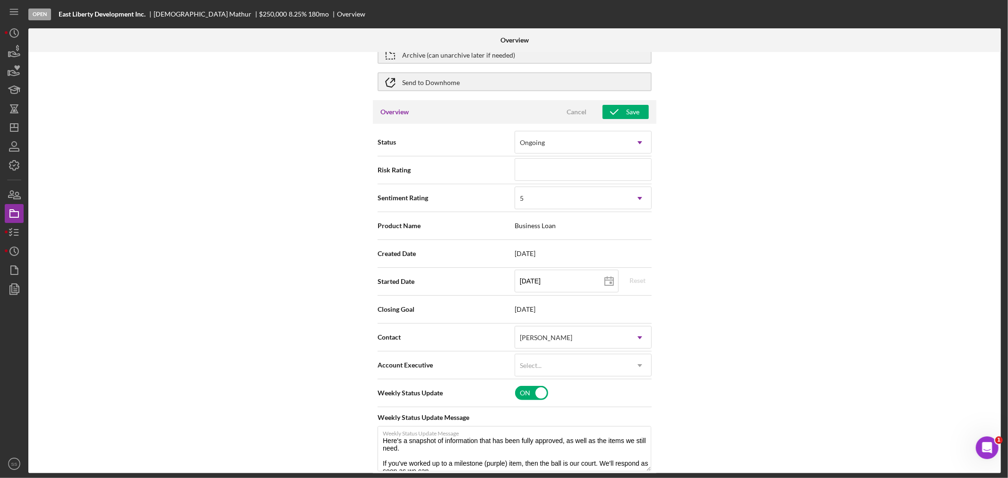
click at [538, 224] on span "Business Loan" at bounding box center [583, 226] width 137 height 8
click at [16, 226] on icon "button" at bounding box center [14, 233] width 24 height 24
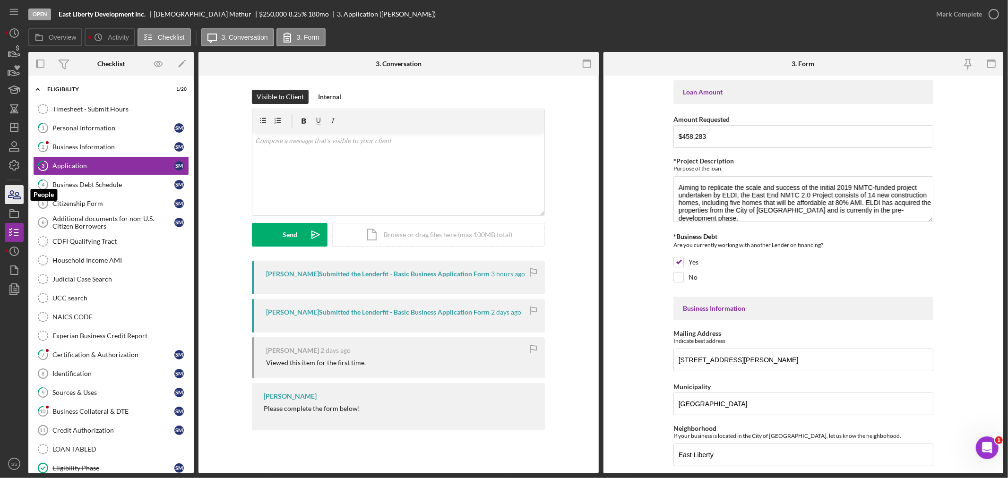
click at [11, 198] on icon "button" at bounding box center [11, 194] width 5 height 7
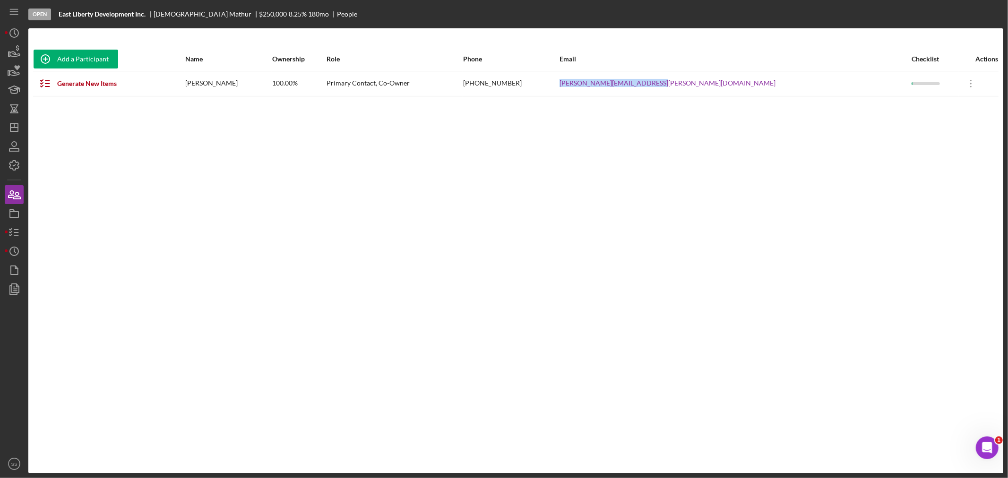
drag, startPoint x: 796, startPoint y: 86, endPoint x: 679, endPoint y: 89, distance: 117.3
click at [679, 89] on div "shivam.mathur@mainandelm.org" at bounding box center [735, 84] width 351 height 24
copy link "shivam.mathur@mainandelm.org"
click at [10, 230] on polyline "button" at bounding box center [10, 229] width 2 height 1
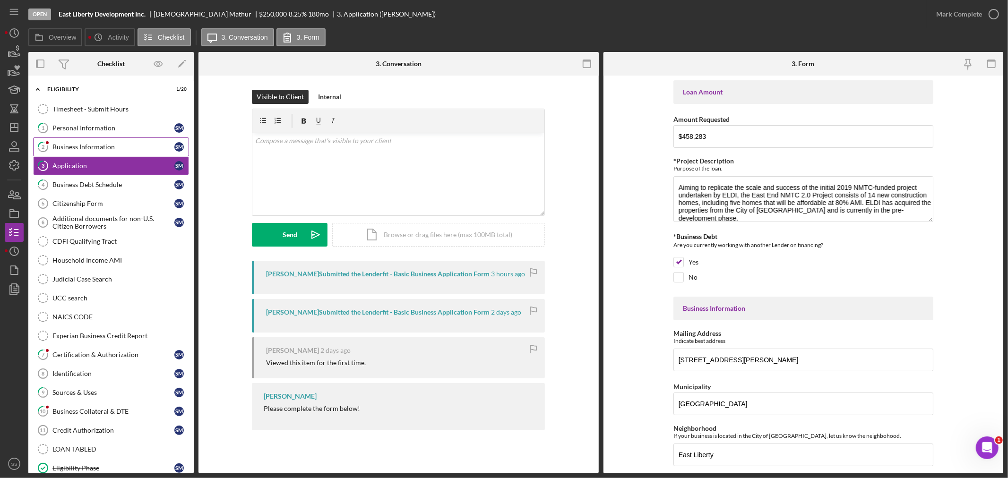
click at [107, 143] on div "Business Information" at bounding box center [113, 147] width 122 height 8
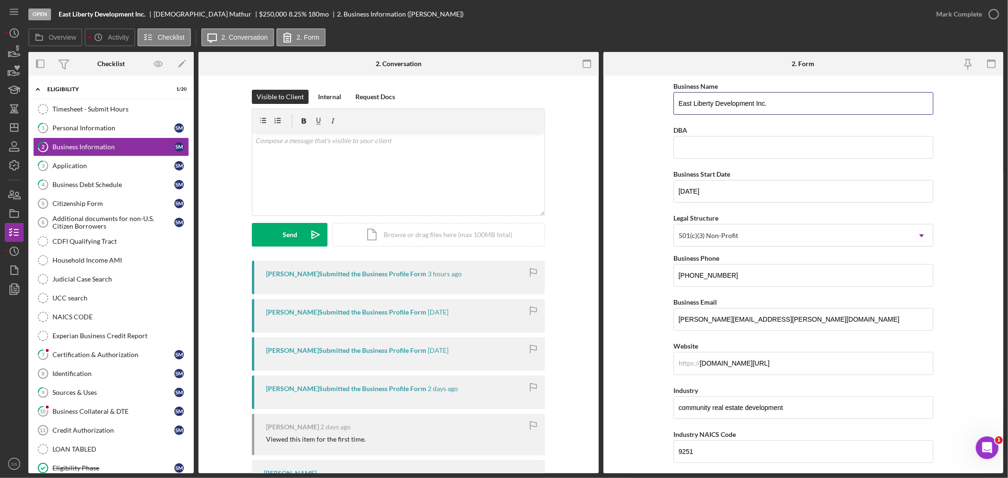
drag, startPoint x: 771, startPoint y: 106, endPoint x: 616, endPoint y: 113, distance: 155.2
click at [616, 113] on form "Business Name East Liberty Development Inc. DBA Business Start Date 09/14/1979 …" at bounding box center [804, 275] width 400 height 398
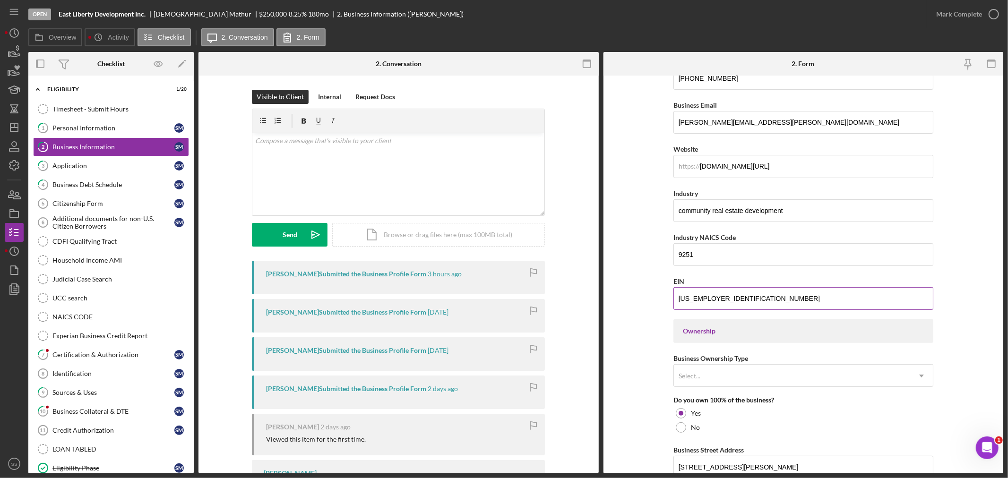
scroll to position [210, 0]
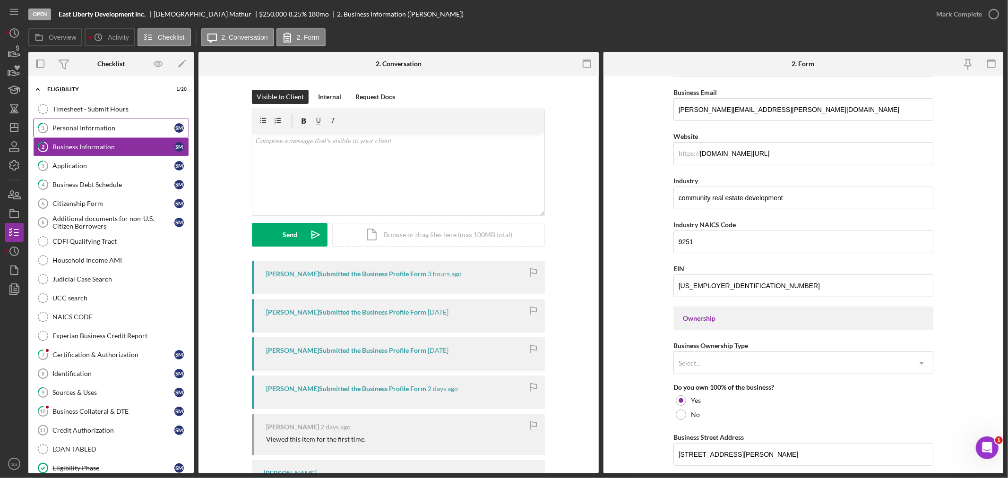
click at [88, 127] on div "Personal Information" at bounding box center [113, 128] width 122 height 8
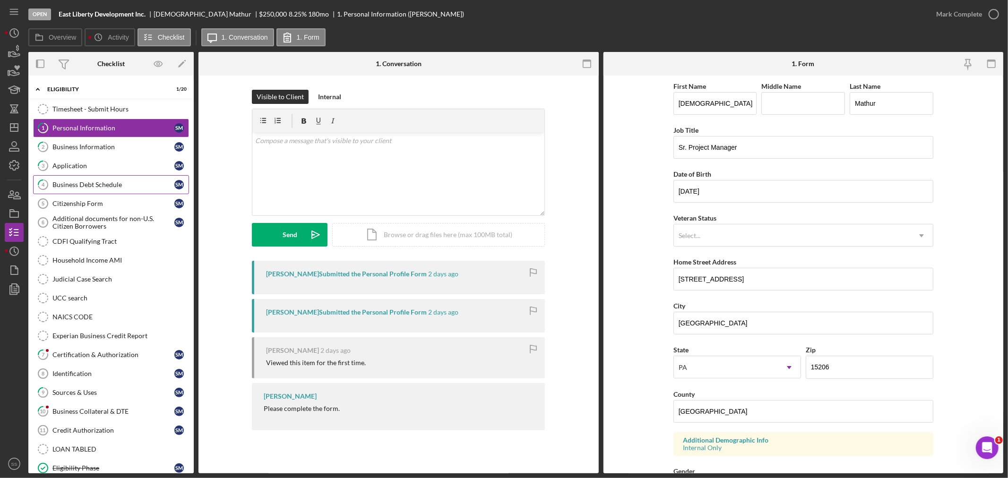
click at [82, 187] on div "Business Debt Schedule" at bounding box center [113, 185] width 122 height 8
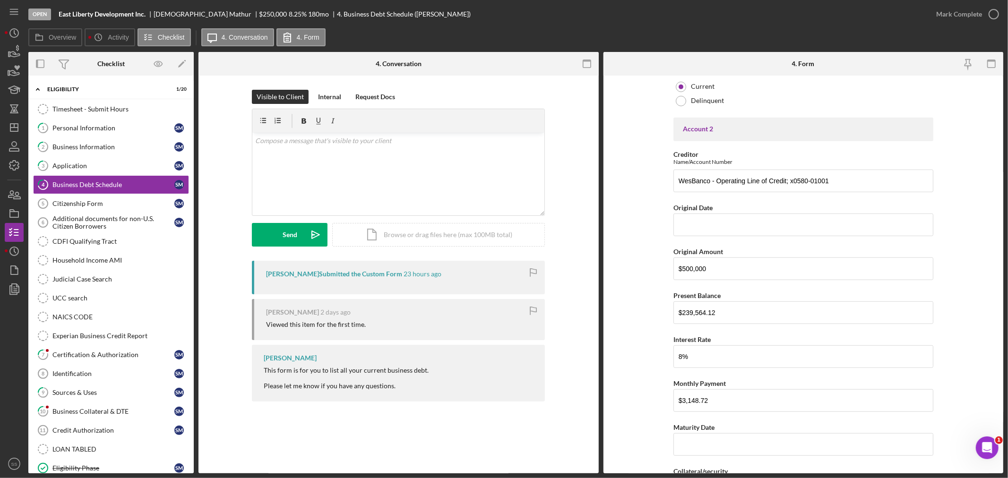
scroll to position [578, 0]
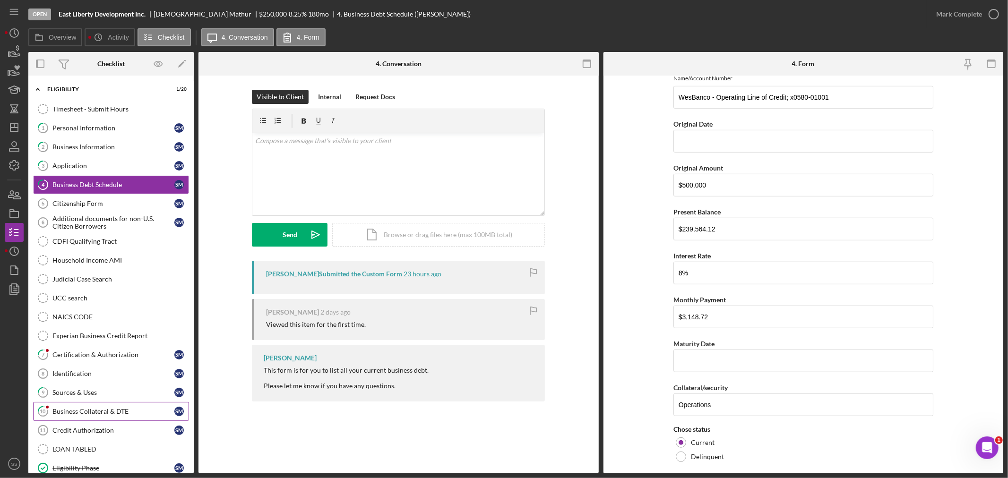
click at [96, 409] on div "Business Collateral & DTE" at bounding box center [113, 412] width 122 height 8
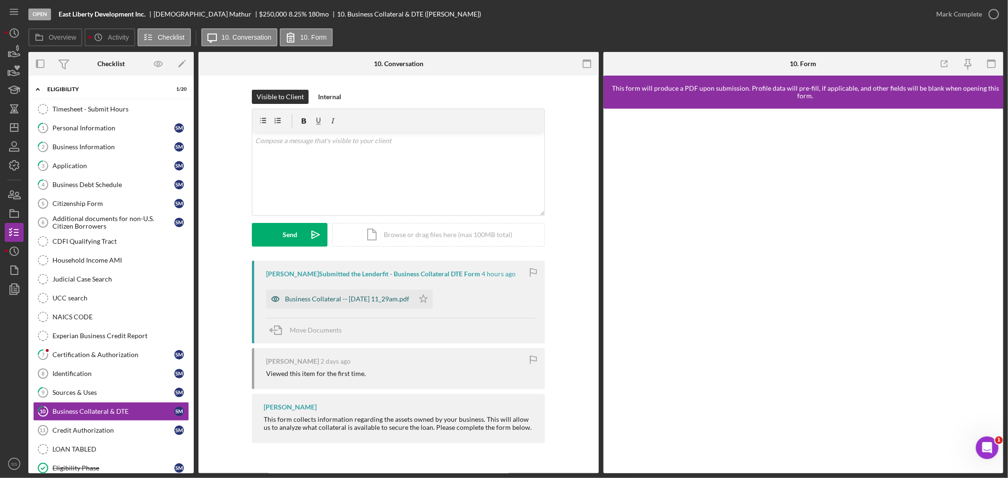
click at [322, 299] on div "Business Collateral -- 2025-10-08 11_29am.pdf" at bounding box center [347, 299] width 124 height 8
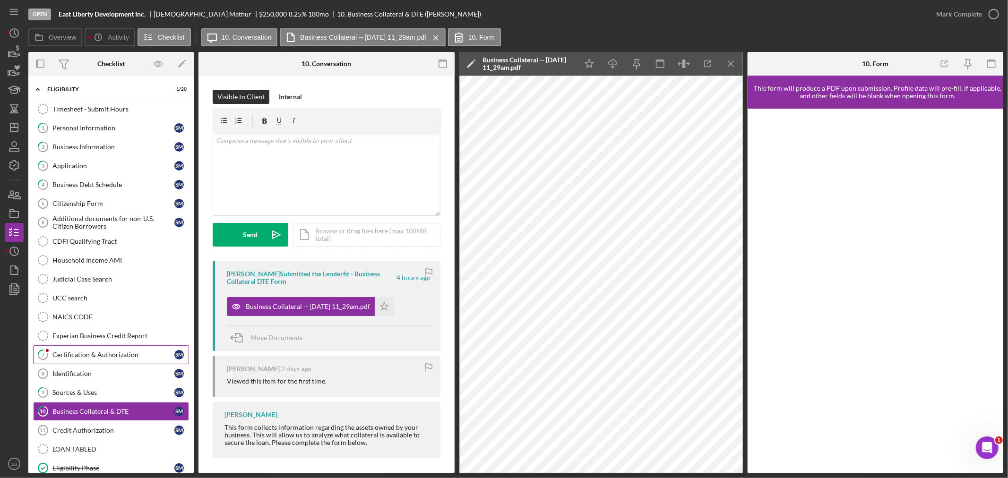
click at [105, 357] on div "Certification & Authorization" at bounding box center [113, 355] width 122 height 8
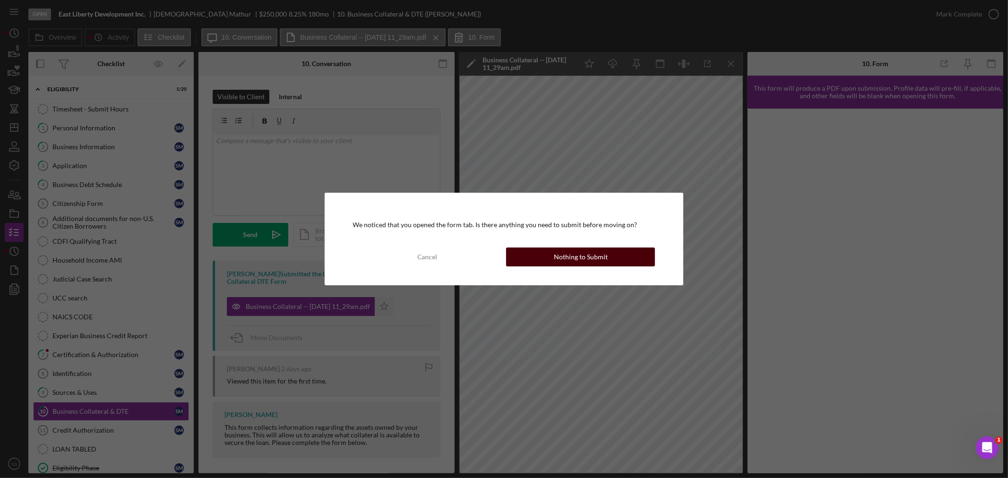
click at [564, 254] on div "Nothing to Submit" at bounding box center [581, 257] width 54 height 19
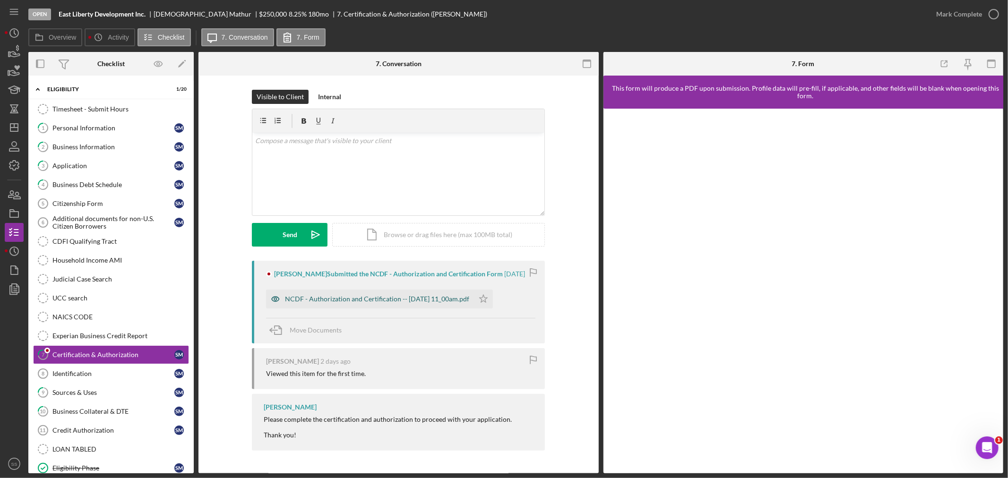
click at [413, 299] on div "NCDF - Authorization and Certification -- 2025-10-07 11_00am.pdf" at bounding box center [377, 299] width 184 height 8
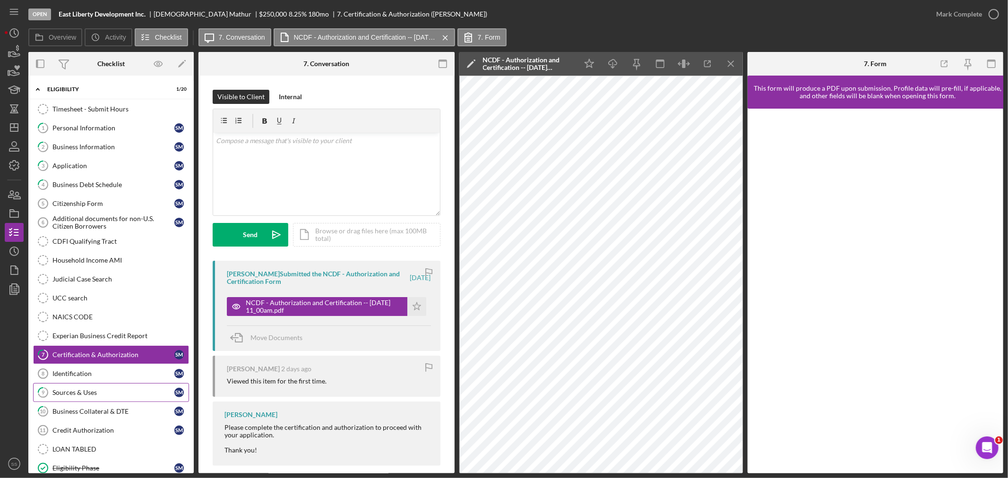
click at [80, 399] on link "9 Sources & Uses S M" at bounding box center [111, 392] width 156 height 19
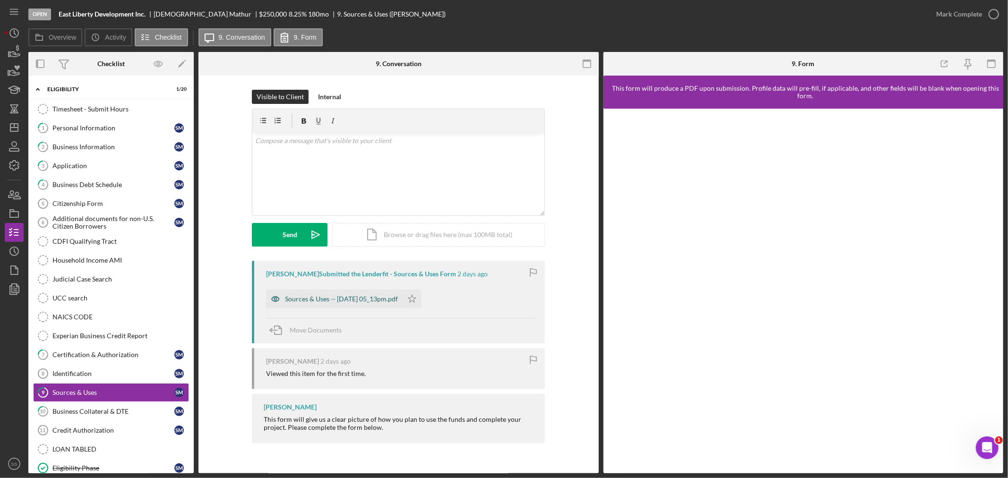
click at [380, 294] on div "Sources & Uses -- 2025-10-06 05_13pm.pdf" at bounding box center [334, 299] width 137 height 19
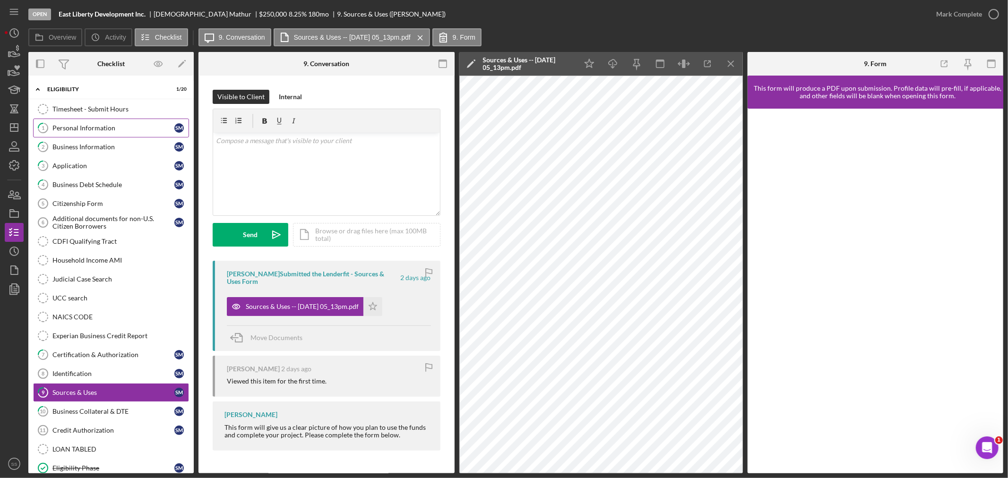
click at [65, 125] on div "Personal Information" at bounding box center [113, 128] width 122 height 8
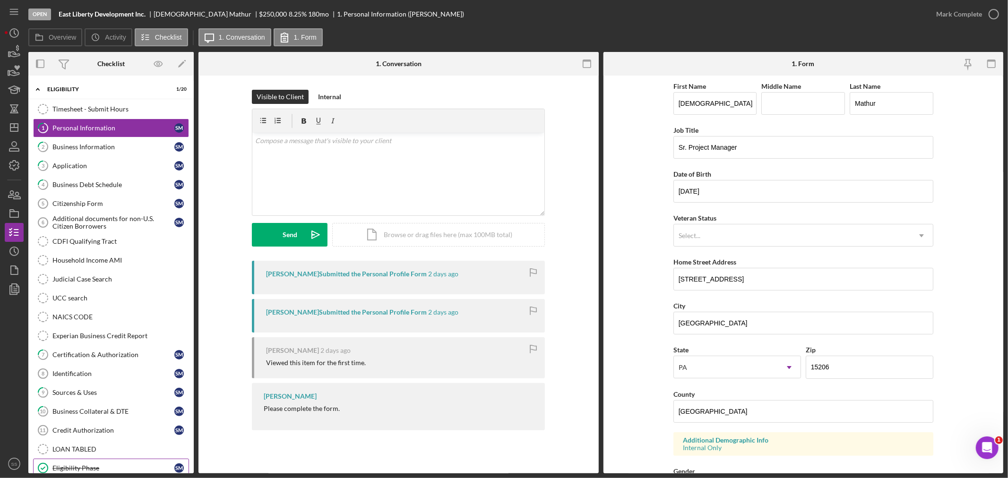
scroll to position [58, 0]
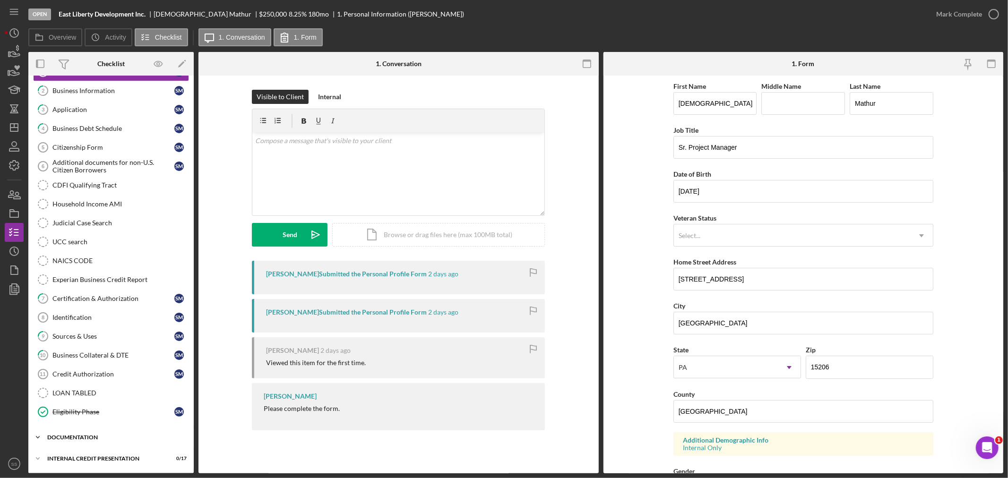
click at [67, 429] on div "Icon/Expander documentation 0 / 17" at bounding box center [110, 437] width 165 height 19
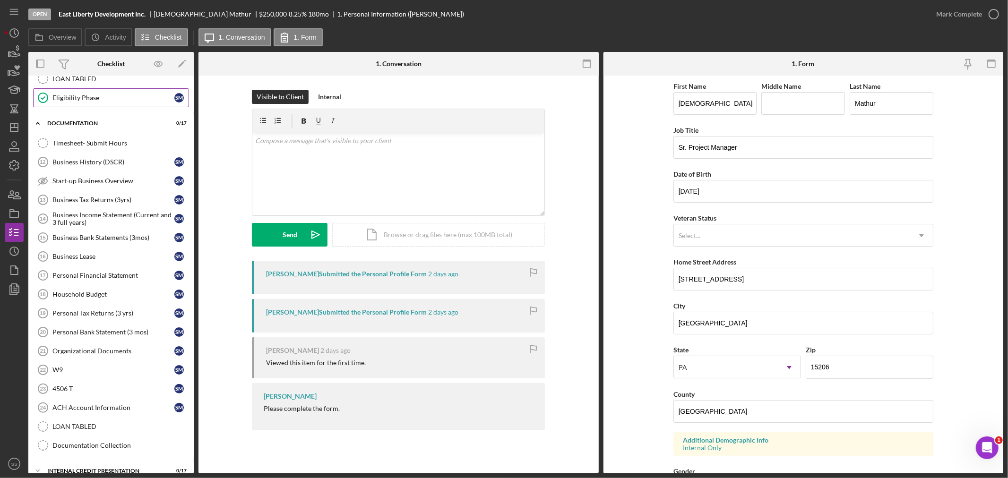
scroll to position [386, 0]
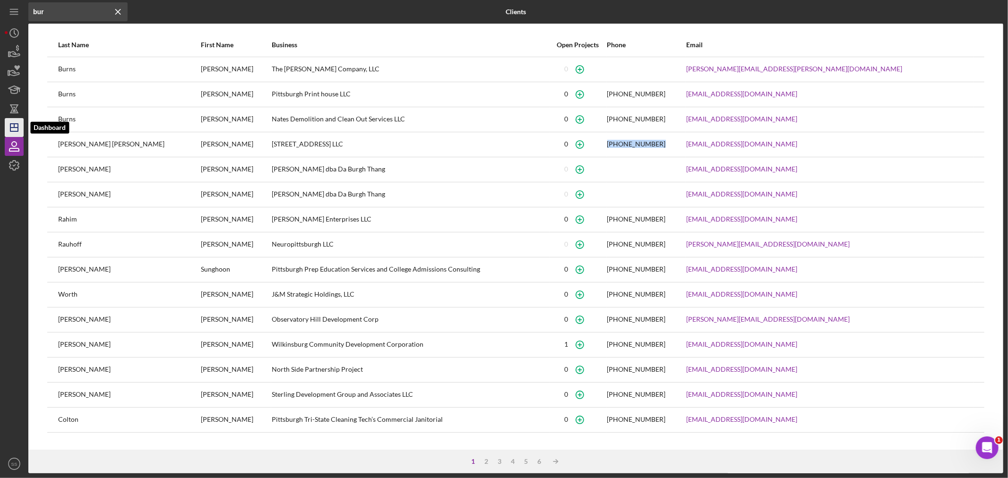
click at [15, 126] on icon "Icon/Dashboard" at bounding box center [14, 128] width 24 height 24
